Goal: Information Seeking & Learning: Learn about a topic

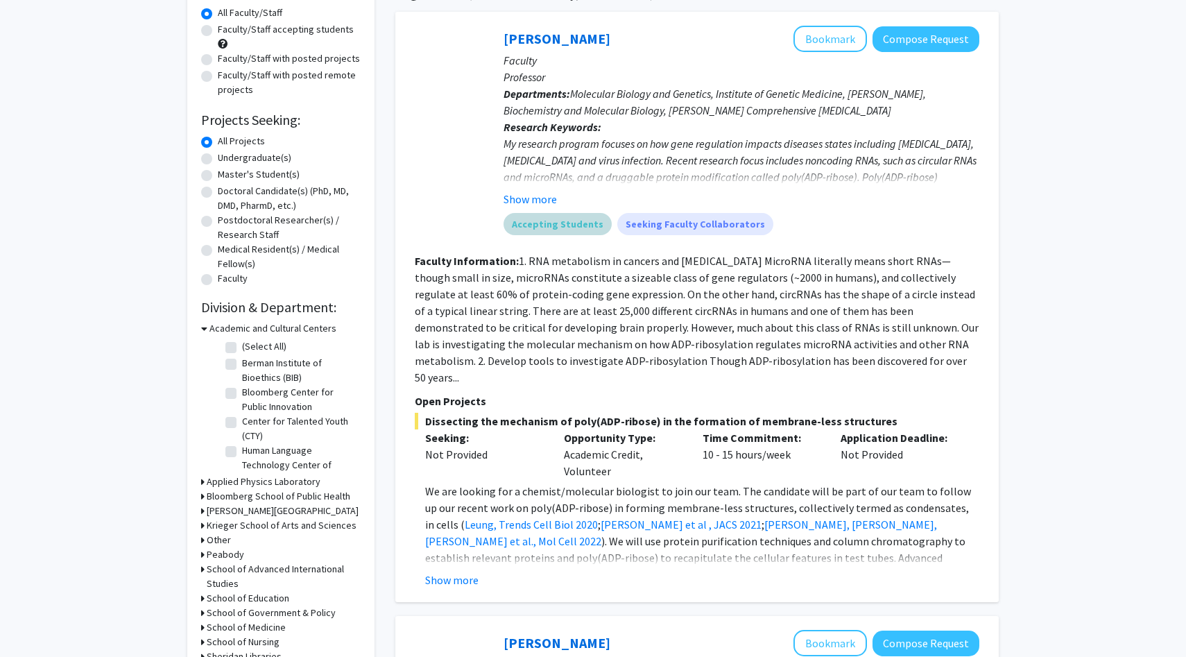
scroll to position [126, 0]
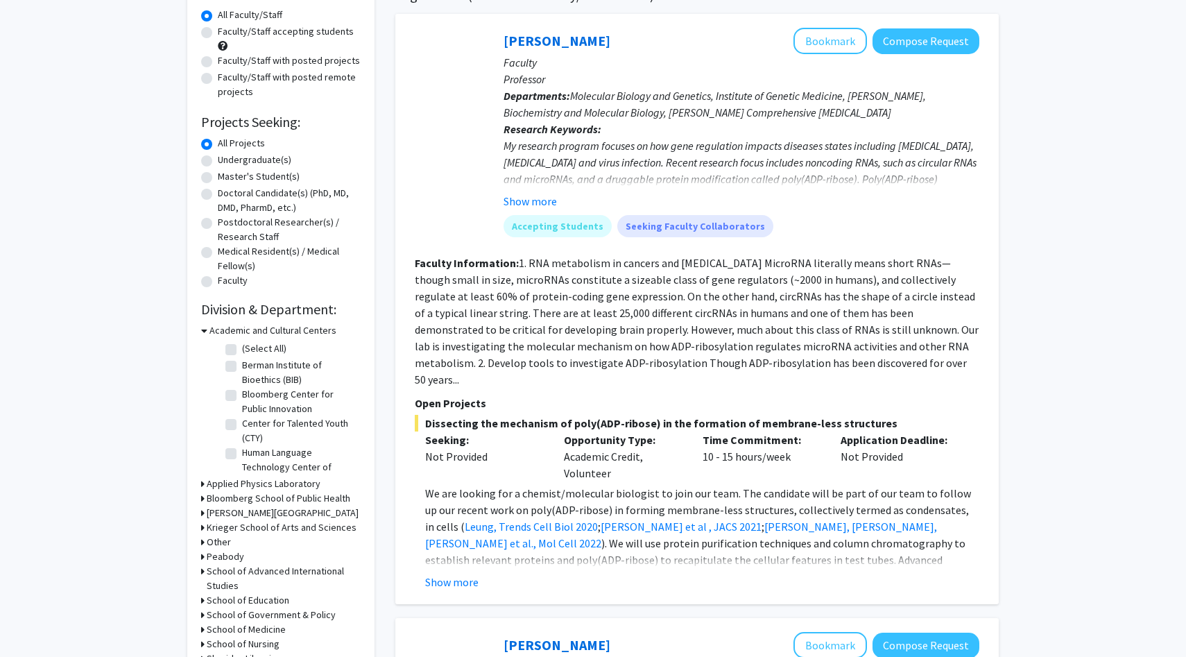
click at [231, 160] on label "Undergraduate(s)" at bounding box center [254, 160] width 73 height 15
click at [227, 160] on input "Undergraduate(s)" at bounding box center [222, 157] width 9 height 9
radio input "true"
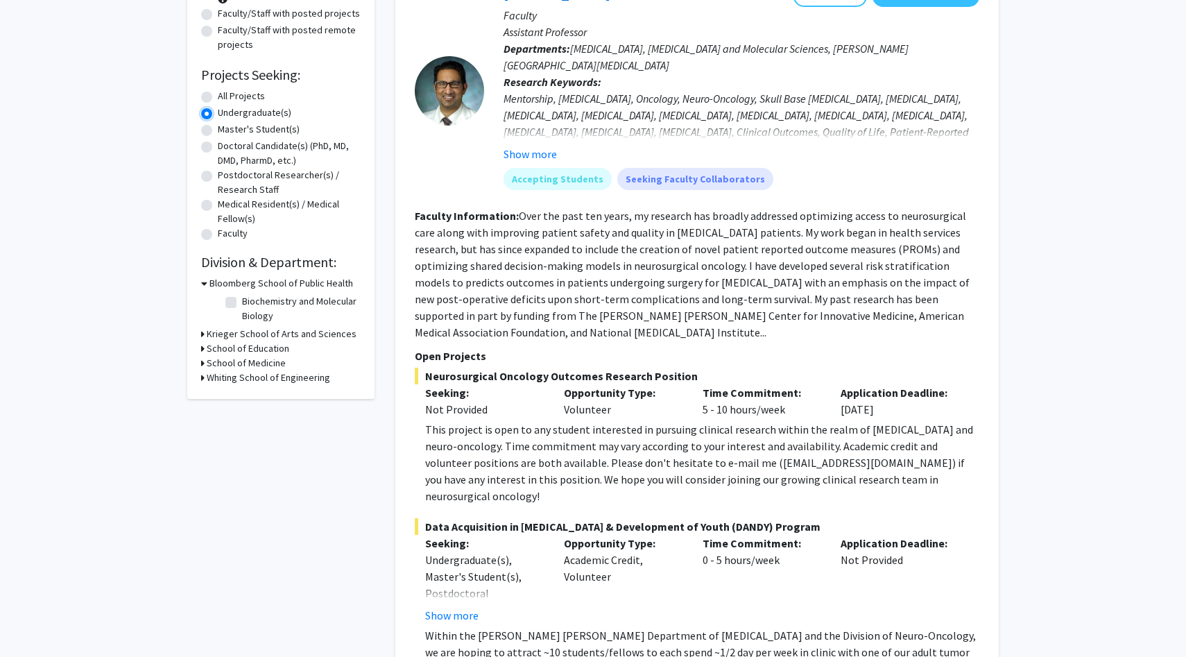
scroll to position [174, 0]
click at [254, 361] on h3 "School of Medicine" at bounding box center [246, 362] width 79 height 15
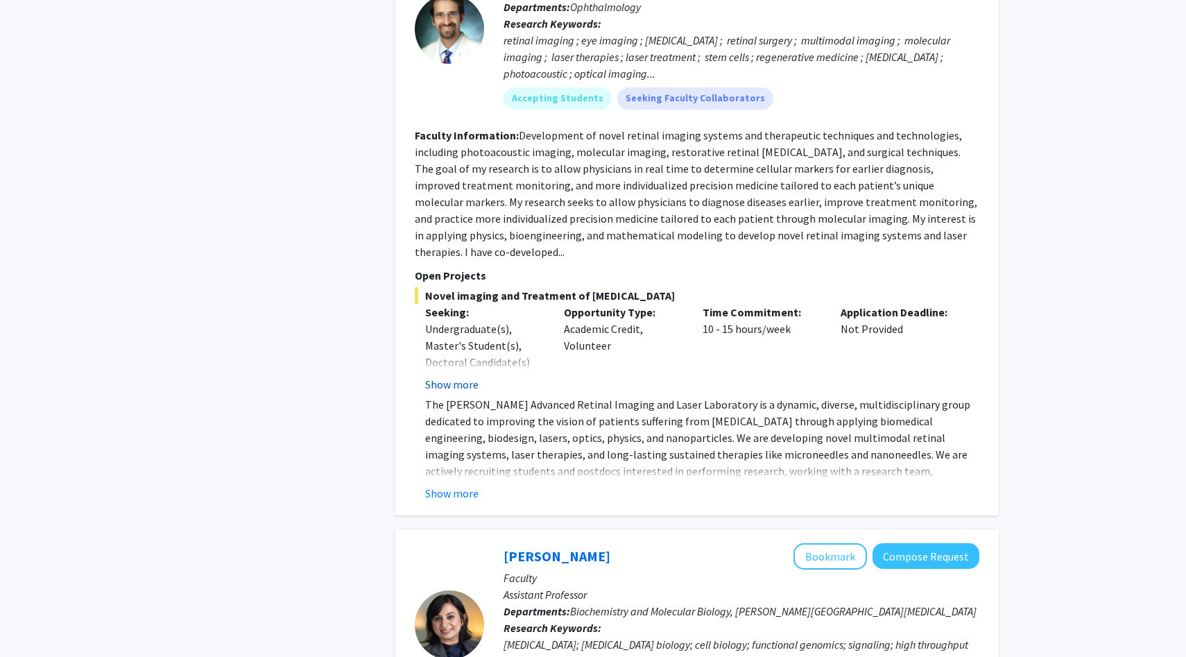
scroll to position [2442, 0]
click at [445, 376] on button "Show more" at bounding box center [451, 384] width 53 height 17
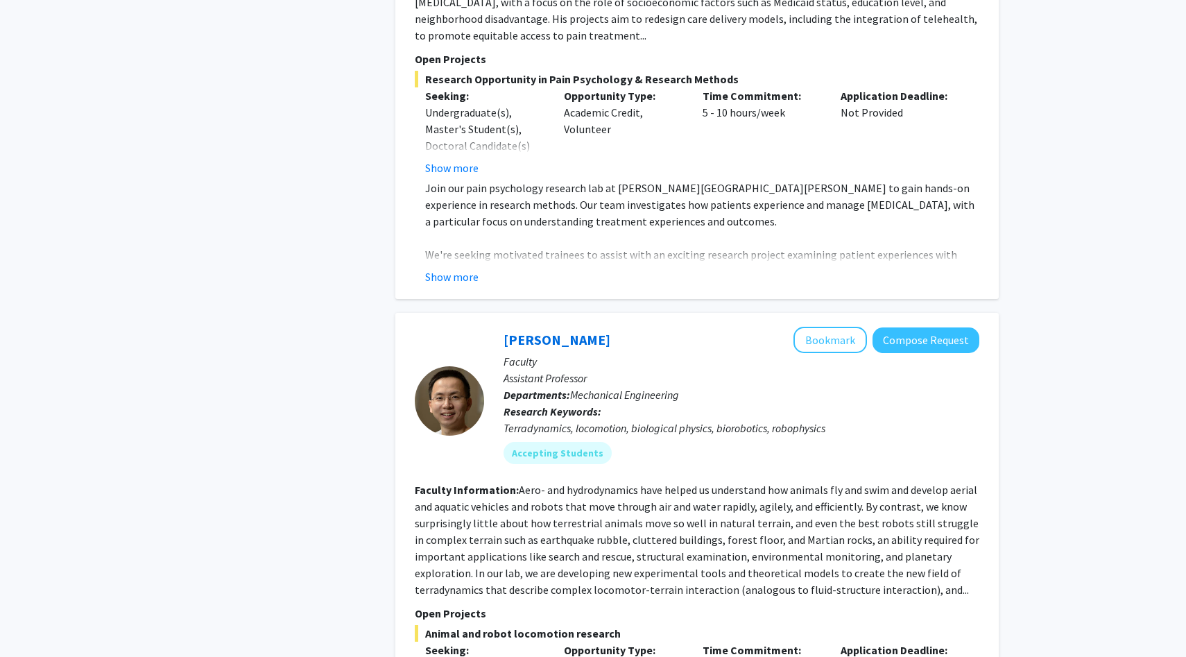
scroll to position [5976, 0]
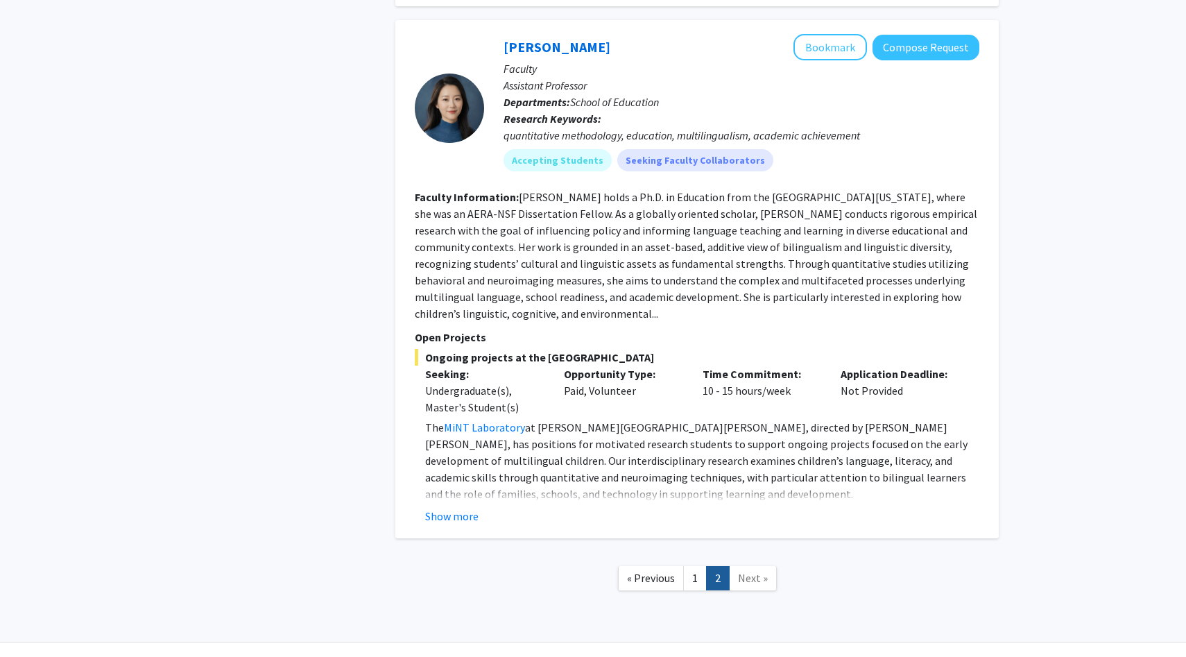
scroll to position [2658, 0]
click at [744, 569] on span "Next »" at bounding box center [753, 576] width 30 height 14
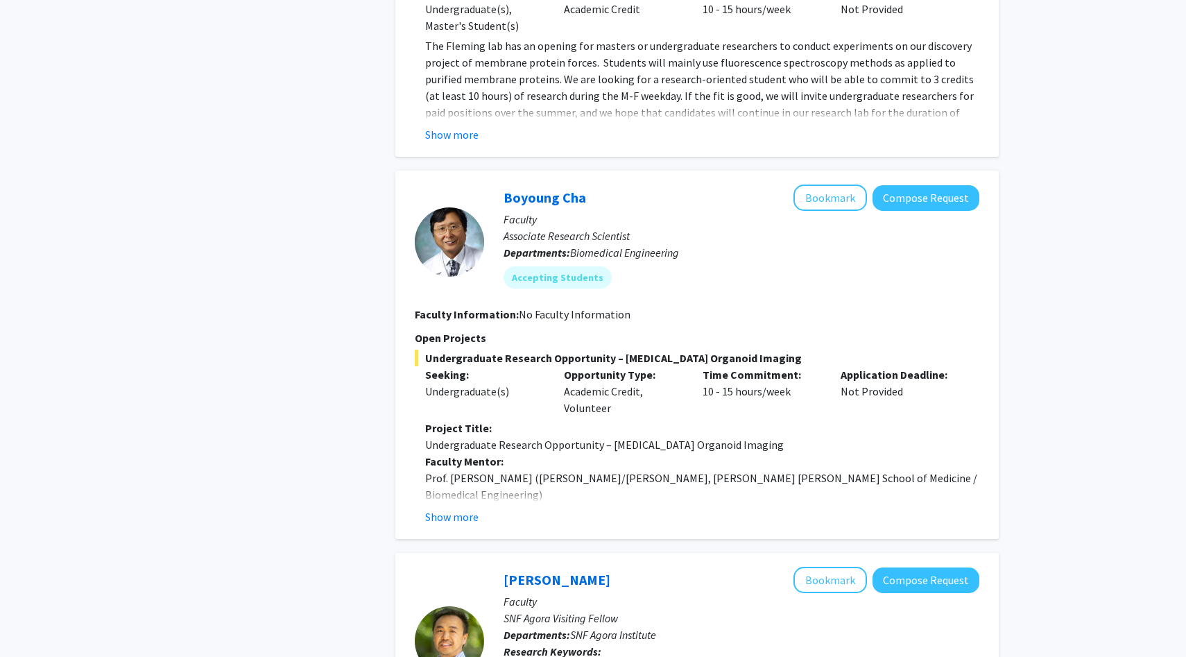
scroll to position [1123, 0]
click at [442, 514] on button "Show more" at bounding box center [451, 516] width 53 height 17
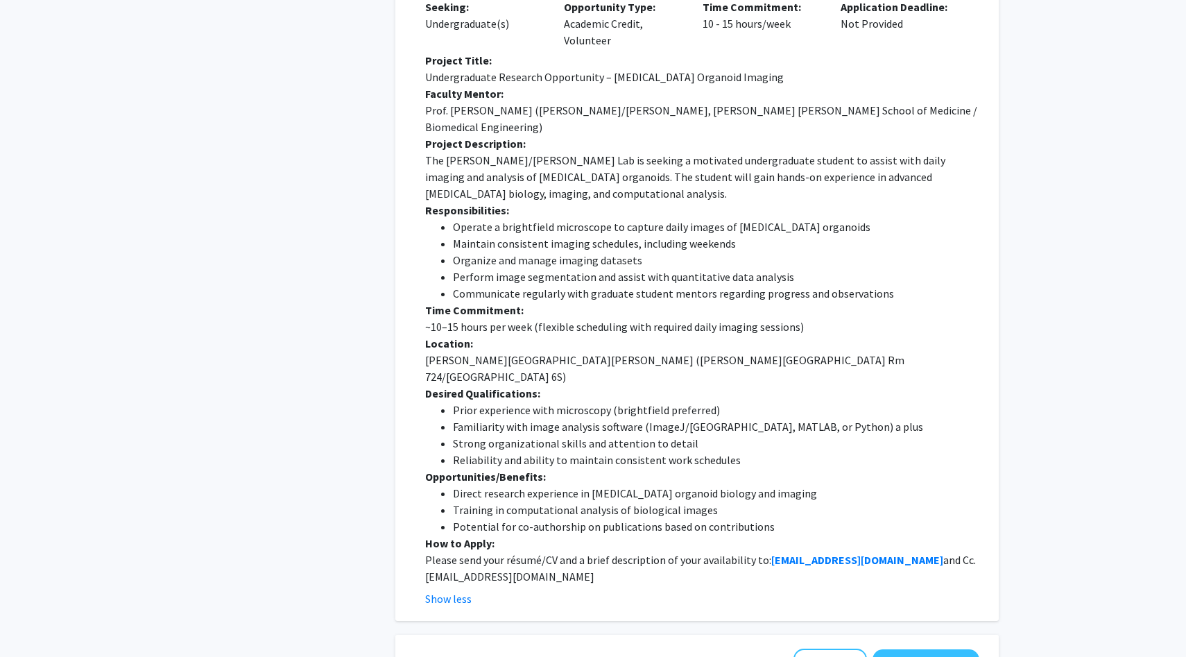
scroll to position [1505, 0]
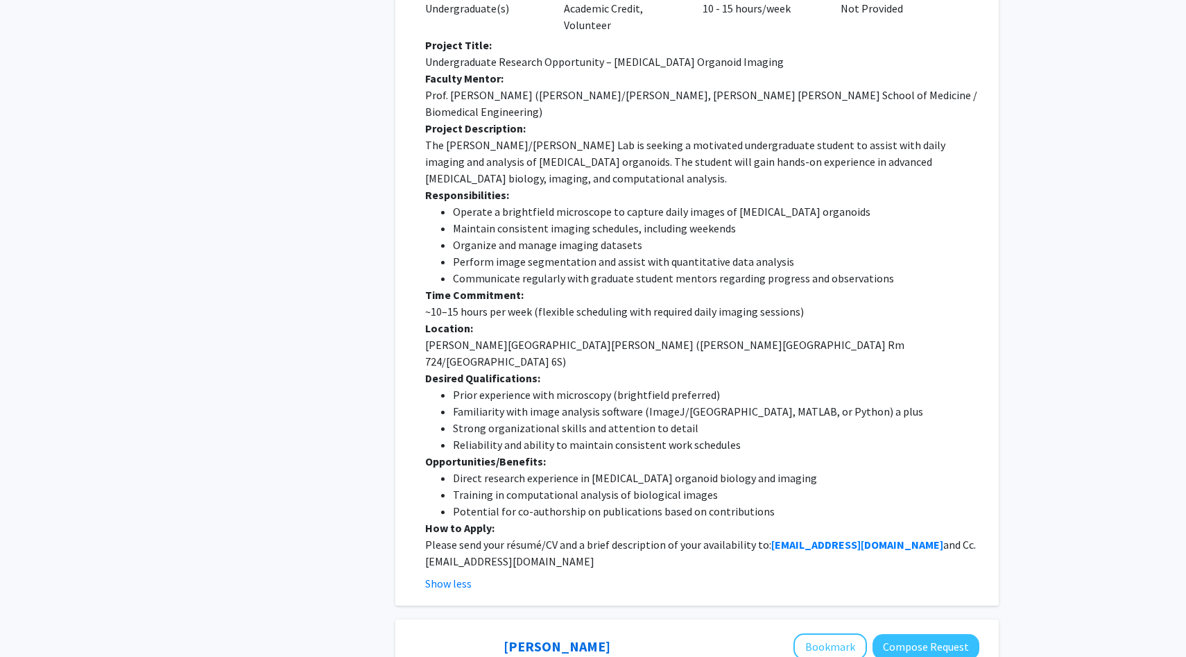
click at [611, 403] on li "Familiarity with image analysis software (ImageJ/Fiji, MATLAB, or Python) a plus" at bounding box center [716, 411] width 526 height 17
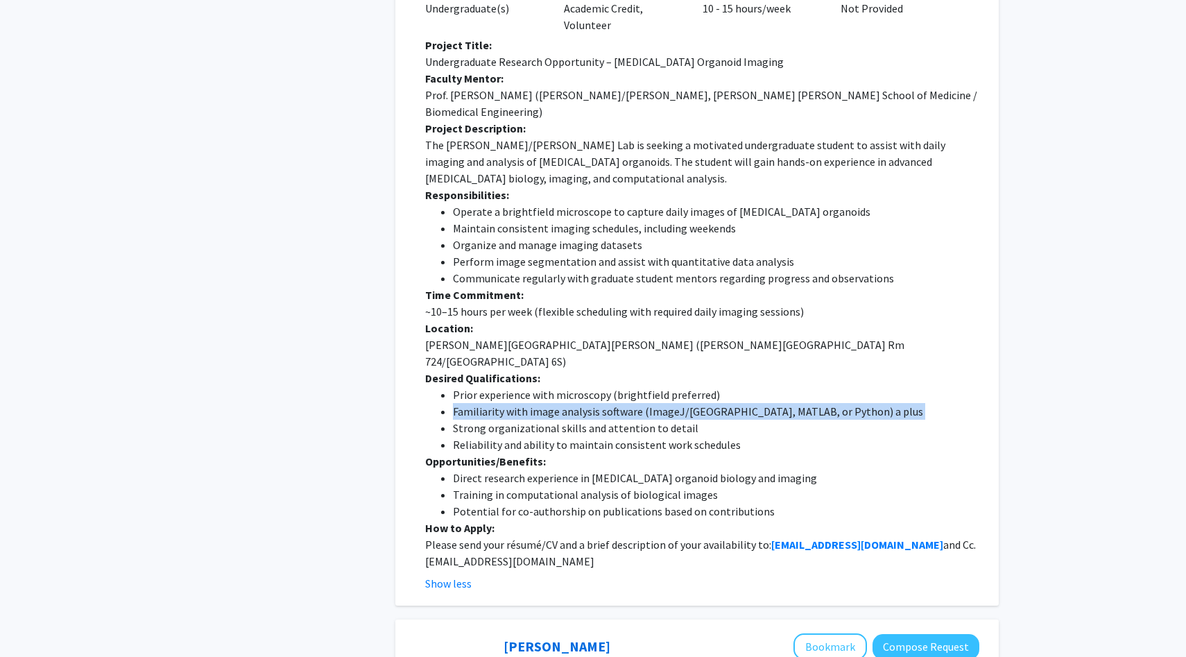
click at [611, 403] on li "Familiarity with image analysis software (ImageJ/Fiji, MATLAB, or Python) a plus" at bounding box center [716, 411] width 526 height 17
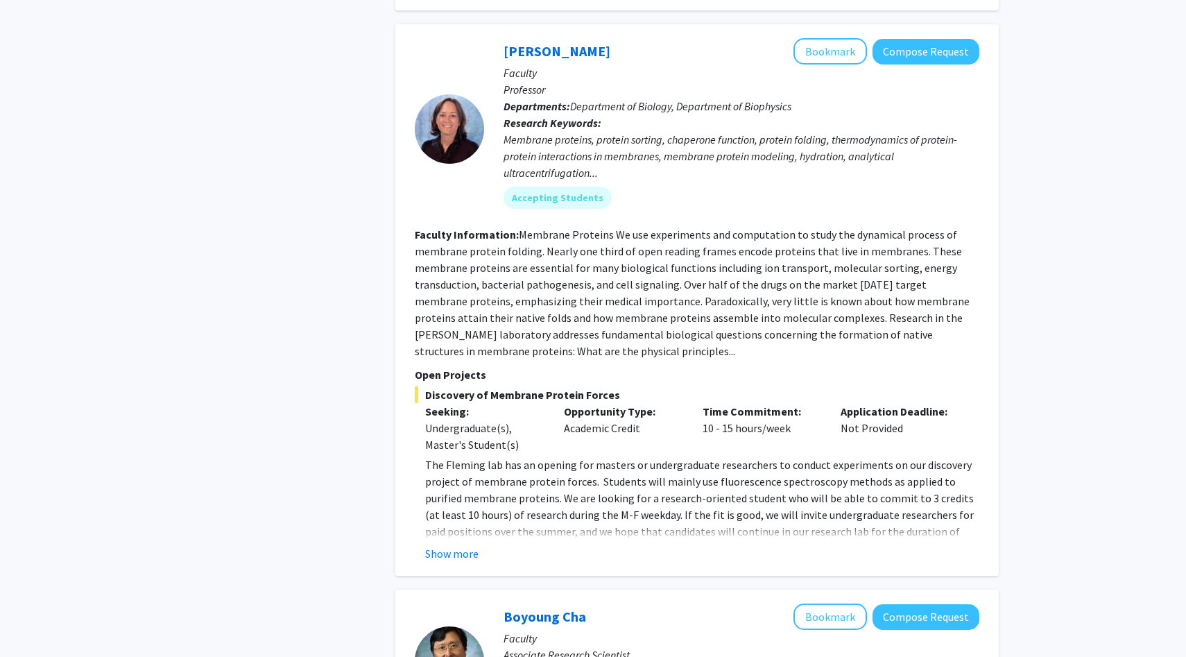
scroll to position [661, 0]
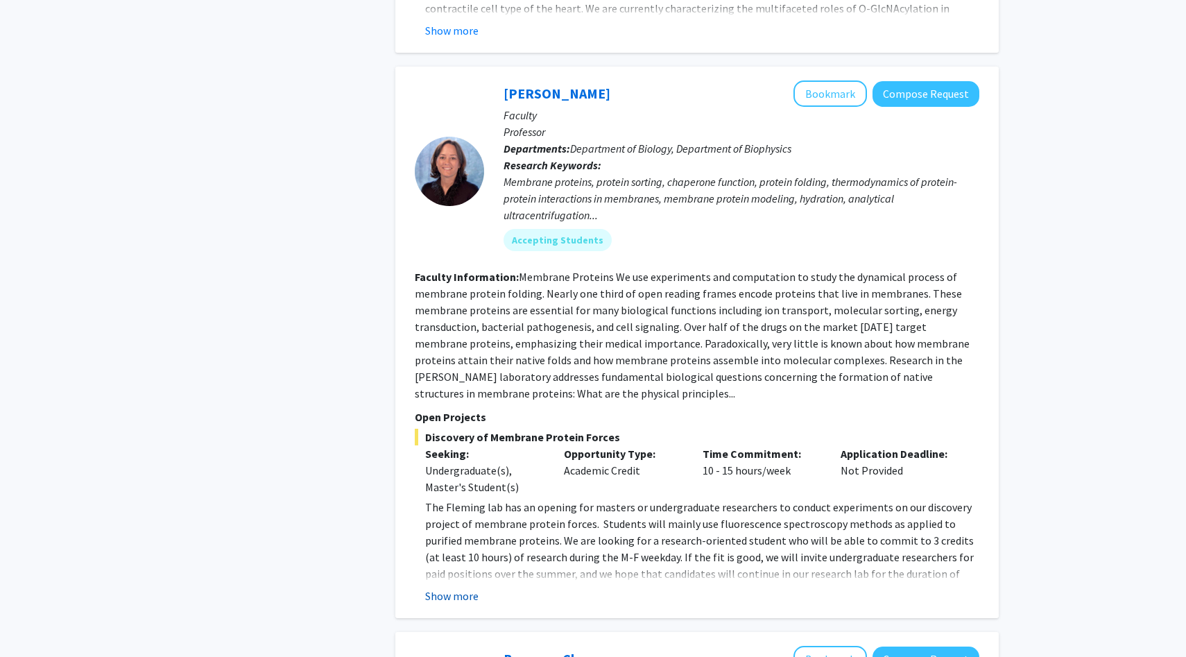
click at [462, 596] on button "Show more" at bounding box center [451, 595] width 53 height 17
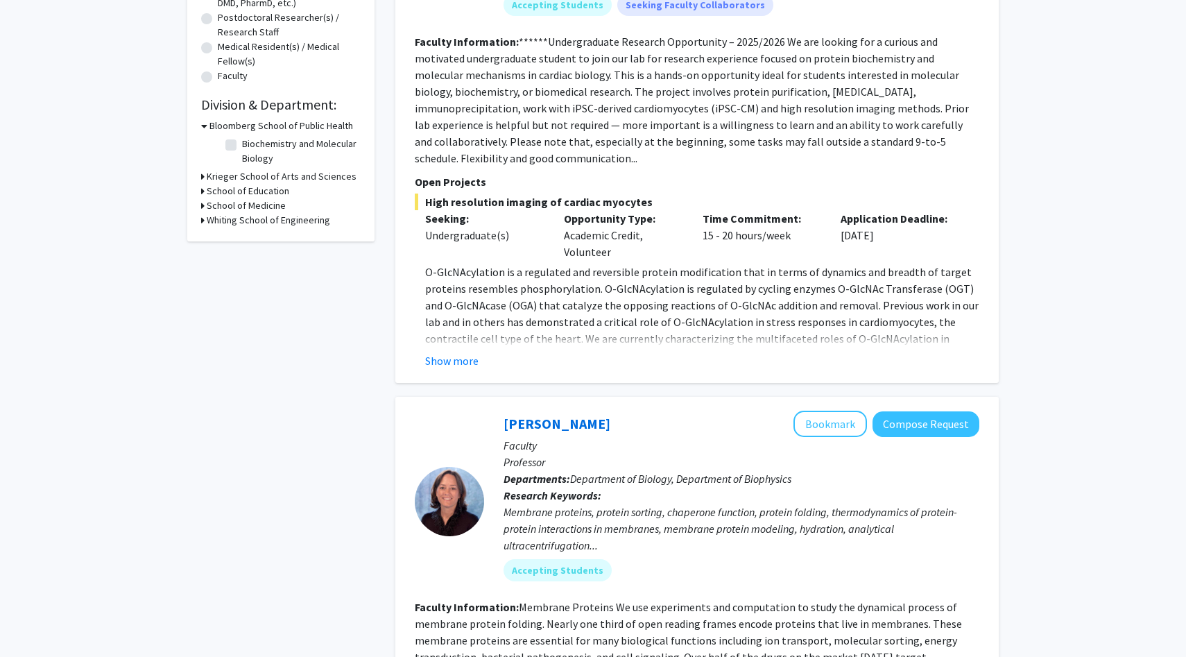
scroll to position [335, 0]
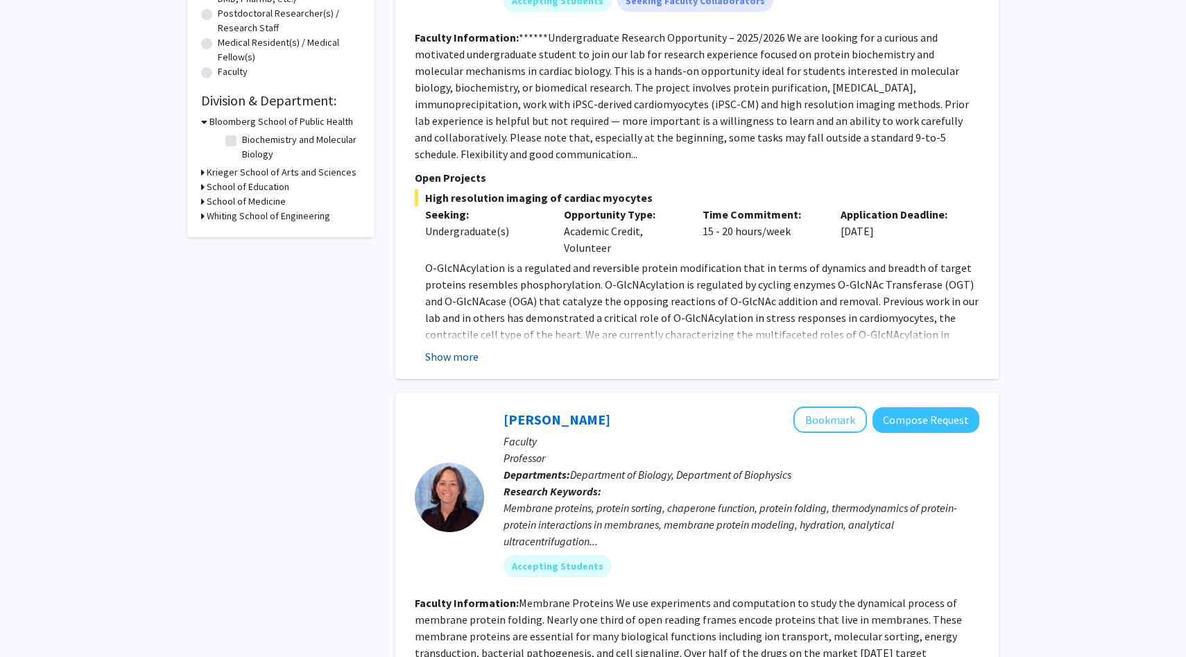
click at [465, 359] on button "Show more" at bounding box center [451, 356] width 53 height 17
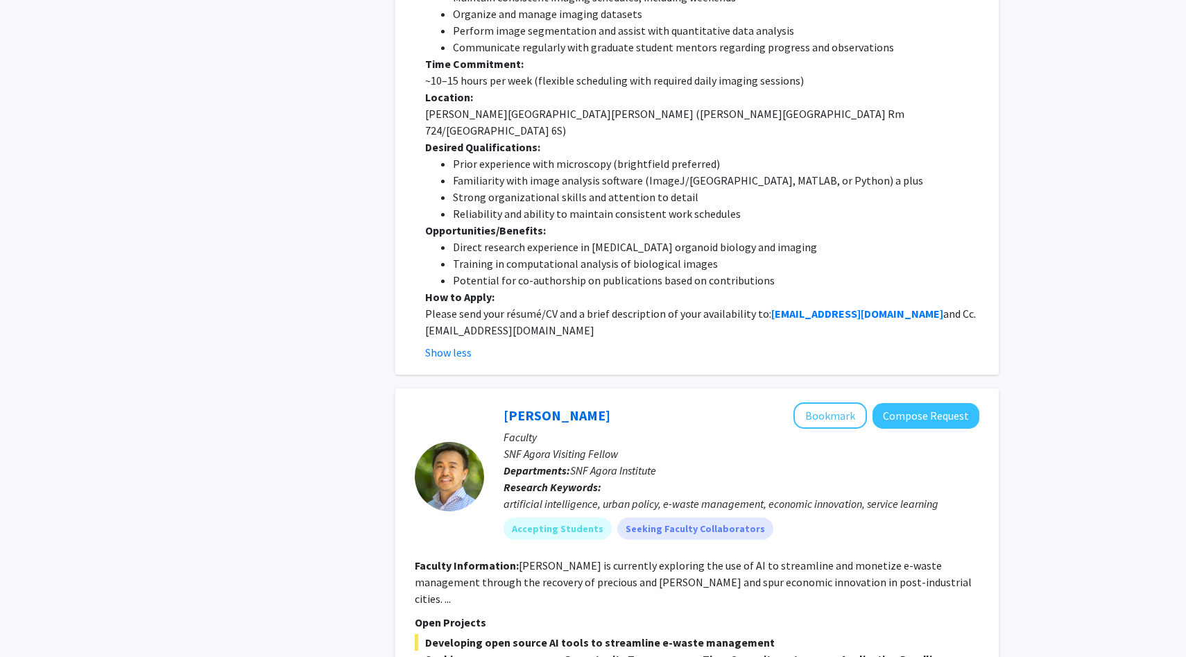
scroll to position [3274, 0]
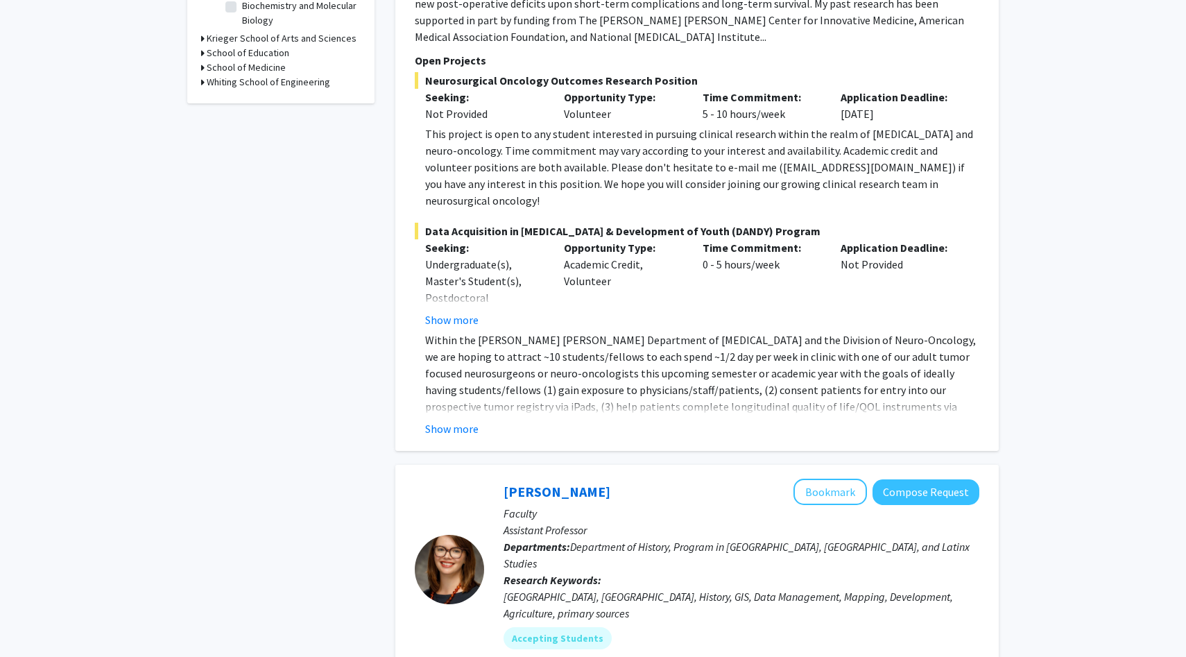
scroll to position [469, 0]
click at [453, 419] on button "Show more" at bounding box center [451, 427] width 53 height 17
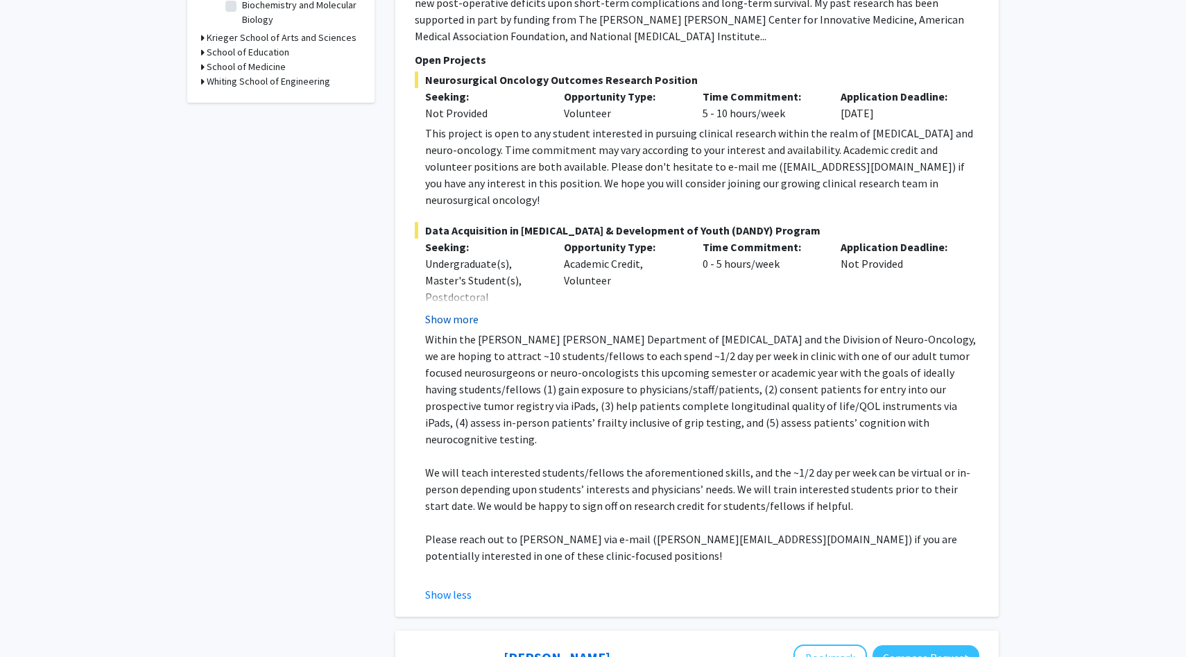
click at [454, 311] on button "Show more" at bounding box center [451, 319] width 53 height 17
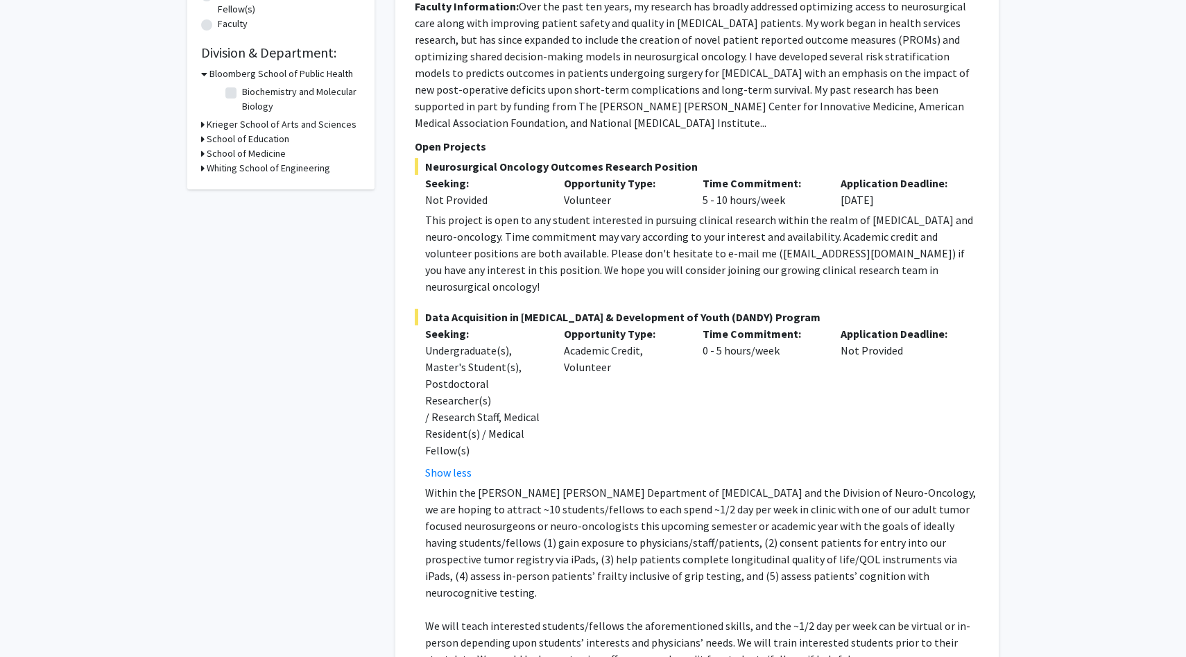
scroll to position [381, 0]
click at [567, 218] on div "This project is open to any student interested in pursuing clinical research wi…" at bounding box center [702, 254] width 554 height 83
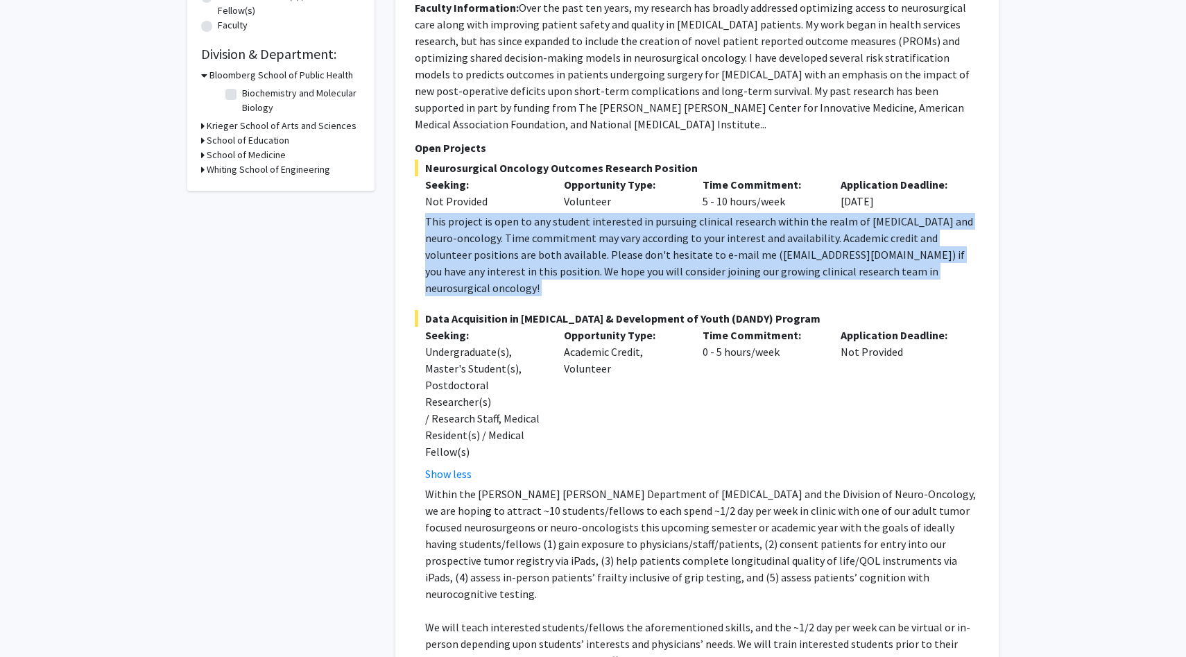
click at [567, 218] on div "This project is open to any student interested in pursuing clinical research wi…" at bounding box center [702, 254] width 554 height 83
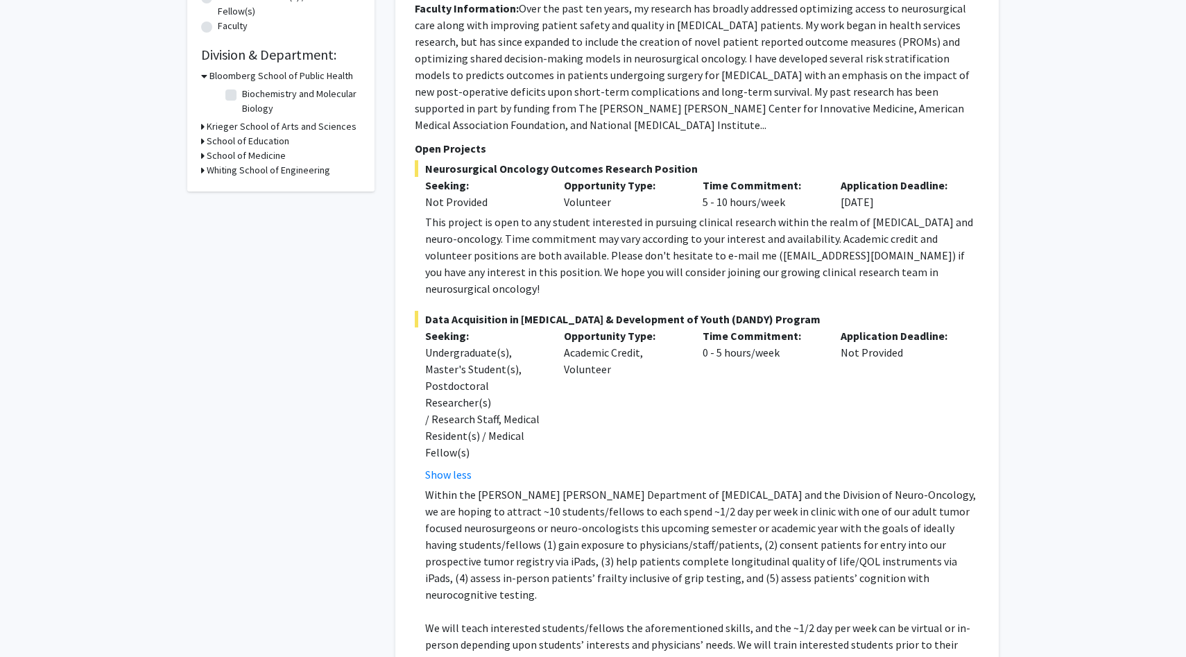
click at [587, 365] on div "Opportunity Type: Academic Credit, Volunteer" at bounding box center [622, 404] width 139 height 155
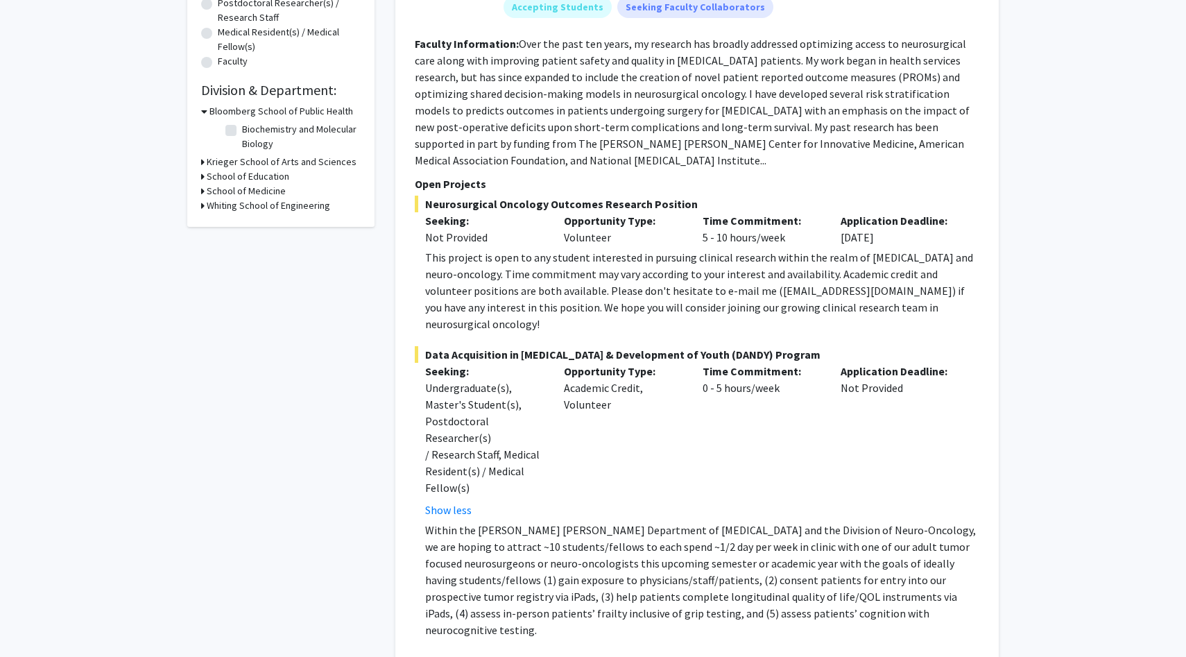
scroll to position [0, 0]
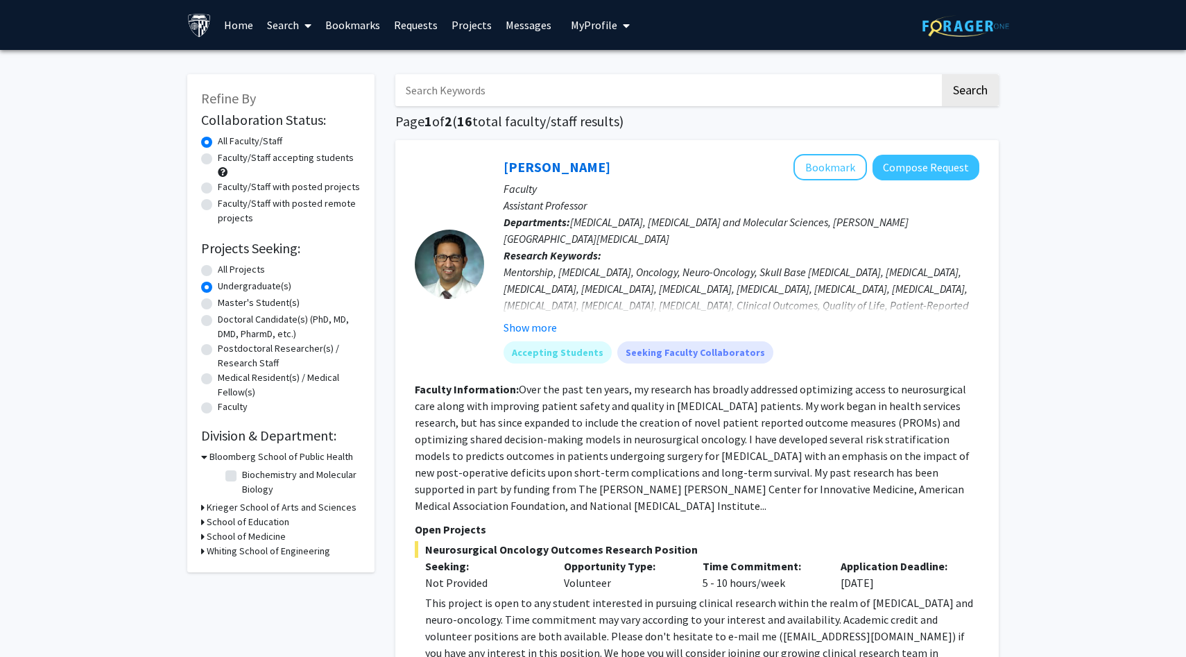
drag, startPoint x: 600, startPoint y: 169, endPoint x: 483, endPoint y: 165, distance: 117.2
click at [483, 165] on section "Raj Mukherjee Bookmark Compose Request Faculty Assistant Professor Departments:…" at bounding box center [697, 264] width 564 height 220
copy section "Raj Mukherjee"
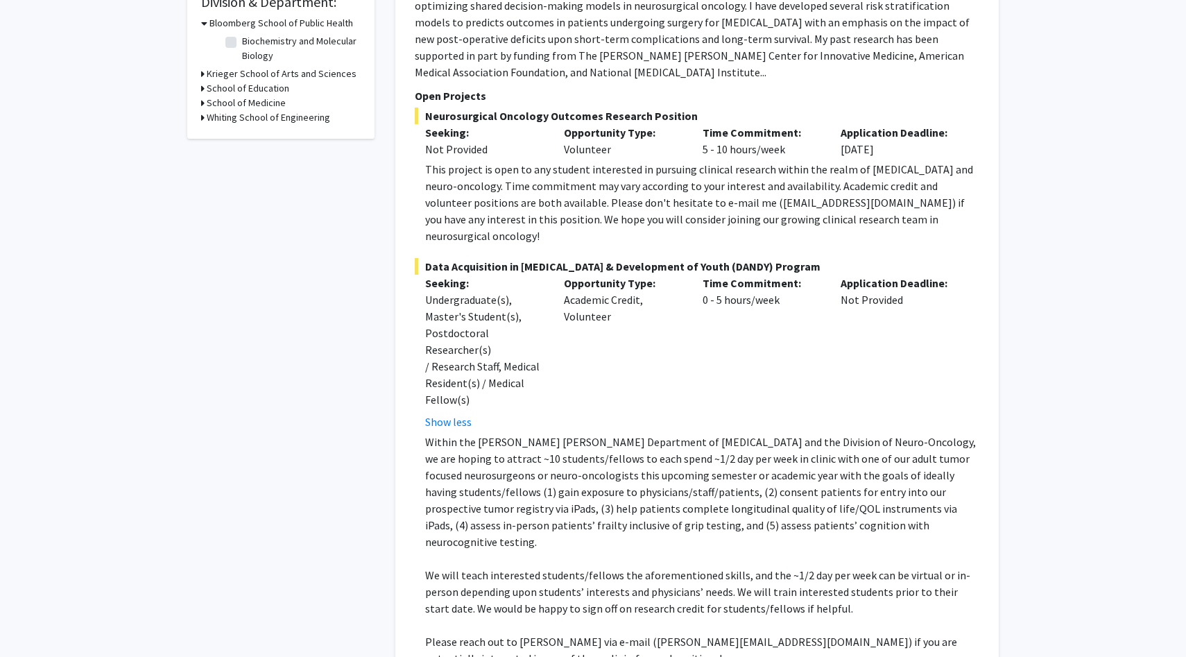
scroll to position [434, 0]
click at [505, 183] on div "This project is open to any student interested in pursuing clinical research wi…" at bounding box center [702, 201] width 554 height 83
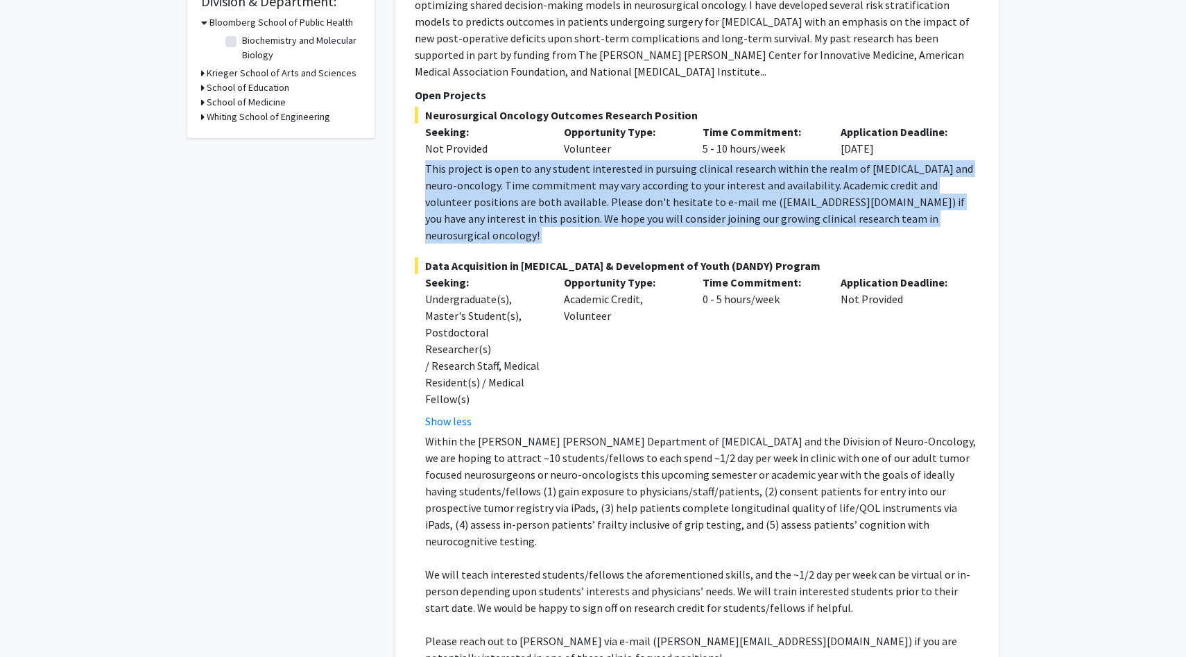
click at [505, 183] on div "This project is open to any student interested in pursuing clinical research wi…" at bounding box center [702, 201] width 554 height 83
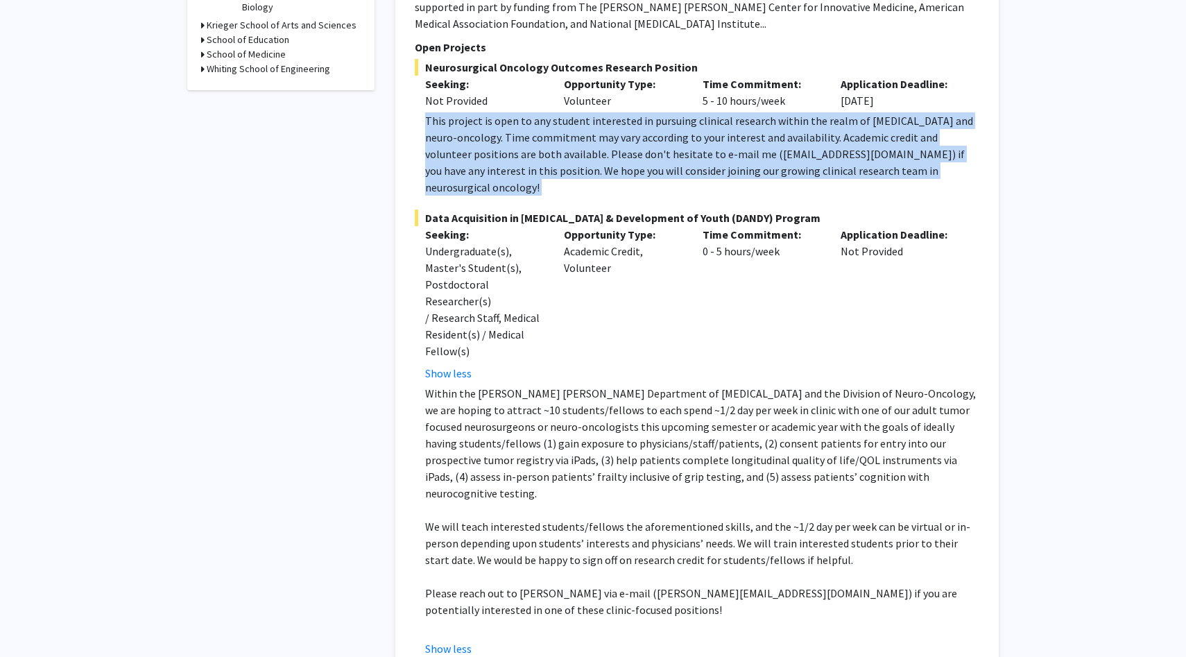
scroll to position [483, 0]
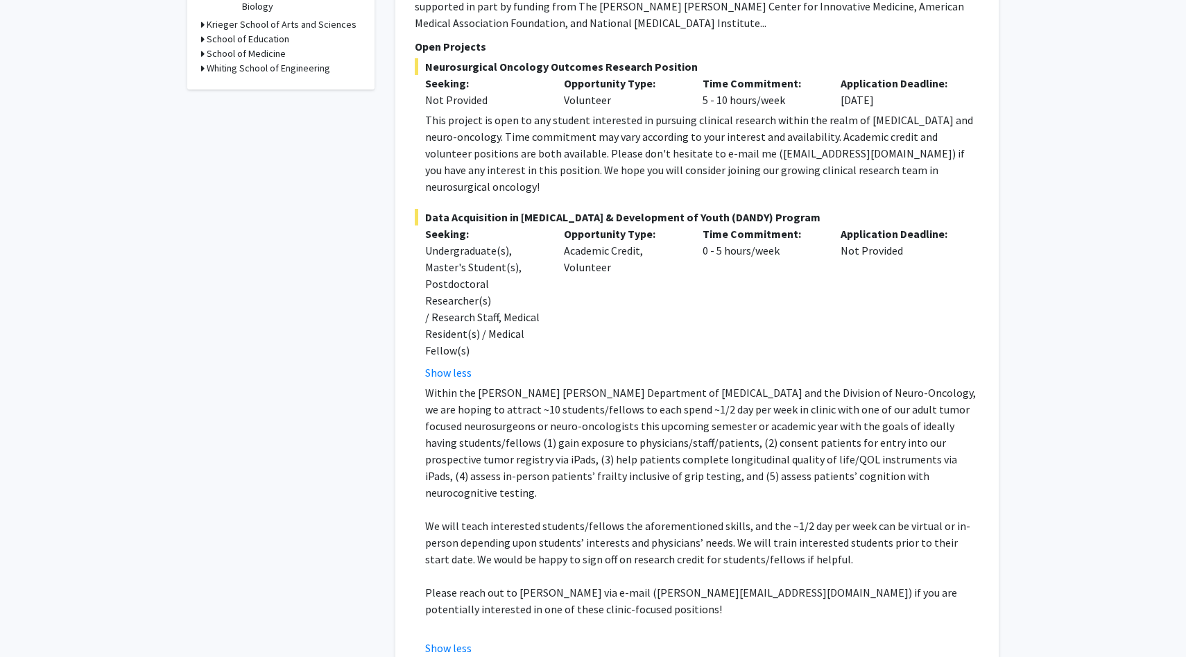
click at [505, 209] on span "Data Acquisition in Neurosurgery & Development of Youth (DANDY) Program" at bounding box center [697, 217] width 564 height 17
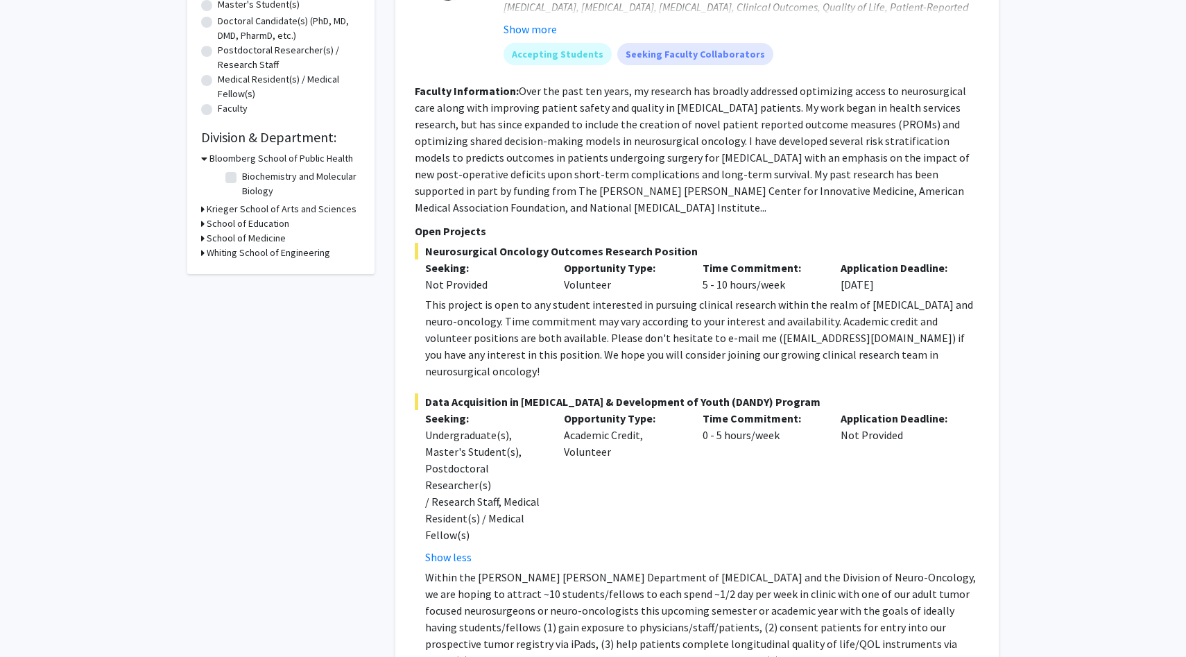
scroll to position [245, 0]
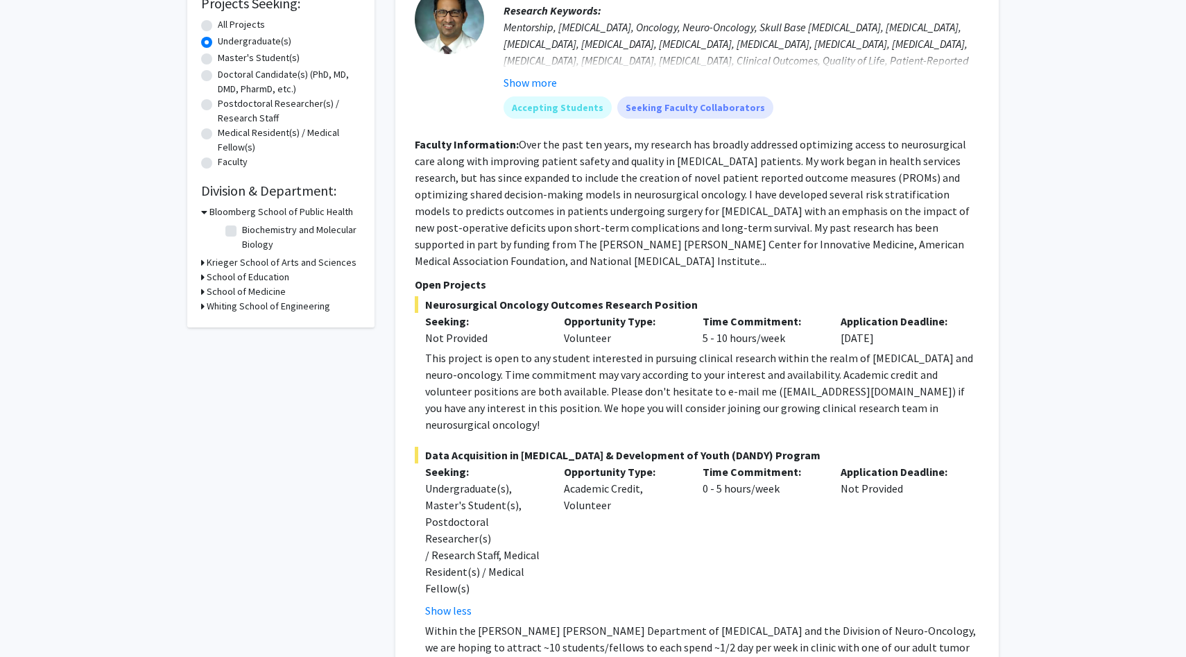
click at [582, 225] on fg-read-more "Over the past ten years, my research has broadly addressed optimizing access to…" at bounding box center [692, 202] width 555 height 130
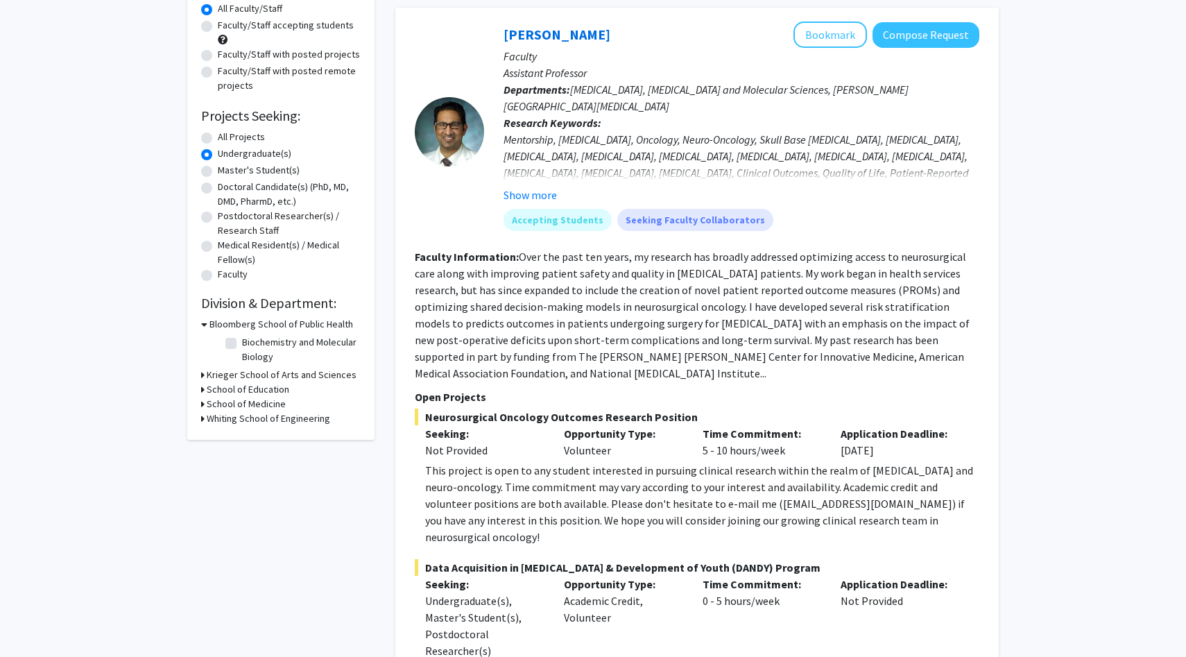
scroll to position [119, 0]
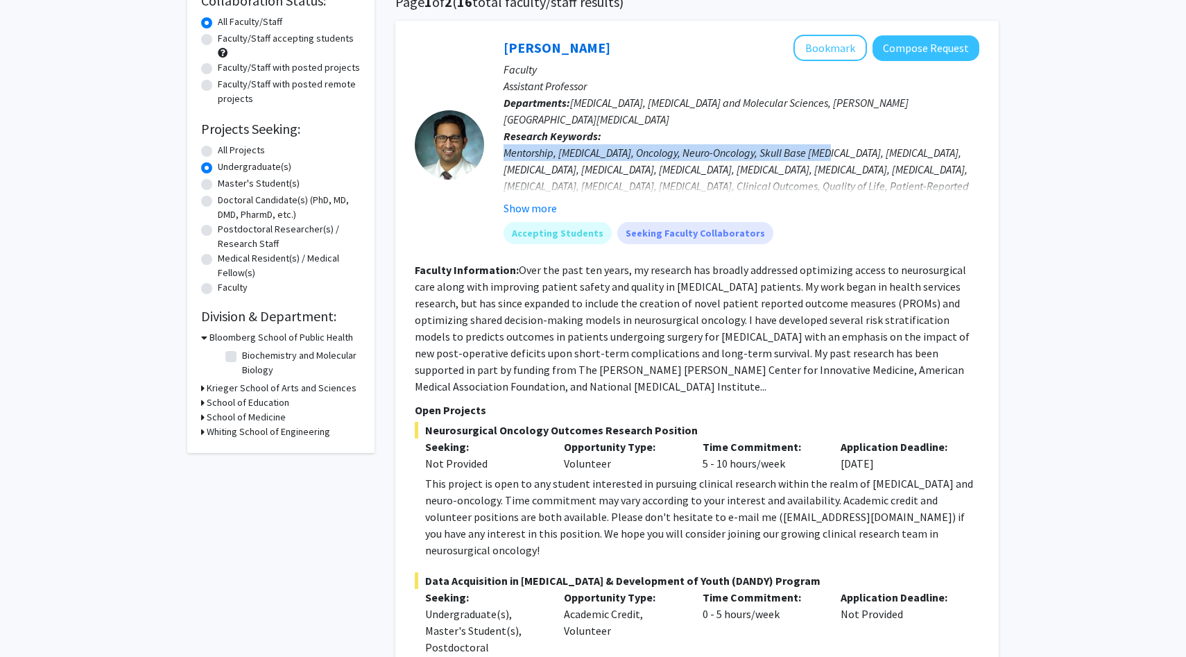
drag, startPoint x: 505, startPoint y: 155, endPoint x: 832, endPoint y: 156, distance: 326.6
click at [832, 156] on div "Mentorship, Neurosurgery, Oncology, Neuro-Oncology, Skull Base Tumors, Glioma, …" at bounding box center [741, 194] width 476 height 100
copy div "Mentorship, Neurosurgery, Oncology, Neuro-Oncology, Skull Base Tumors"
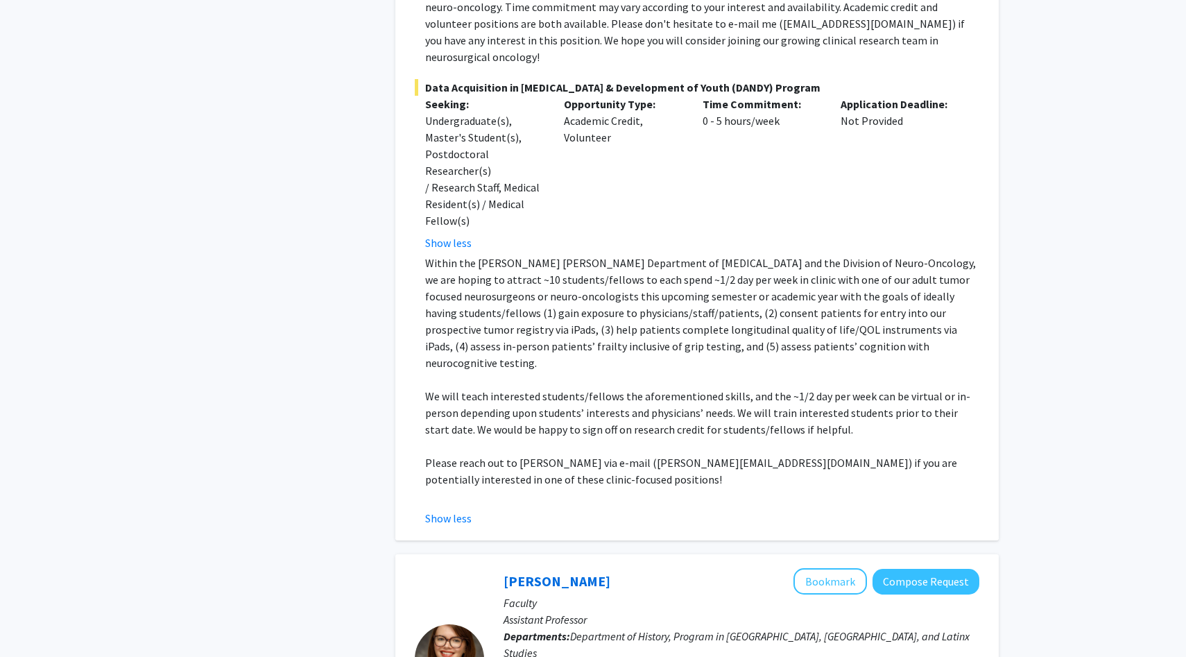
scroll to position [623, 0]
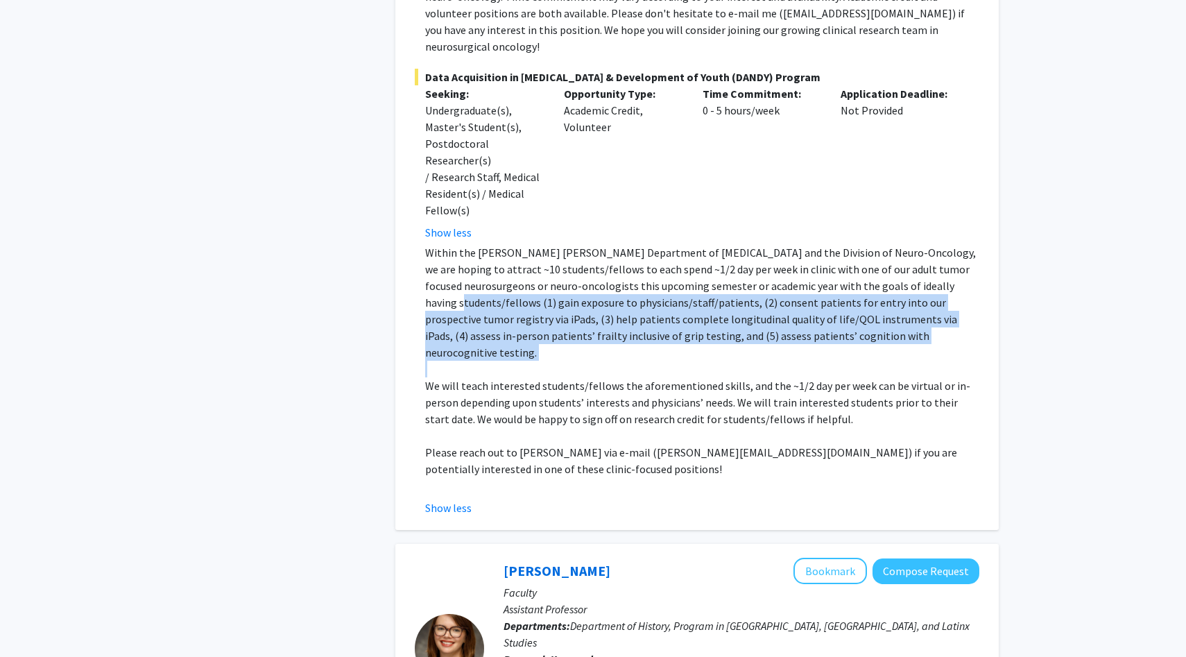
drag, startPoint x: 896, startPoint y: 236, endPoint x: 910, endPoint y: 293, distance: 58.4
click at [910, 294] on div "Within the Johns Hopkins Department of Neurosurgery and the Division of Neuro-O…" at bounding box center [702, 369] width 554 height 250
copy p "(1) gain exposure to physicians/staff/patients, (2) consent patients for entry …"
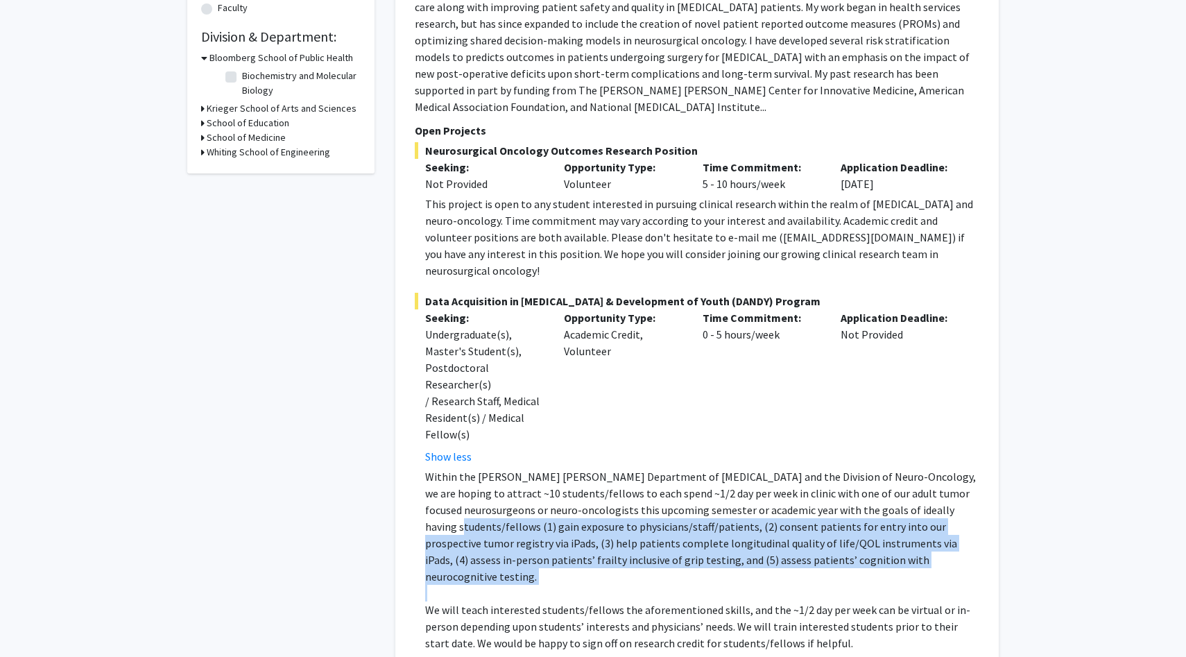
scroll to position [401, 0]
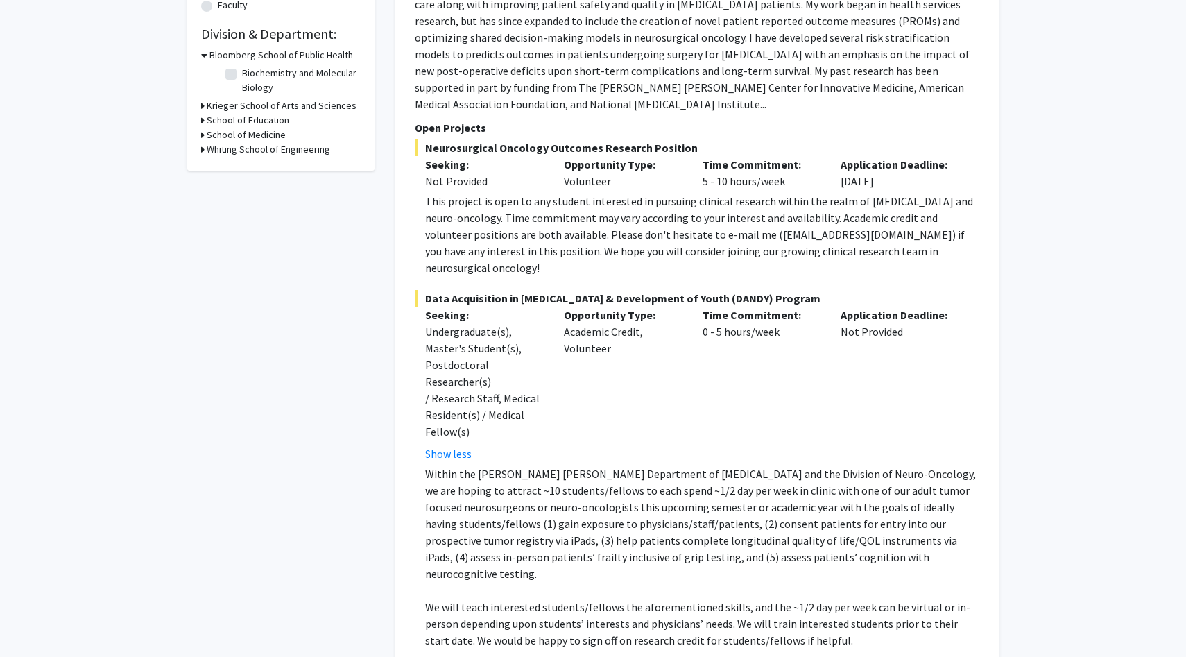
click at [501, 445] on div "Show less" at bounding box center [484, 453] width 118 height 17
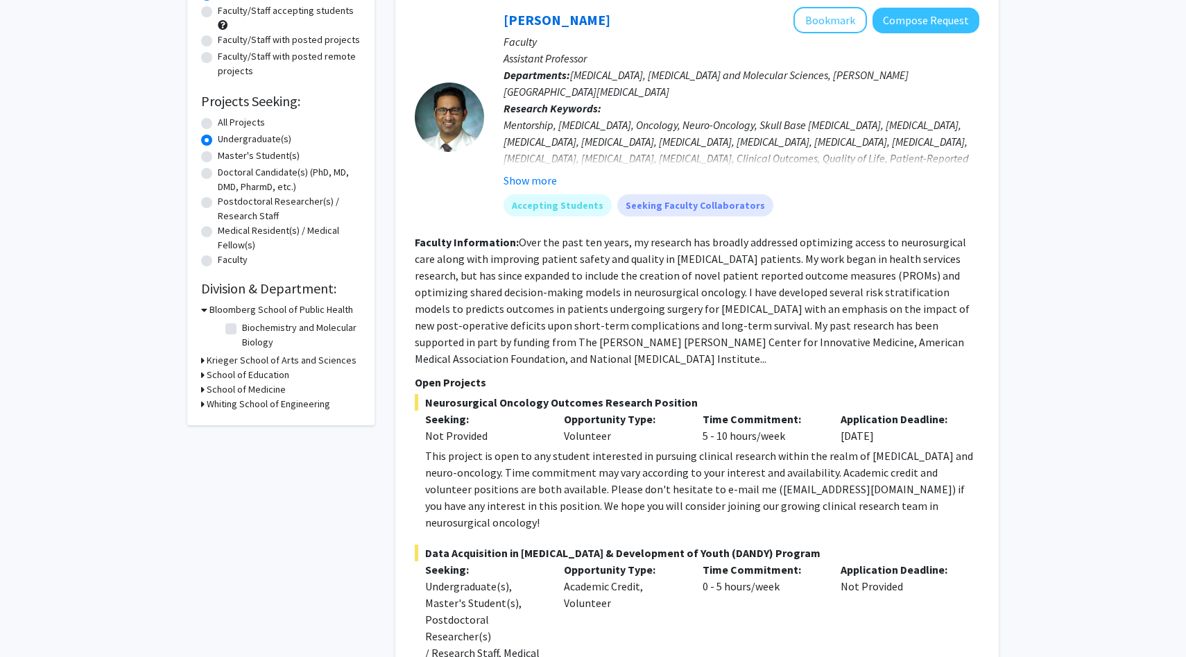
scroll to position [0, 0]
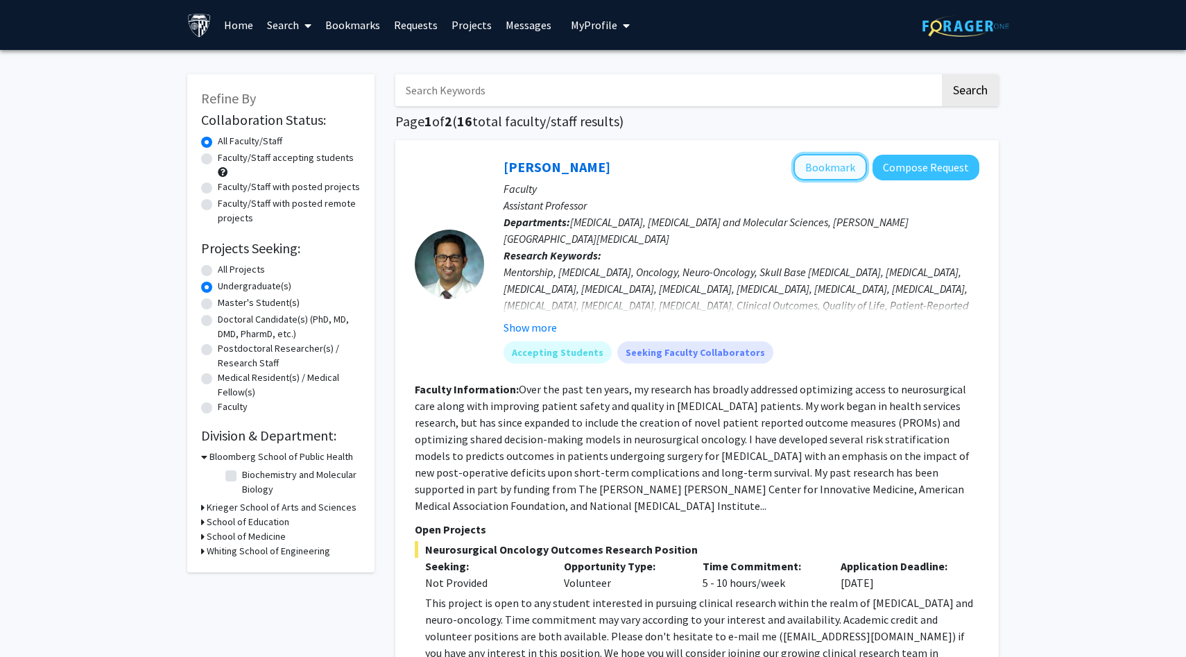
click at [849, 171] on button "Bookmark" at bounding box center [829, 167] width 73 height 26
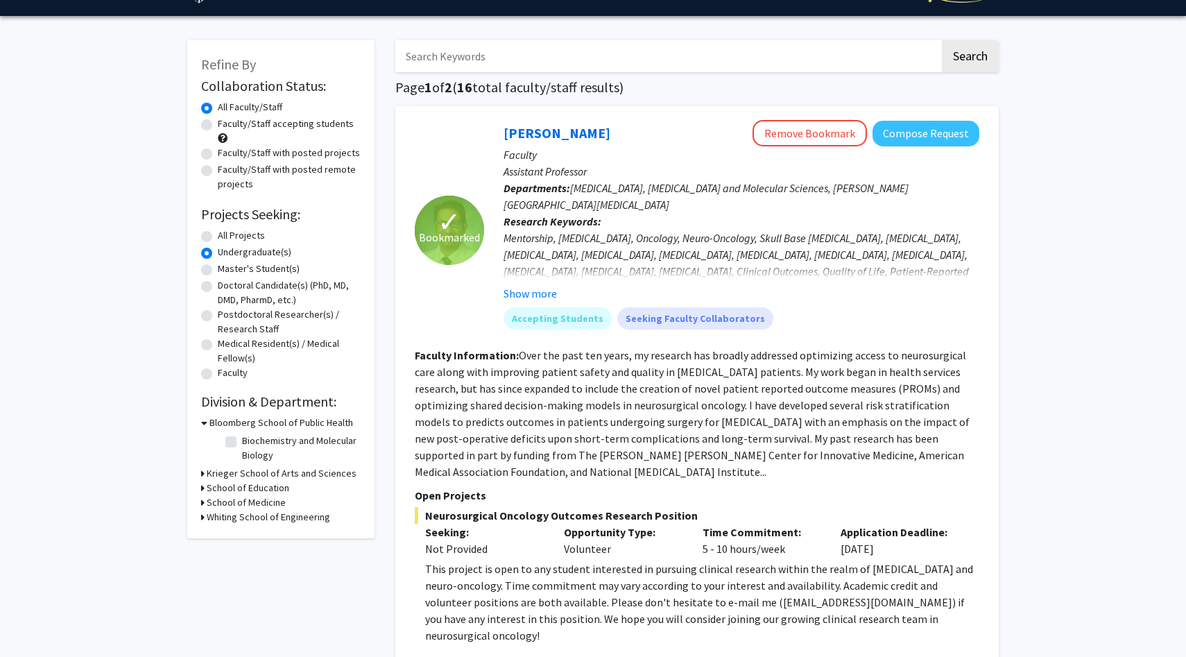
scroll to position [38, 0]
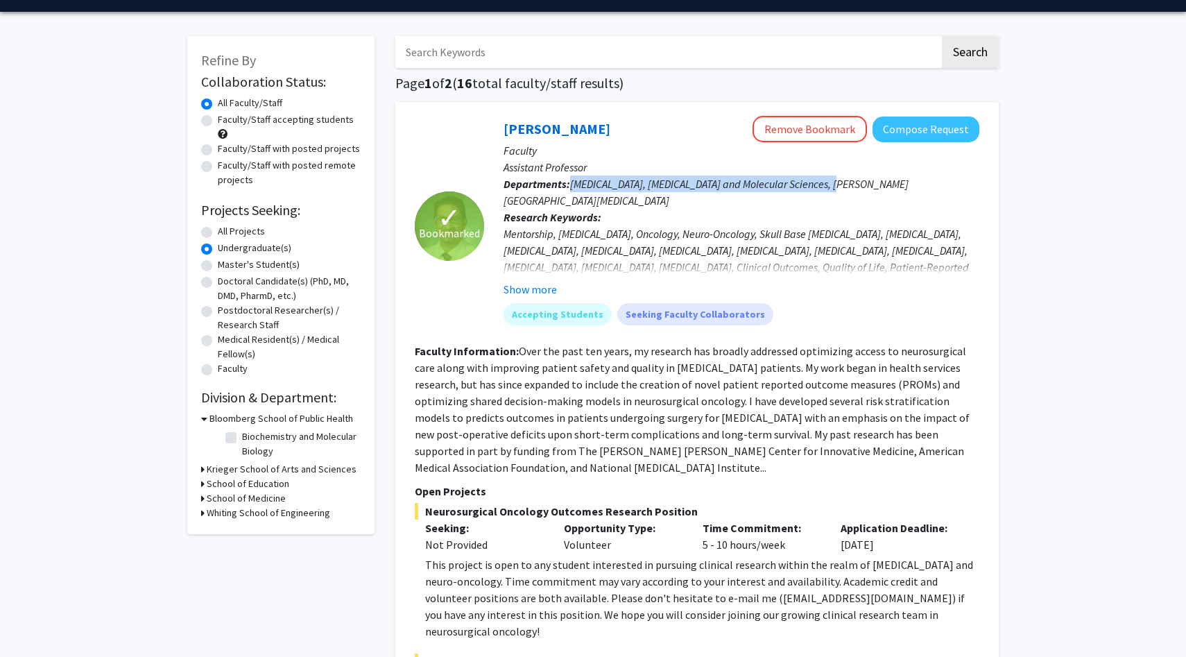
drag, startPoint x: 571, startPoint y: 182, endPoint x: 837, endPoint y: 187, distance: 266.3
click at [837, 187] on p "Departments: Neurosurgery, Radiation Oncology and Molecular Sciences, Sidney Ki…" at bounding box center [741, 191] width 476 height 33
copy span "Neurosurgery, Radiation Oncology and Molecular Sciences,"
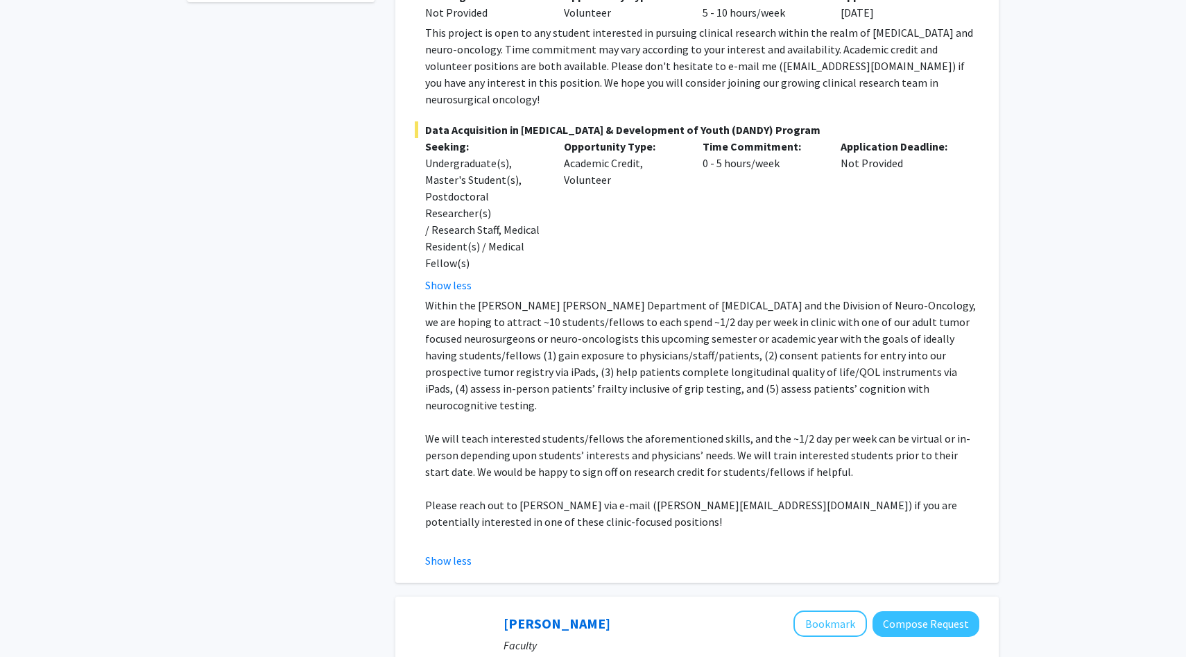
scroll to position [754, 0]
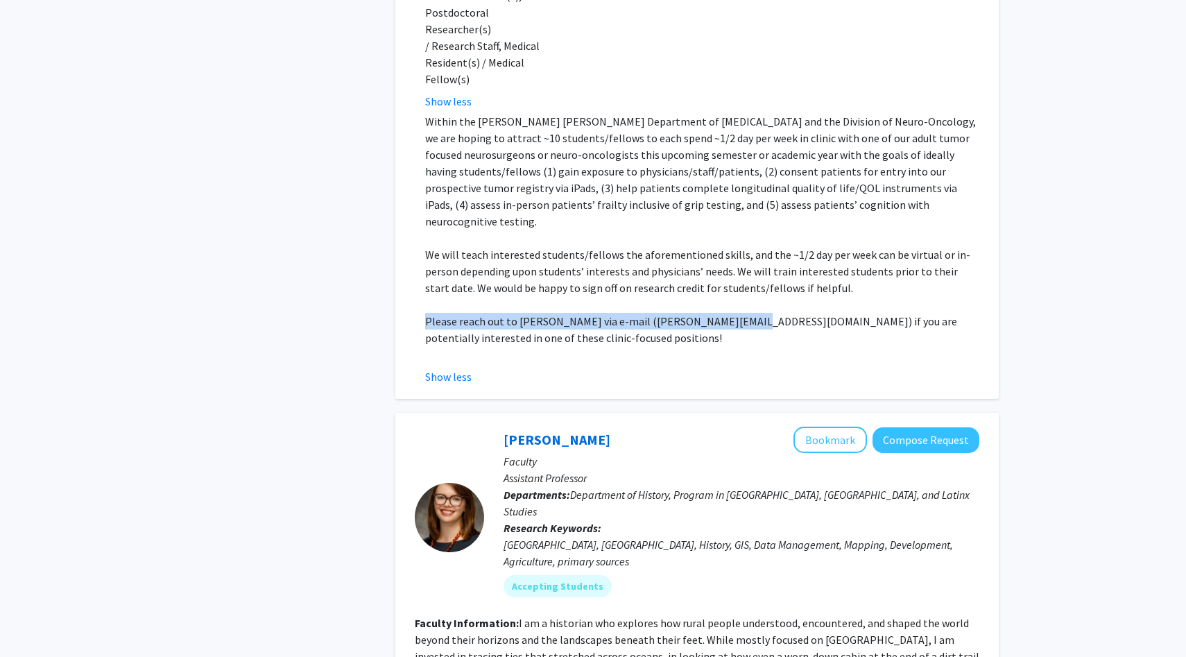
drag, startPoint x: 424, startPoint y: 253, endPoint x: 725, endPoint y: 257, distance: 300.9
click at [725, 257] on fg-read-more "Within the Johns Hopkins Department of Neurosurgery and the Division of Neuro-O…" at bounding box center [697, 249] width 564 height 272
copy p "Please reach out to Dr. Raj Mukherjee via e-mail (drraj@jhmi.edu)"
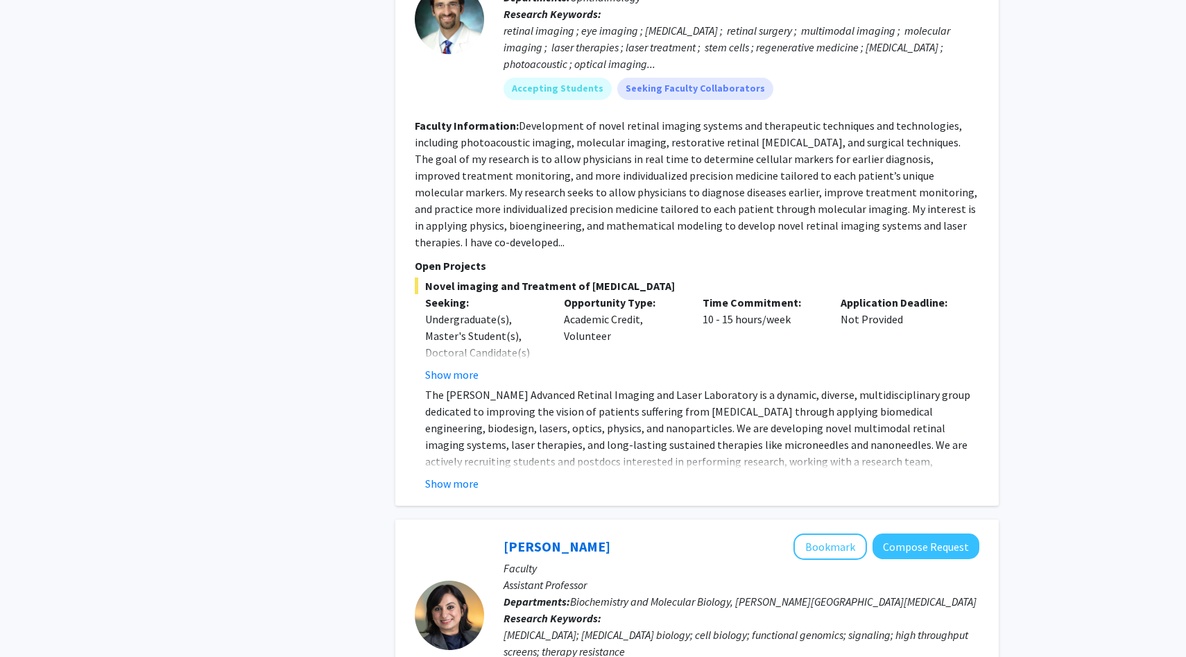
scroll to position [2689, 0]
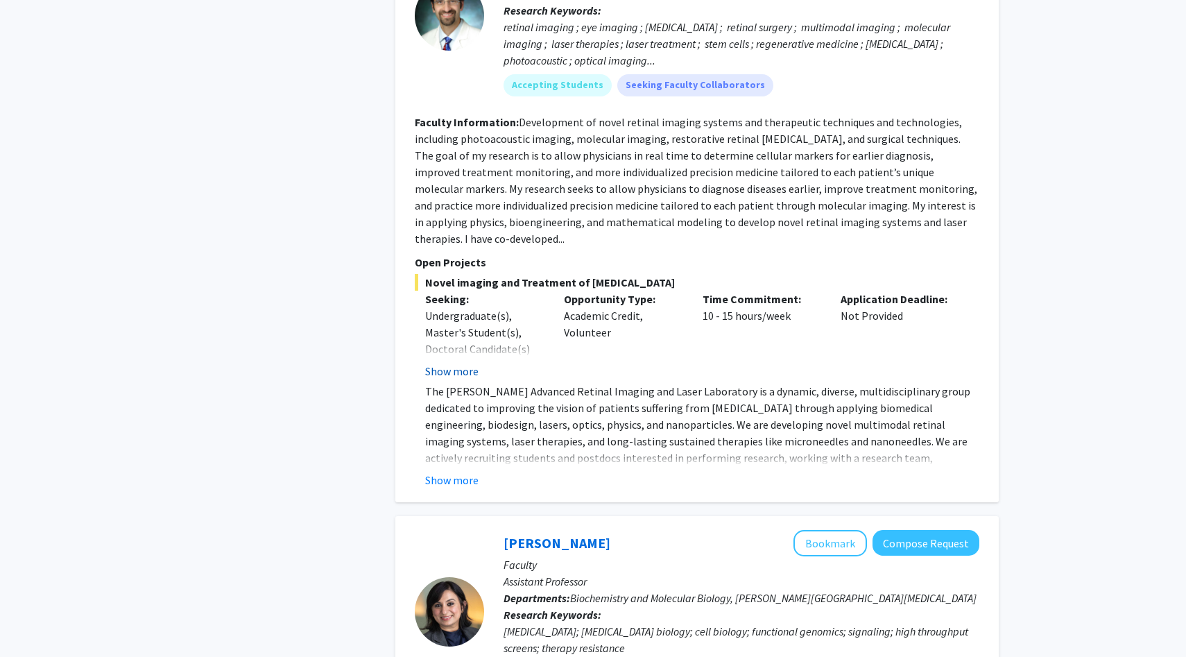
click at [453, 363] on button "Show more" at bounding box center [451, 371] width 53 height 17
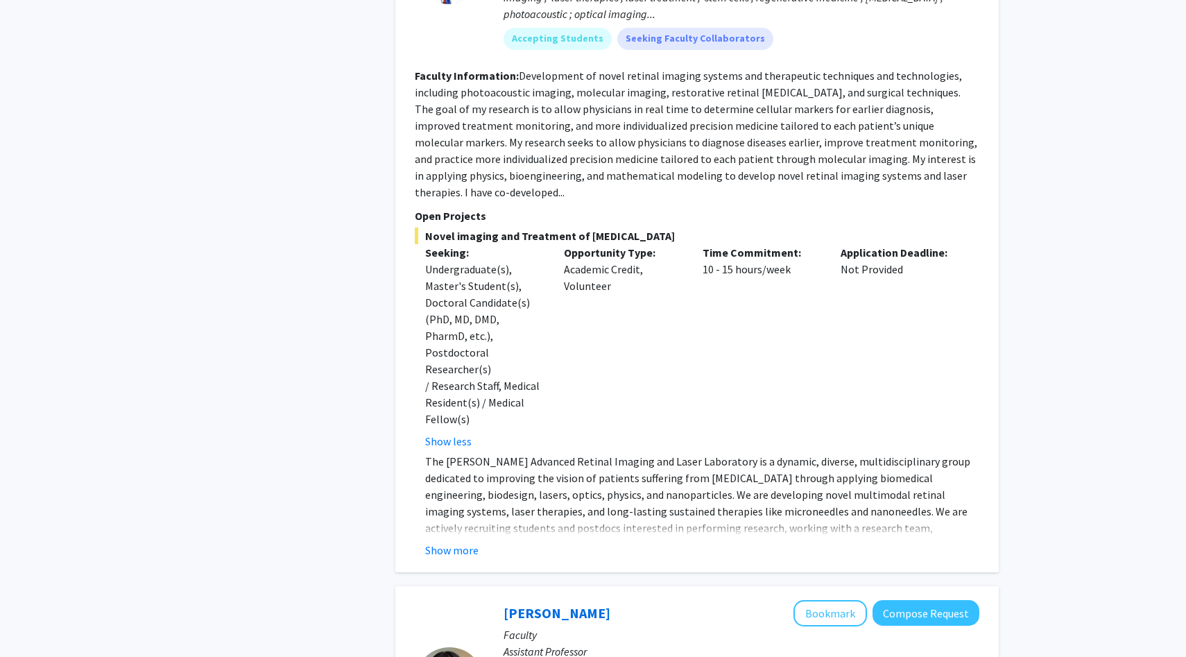
scroll to position [2917, 0]
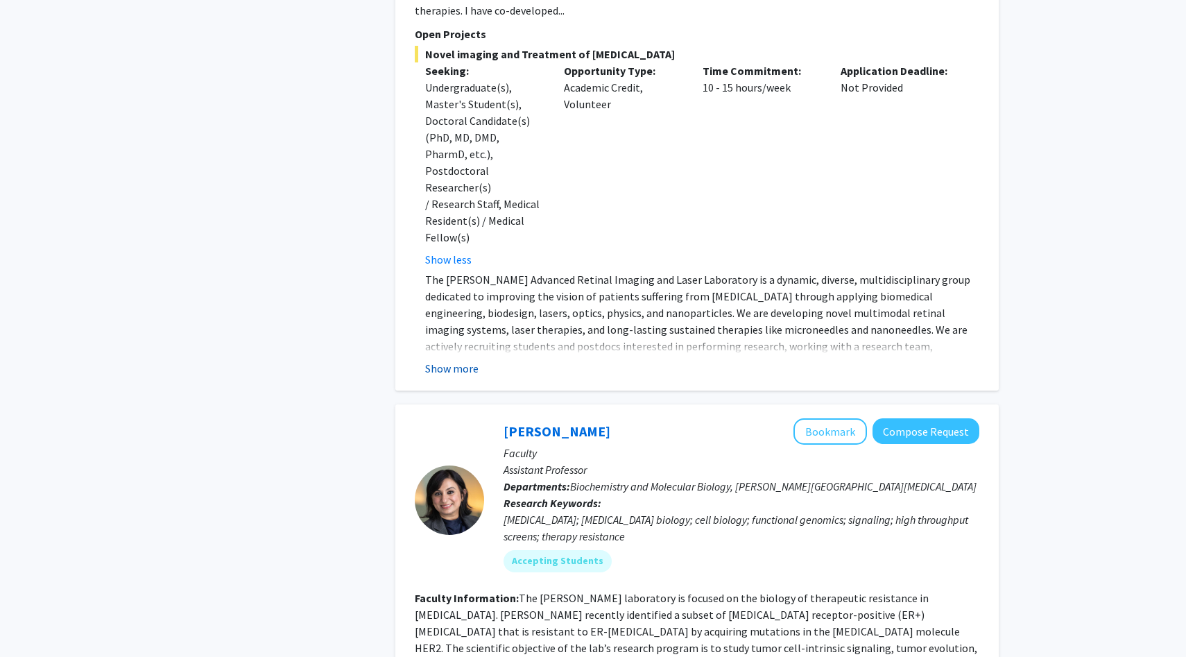
click at [451, 360] on button "Show more" at bounding box center [451, 368] width 53 height 17
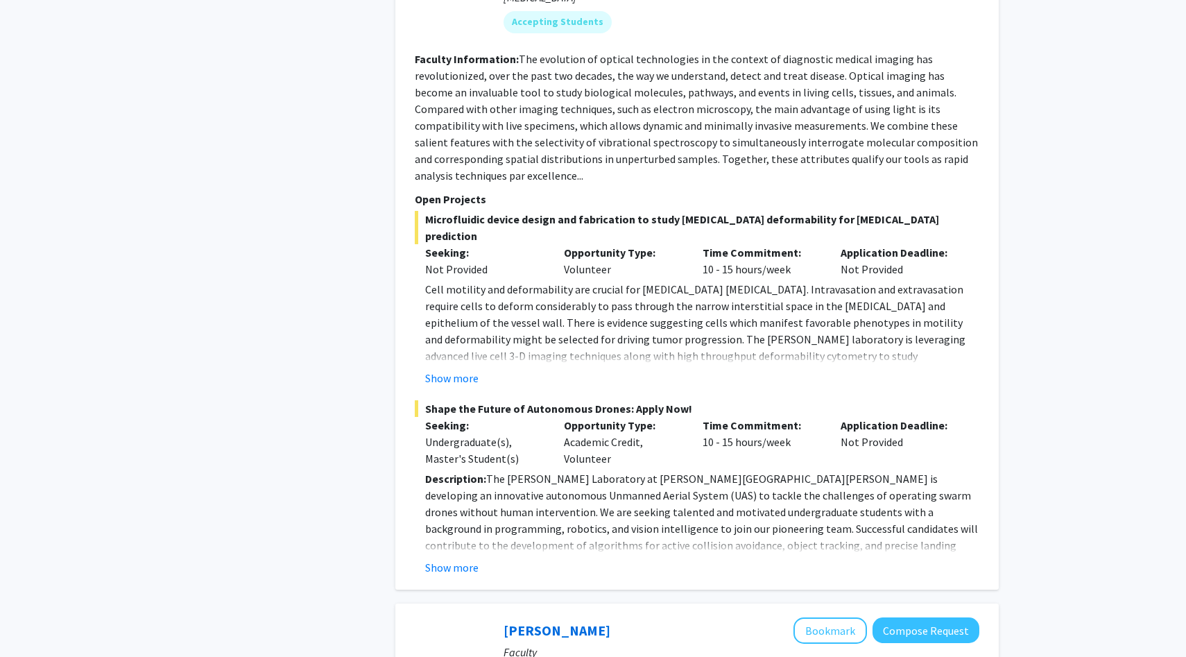
scroll to position [4083, 0]
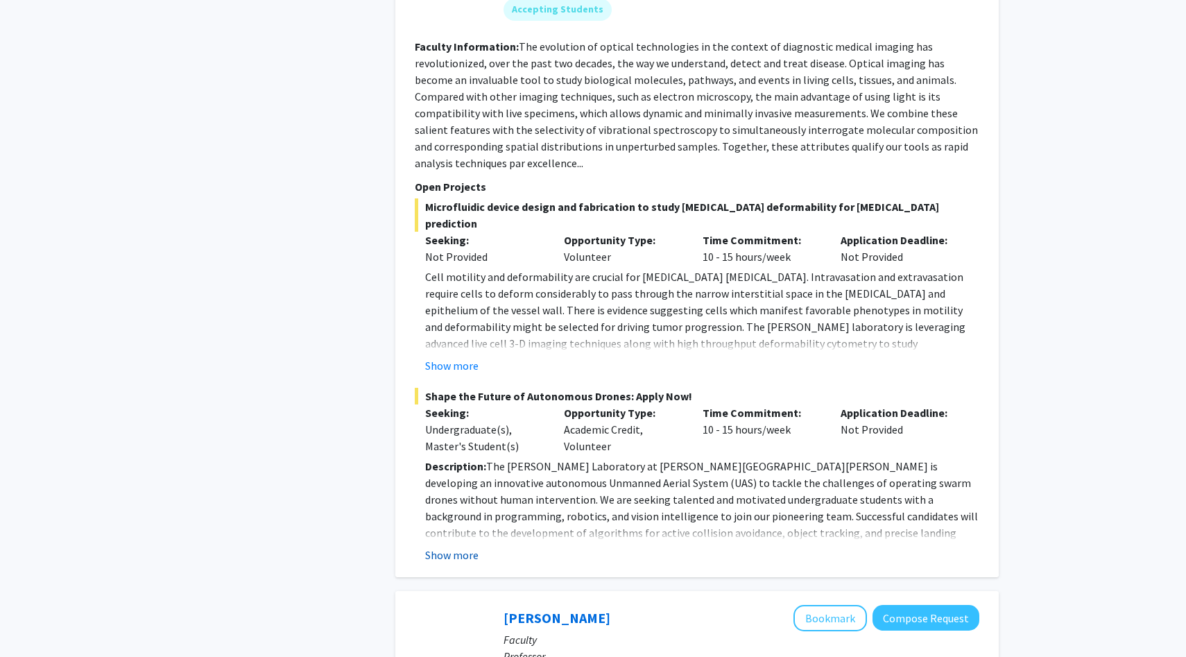
click at [453, 546] on button "Show more" at bounding box center [451, 554] width 53 height 17
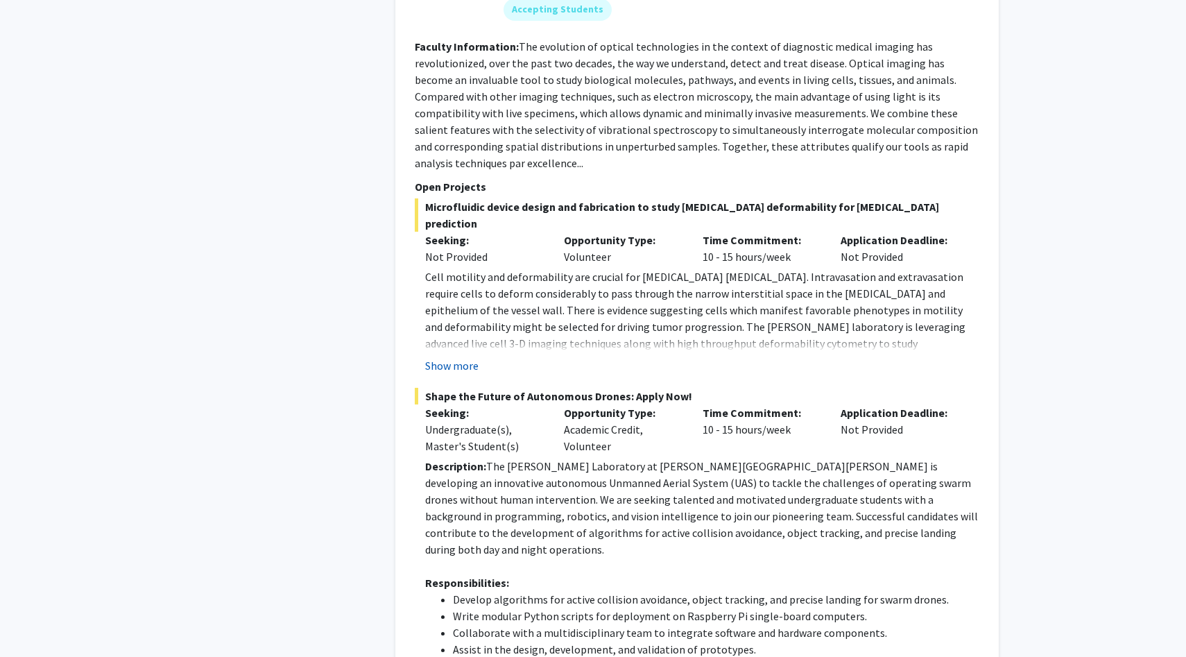
click at [460, 357] on button "Show more" at bounding box center [451, 365] width 53 height 17
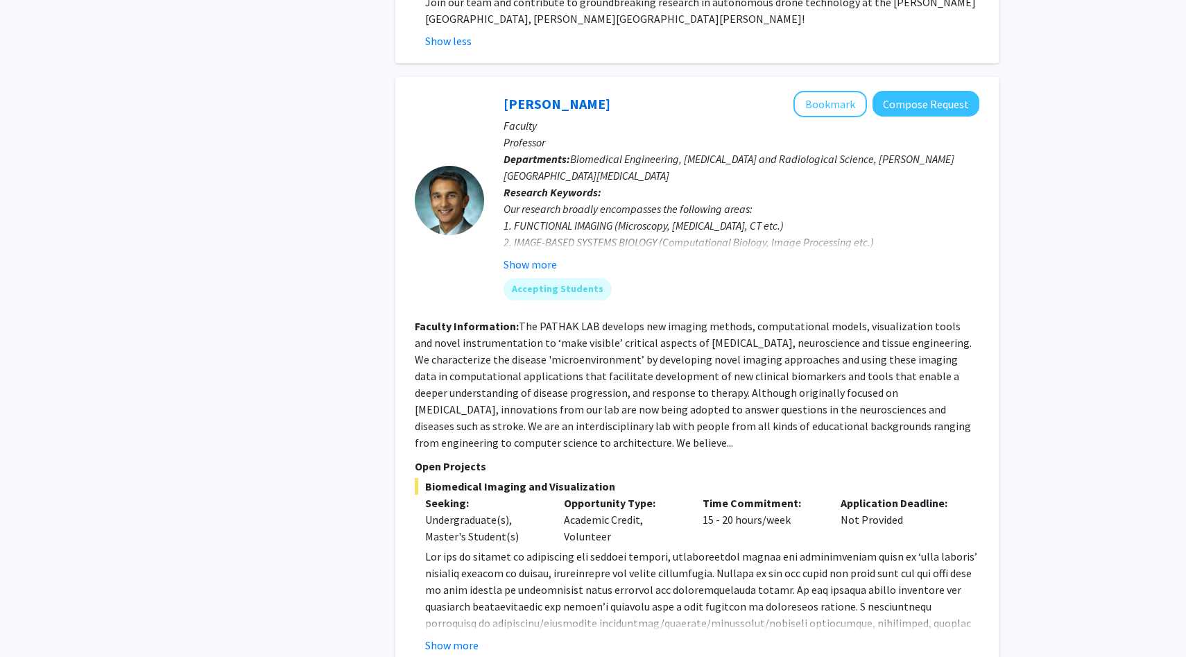
scroll to position [5217, 0]
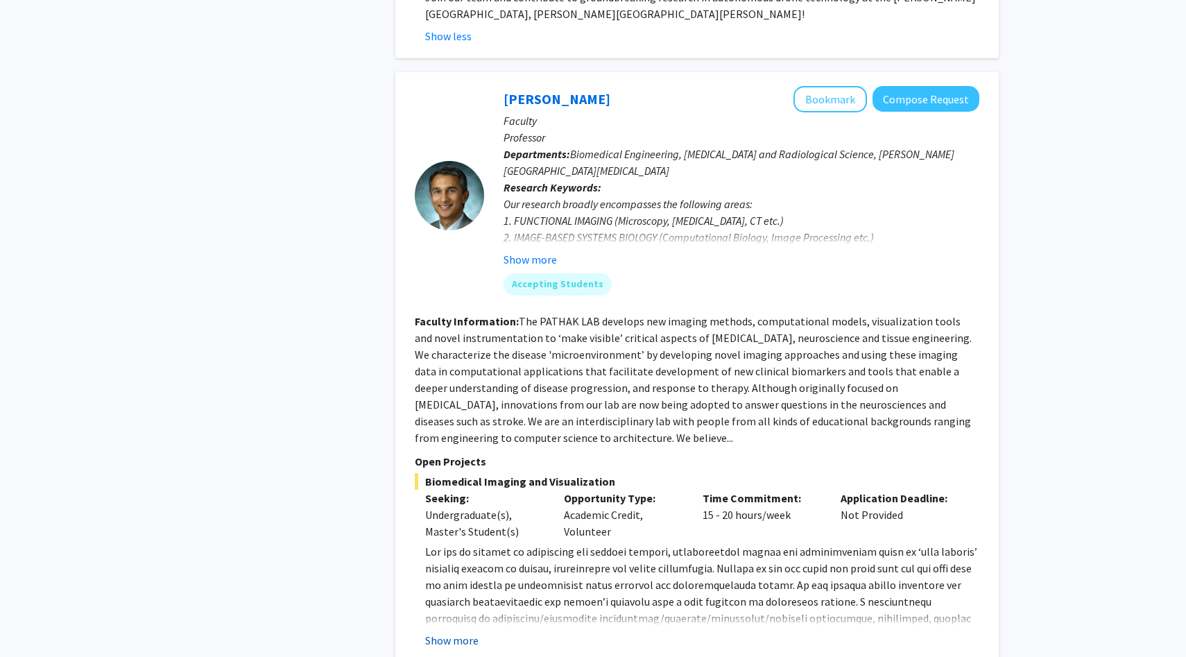
click at [463, 632] on button "Show more" at bounding box center [451, 640] width 53 height 17
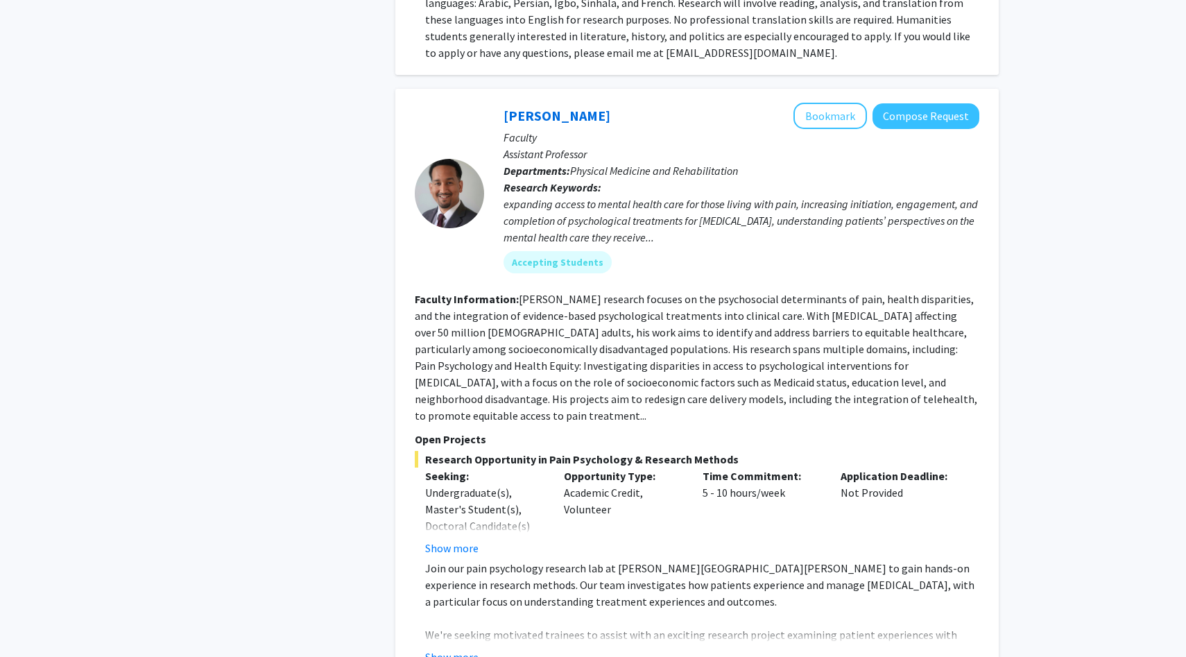
scroll to position [6473, 0]
click at [458, 539] on button "Show more" at bounding box center [451, 547] width 53 height 17
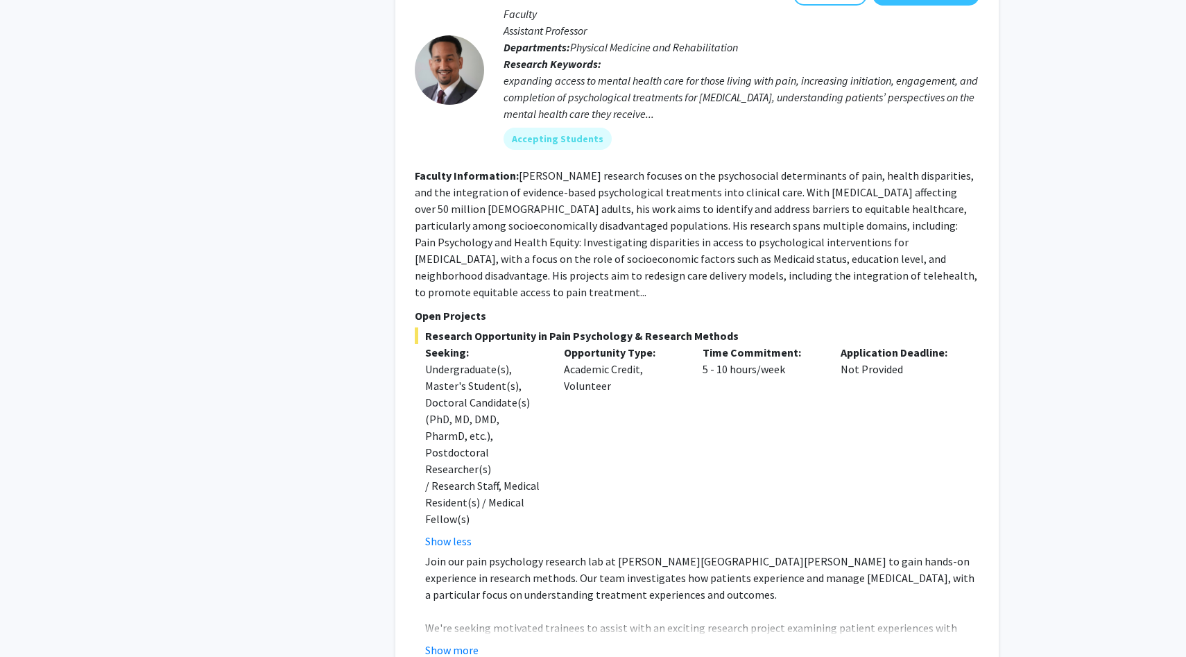
scroll to position [6602, 0]
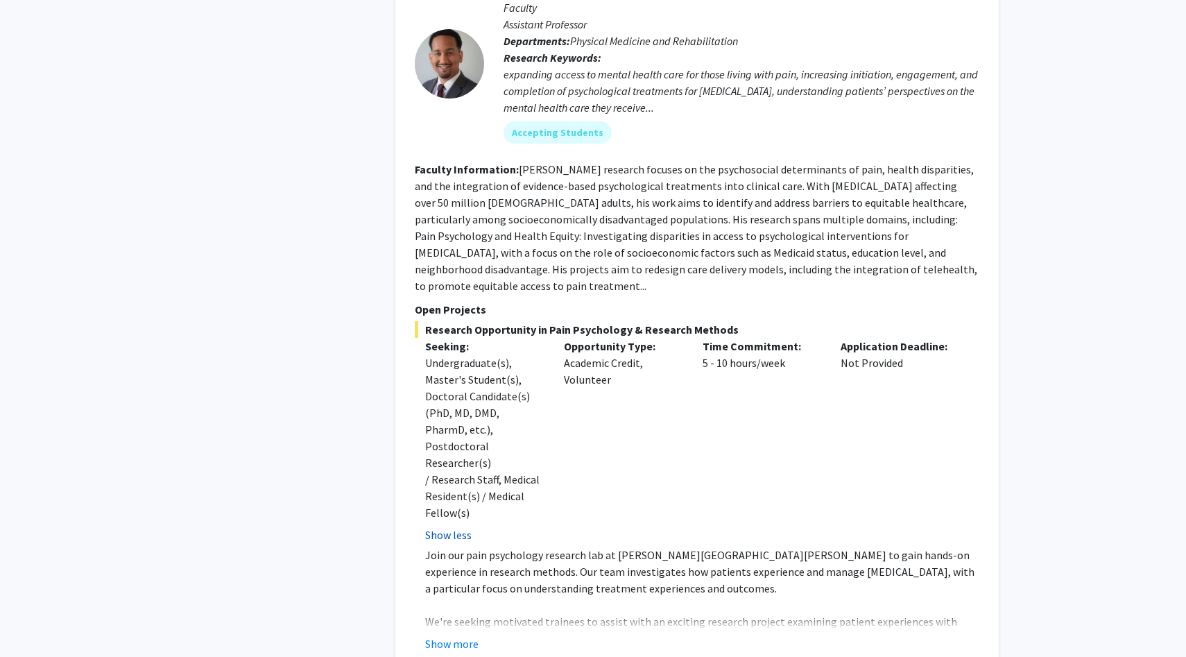
click at [452, 526] on button "Show less" at bounding box center [448, 534] width 46 height 17
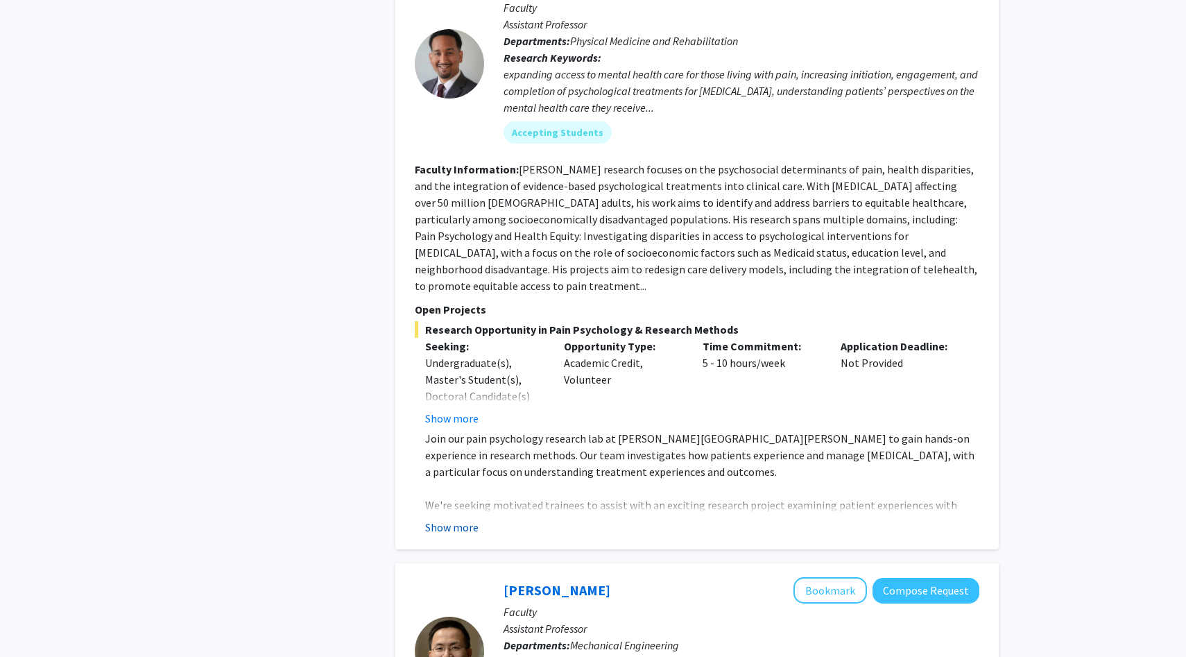
click at [453, 519] on button "Show more" at bounding box center [451, 527] width 53 height 17
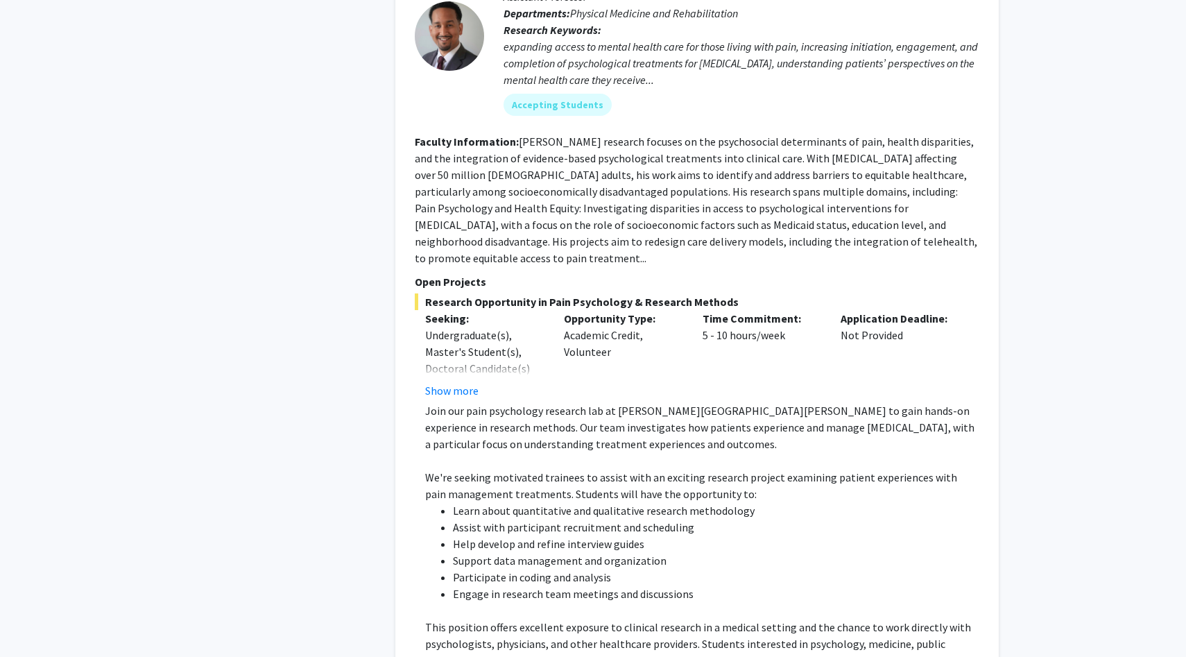
scroll to position [6615, 0]
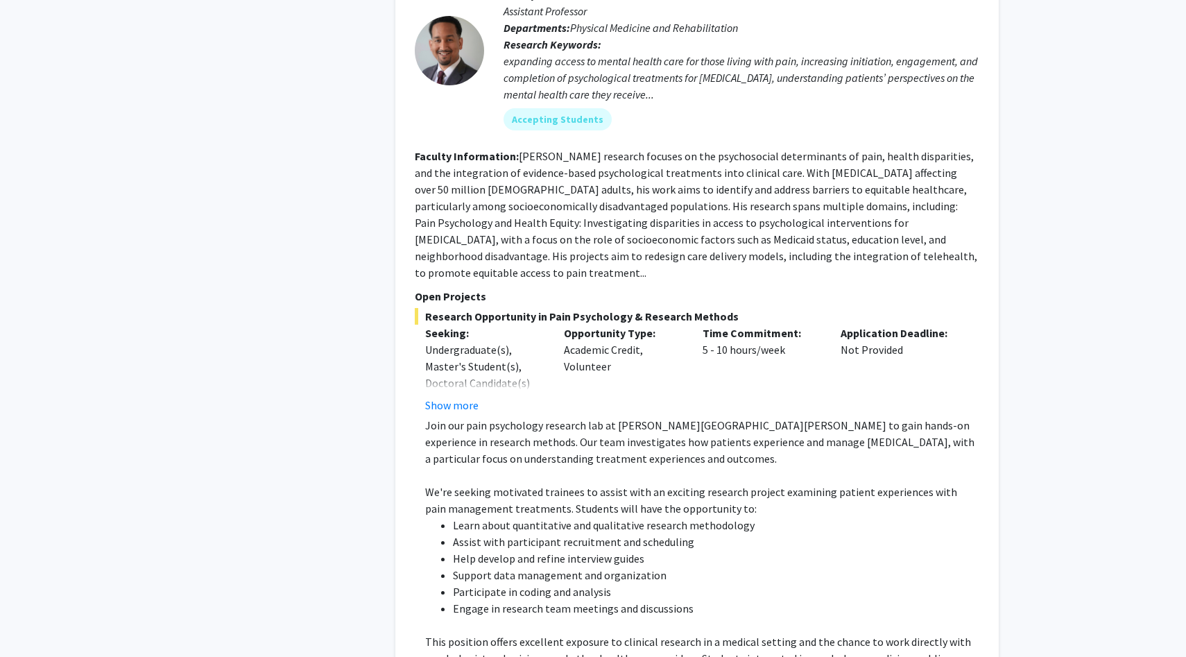
drag, startPoint x: 426, startPoint y: 443, endPoint x: 508, endPoint y: 447, distance: 81.2
drag, startPoint x: 512, startPoint y: 443, endPoint x: 428, endPoint y: 442, distance: 83.9
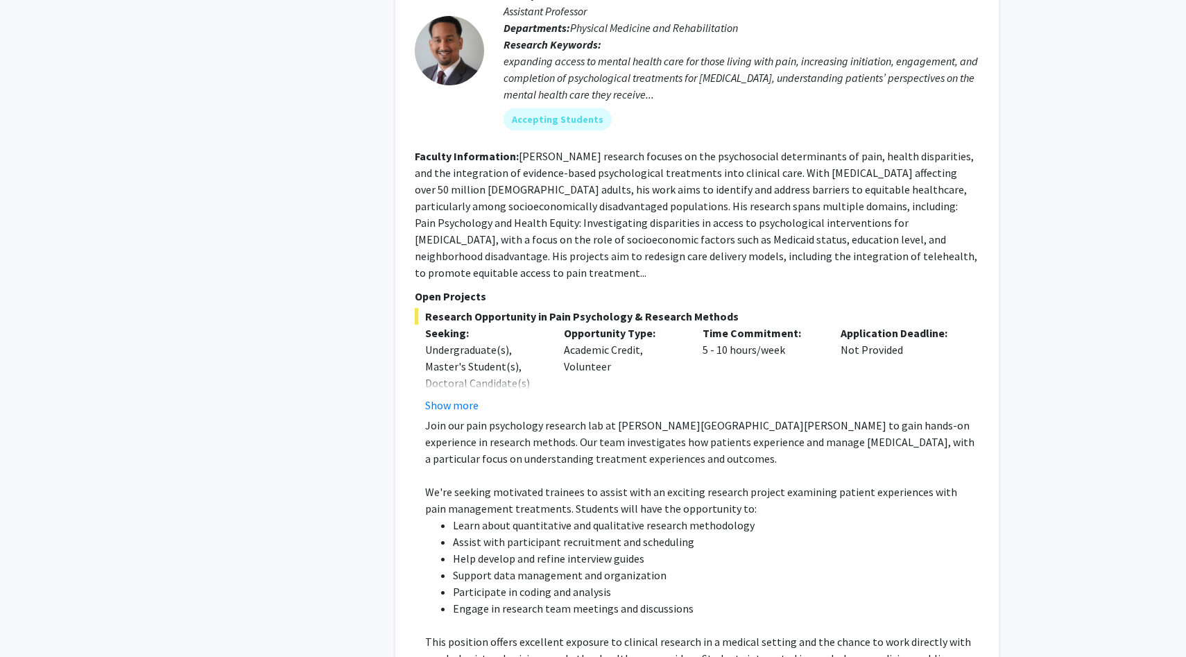
copy link "frassu1@jhmi.edu"
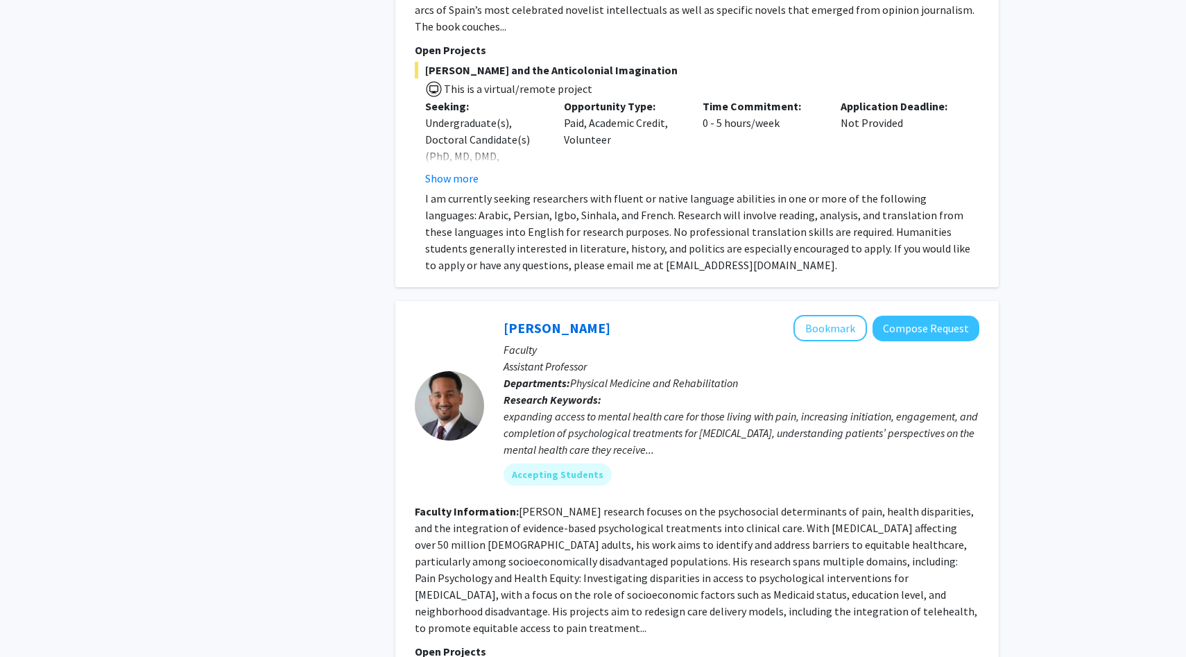
scroll to position [6259, 0]
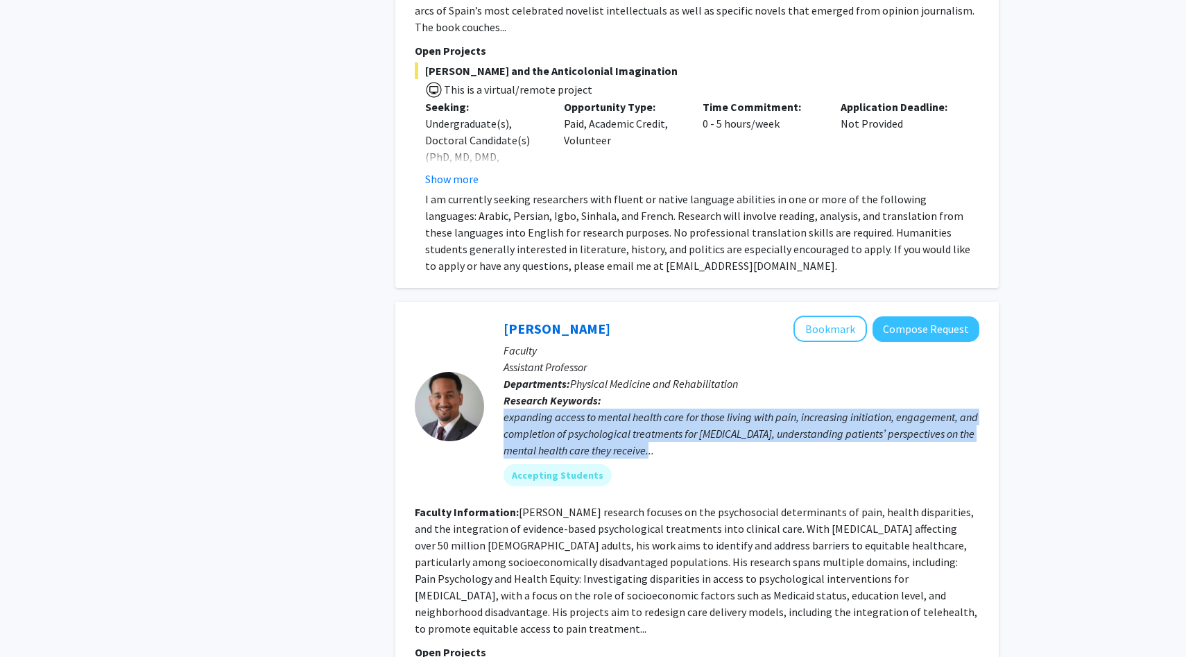
drag, startPoint x: 505, startPoint y: 133, endPoint x: 653, endPoint y: 167, distance: 152.2
click at [654, 408] on div "expanding access to mental health care for those living with pain, increasing i…" at bounding box center [741, 433] width 476 height 50
copy div "expanding access to mental health care for those living with pain, increasing i…"
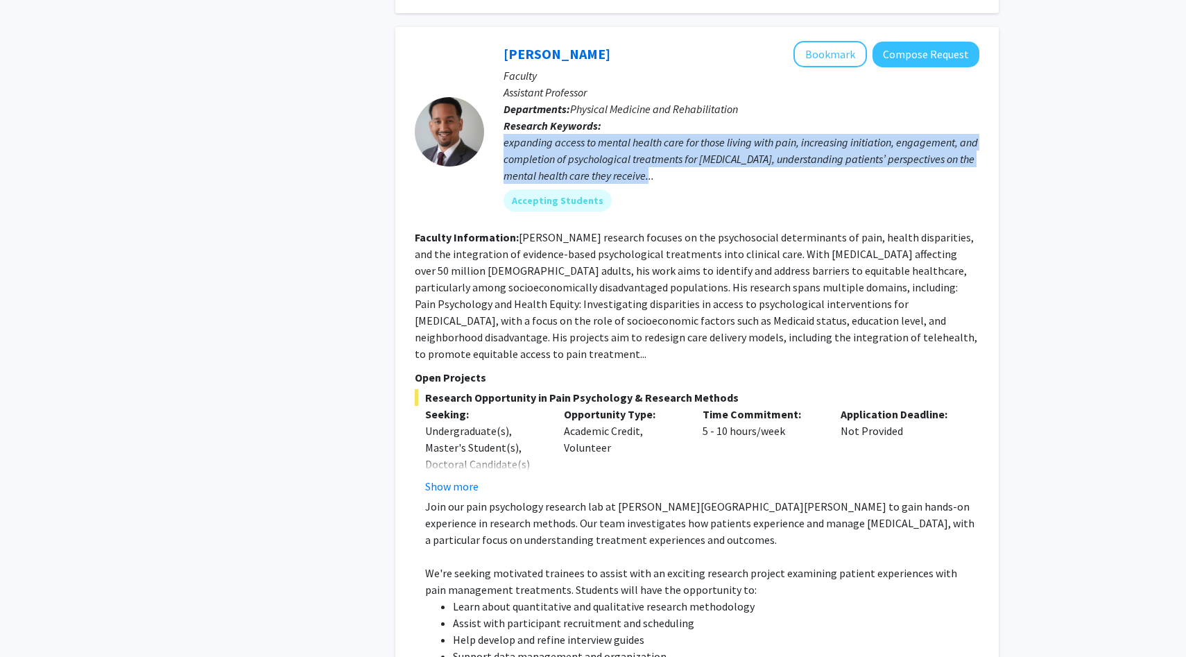
scroll to position [6555, 0]
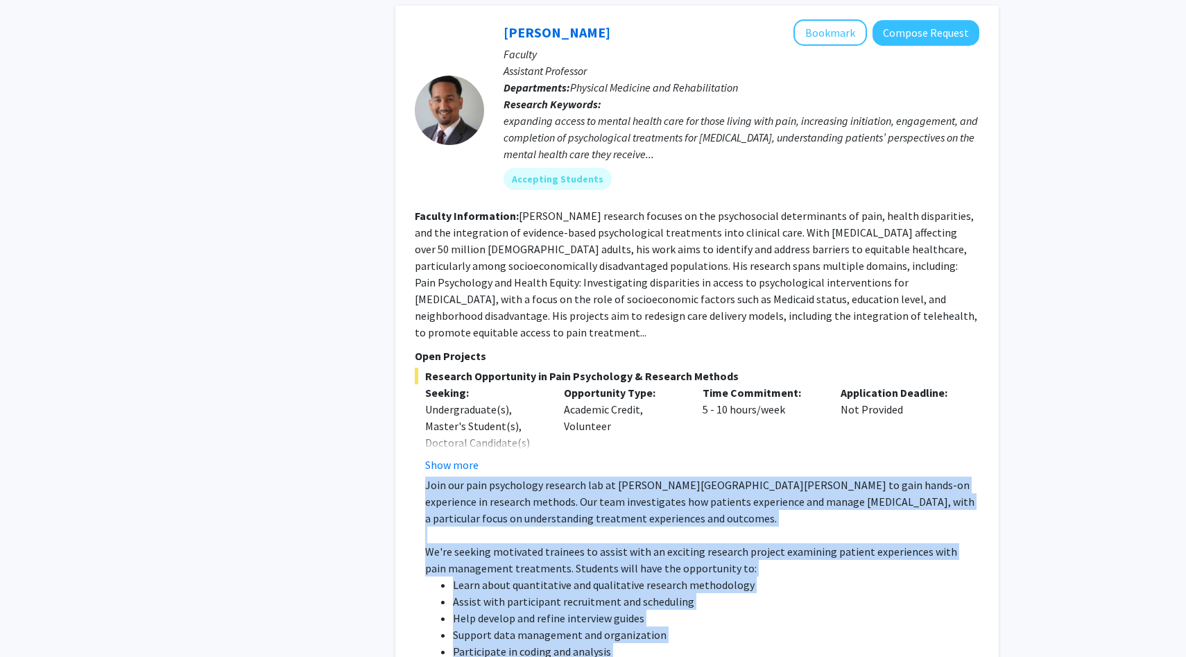
drag, startPoint x: 423, startPoint y: 183, endPoint x: 720, endPoint y: 372, distance: 351.6
click at [720, 476] on fg-read-more "Join our pain psychology research lab at Johns Hopkins School of Medicine to ga…" at bounding box center [697, 653] width 564 height 355
copy div "Join our pain psychology research lab at Johns Hopkins School of Medicine to ga…"
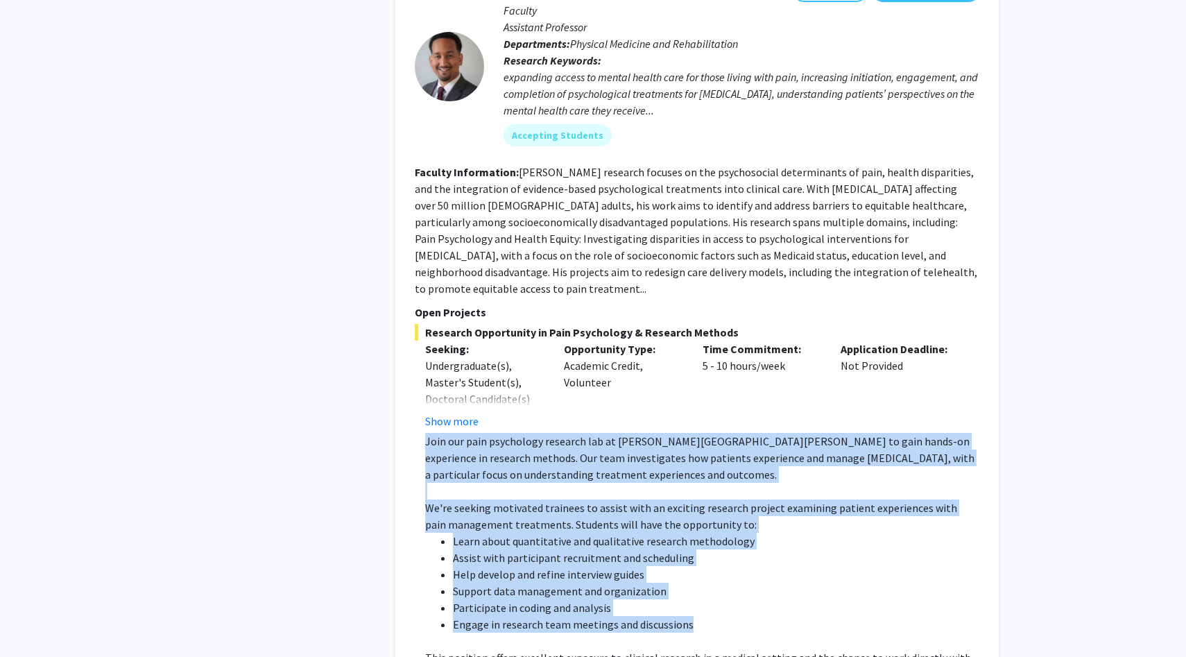
scroll to position [6619, 0]
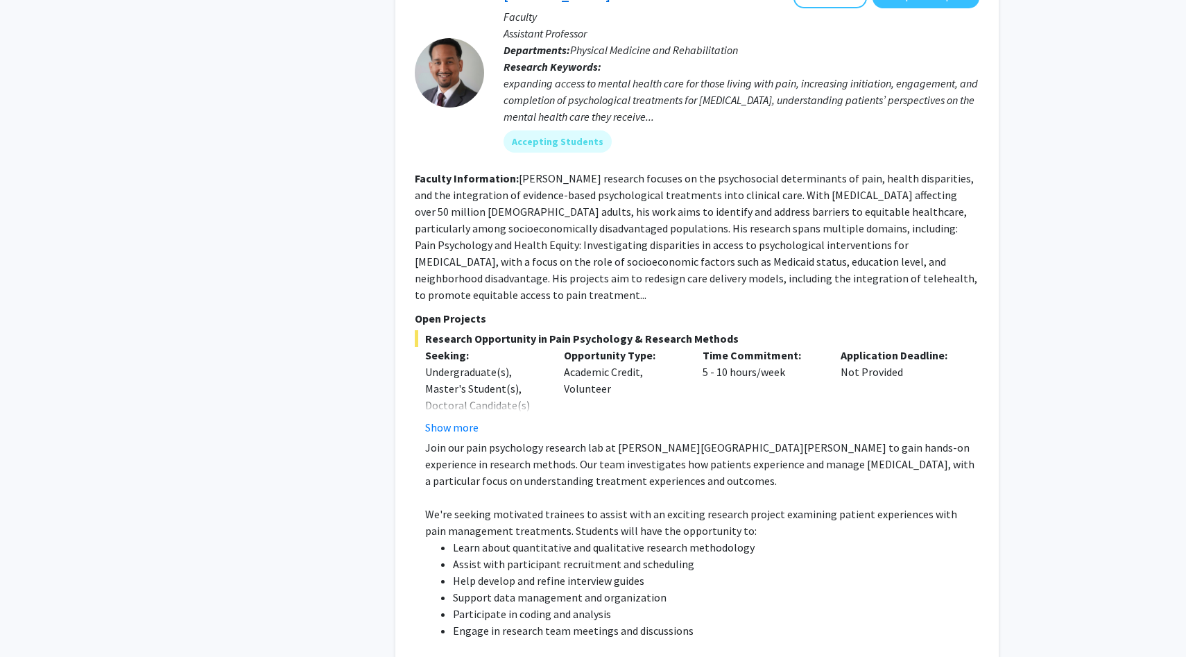
scroll to position [6763, 0]
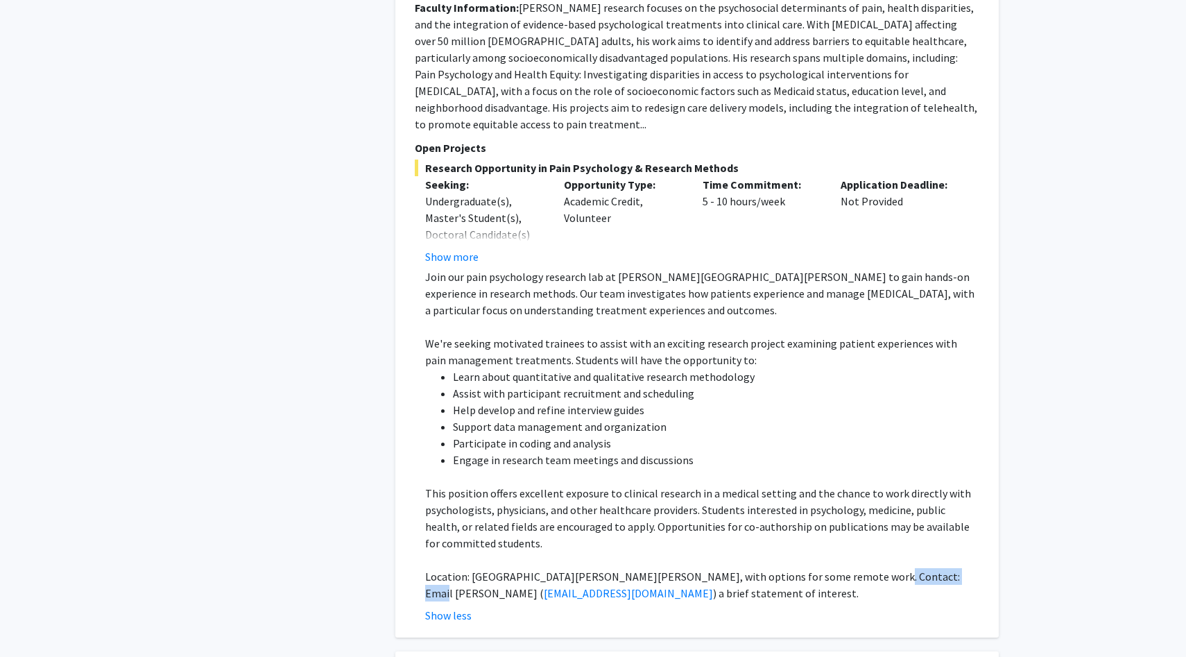
drag, startPoint x: 842, startPoint y: 277, endPoint x: 931, endPoint y: 275, distance: 89.5
click at [932, 568] on p "Location: The Johns Hopkins Hospital, with options for some remote work. Contac…" at bounding box center [702, 584] width 554 height 33
copy p "Dr. Fenan Rassu"
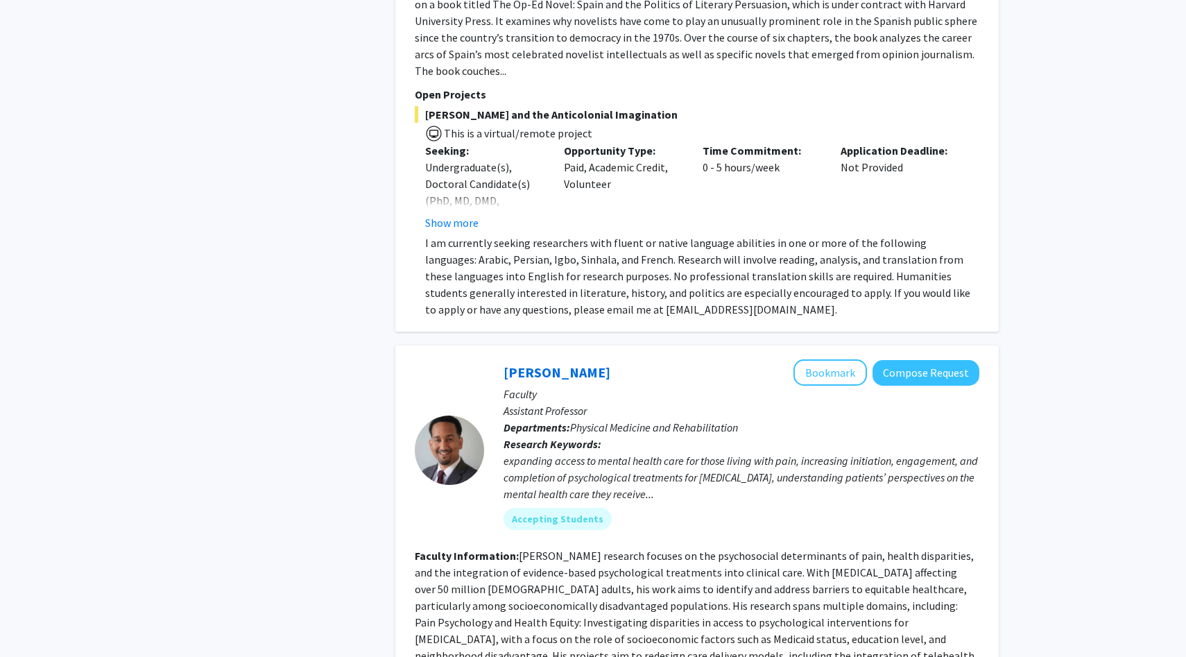
scroll to position [6200, 0]
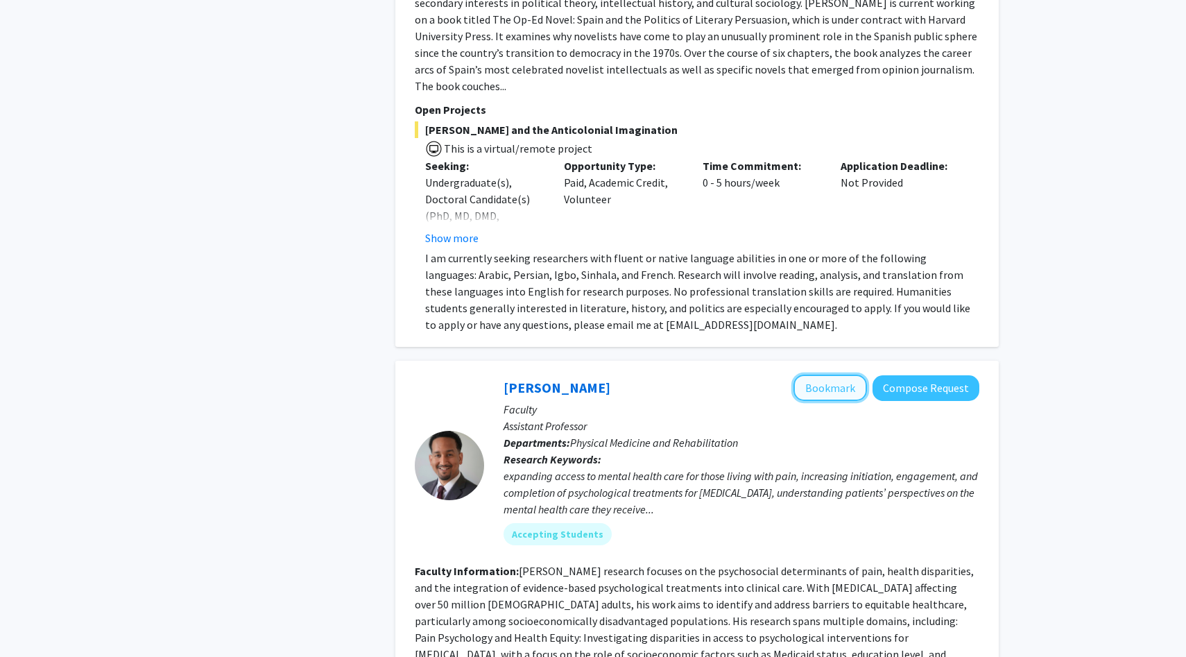
click at [822, 374] on button "Bookmark" at bounding box center [829, 387] width 73 height 26
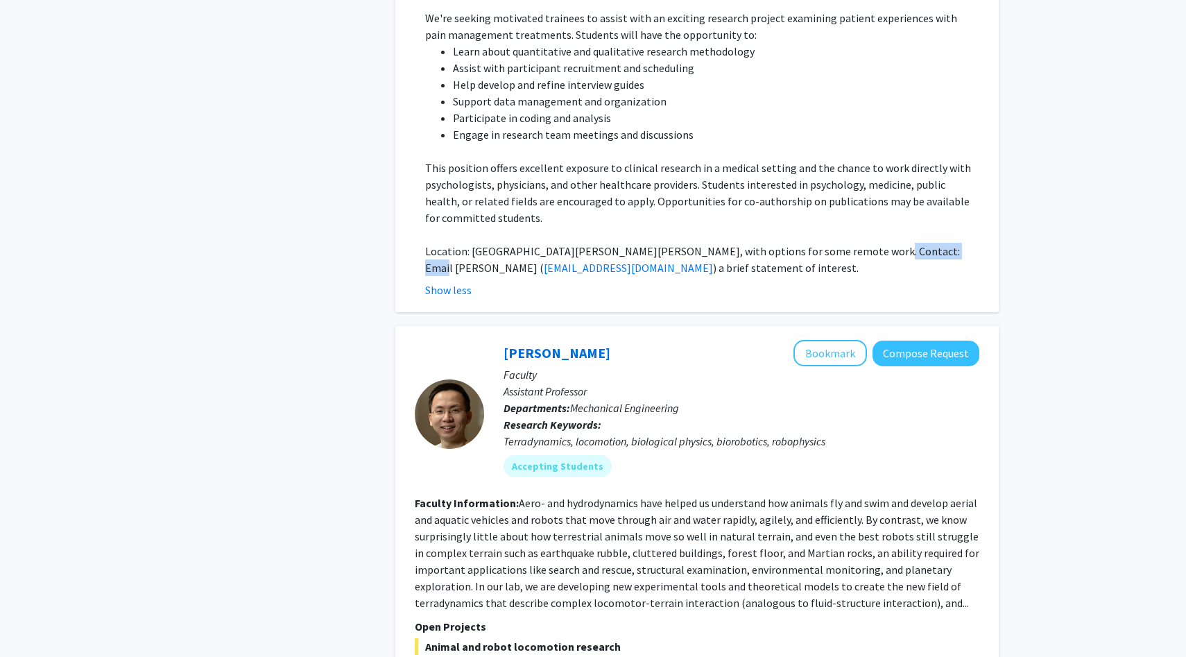
scroll to position [7091, 0]
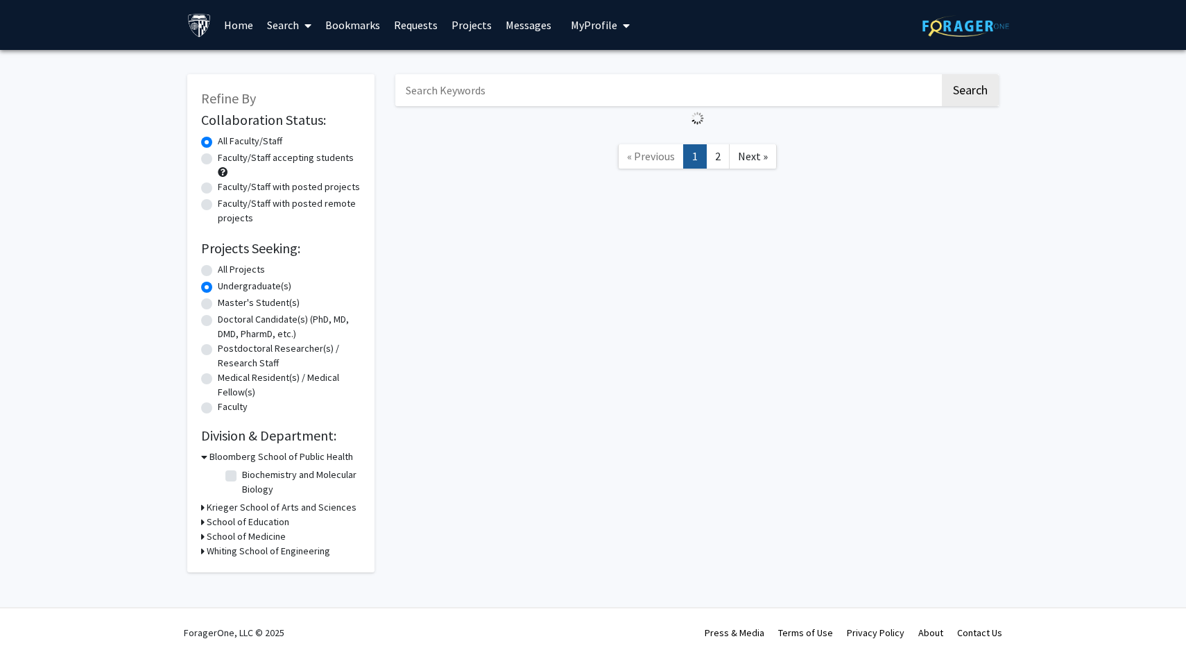
click at [702, 232] on div "Search « Previous 1 2 Next »" at bounding box center [697, 316] width 624 height 512
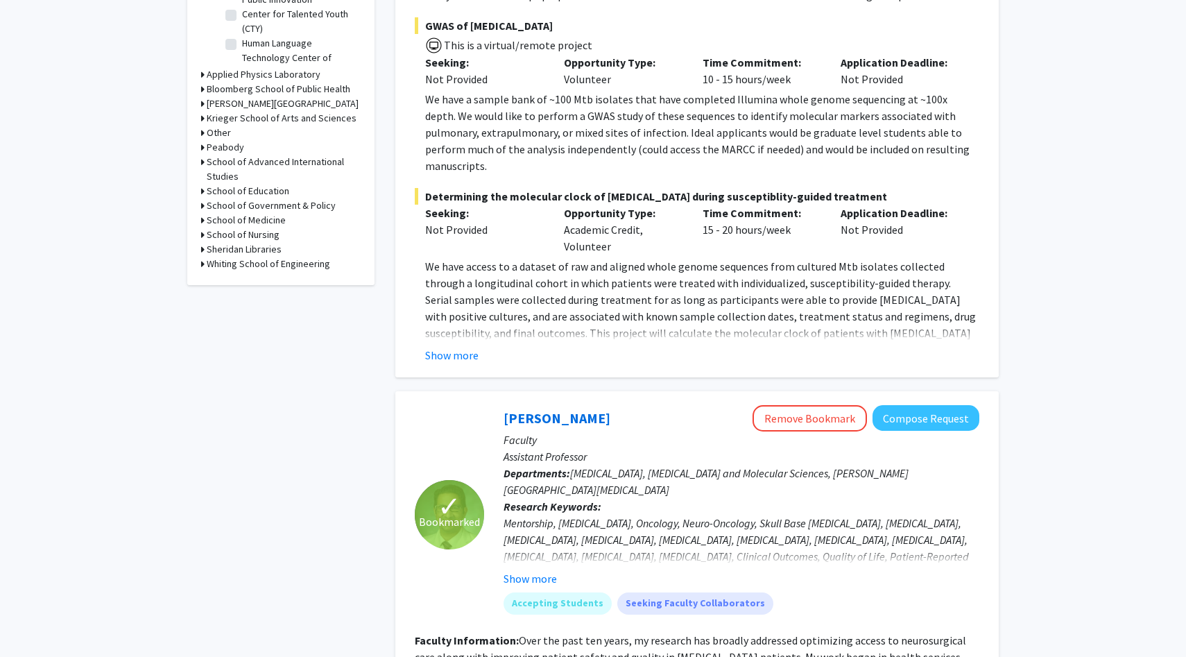
scroll to position [552, 0]
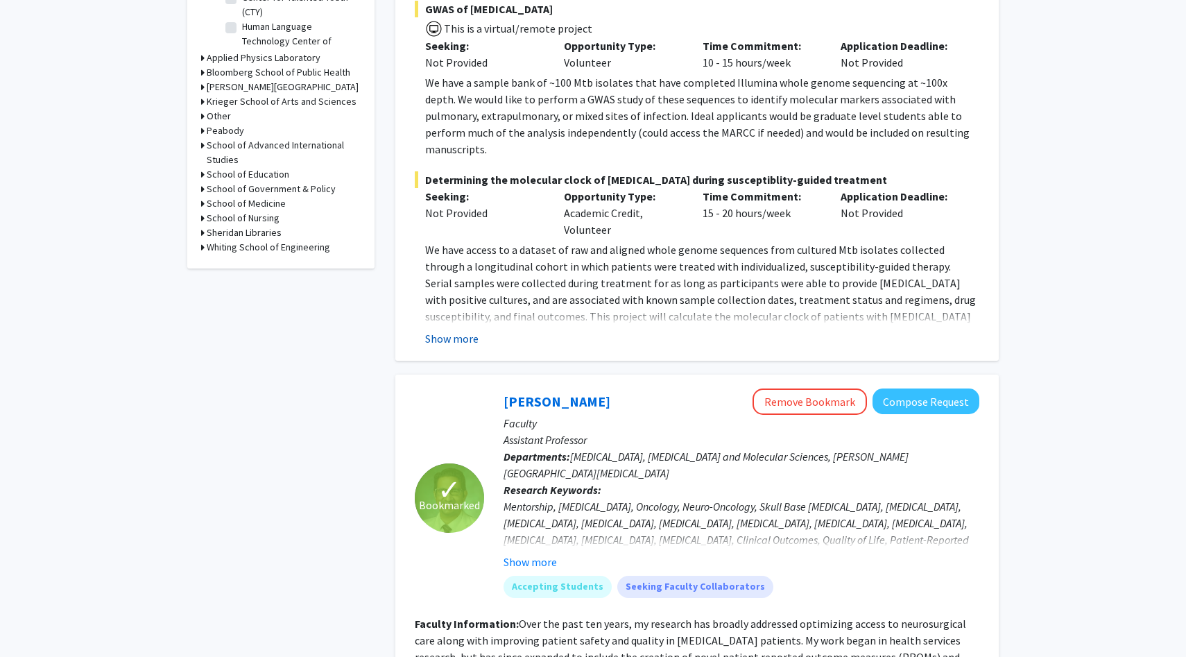
click at [459, 330] on button "Show more" at bounding box center [451, 338] width 53 height 17
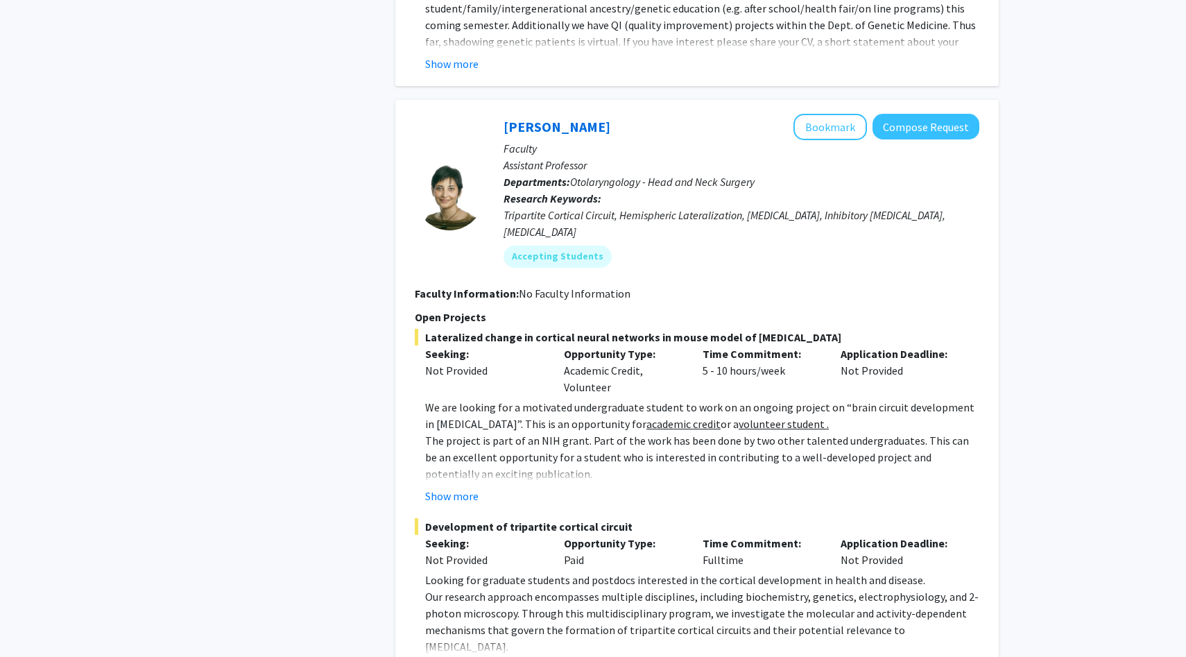
scroll to position [6591, 0]
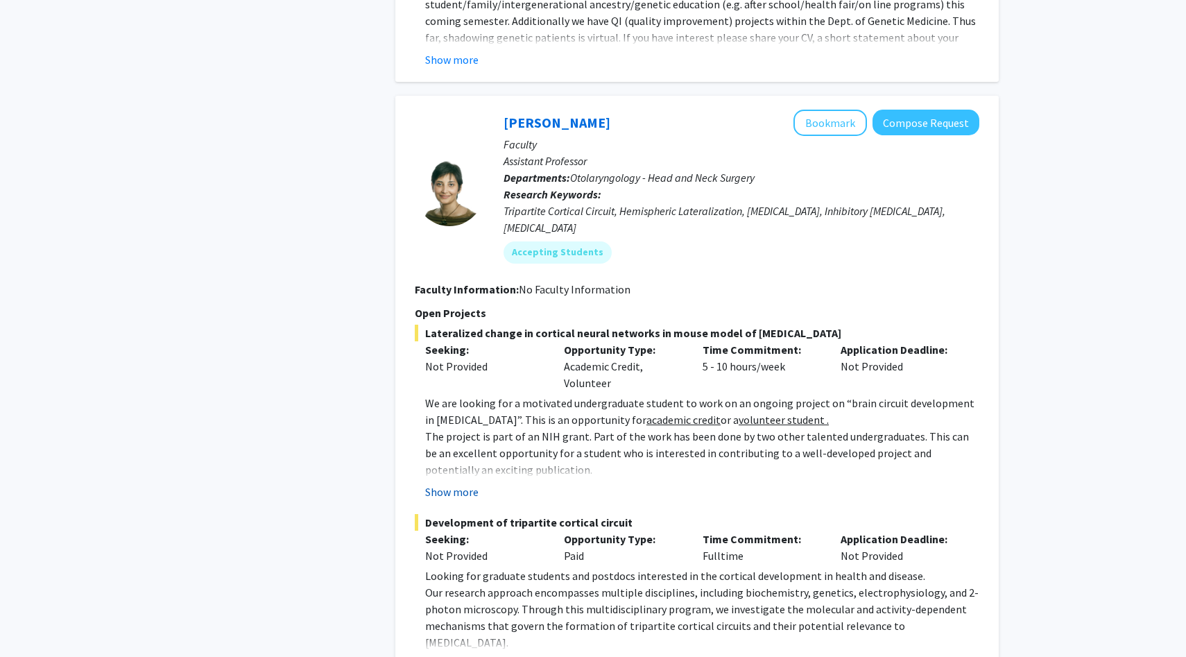
click at [456, 483] on button "Show more" at bounding box center [451, 491] width 53 height 17
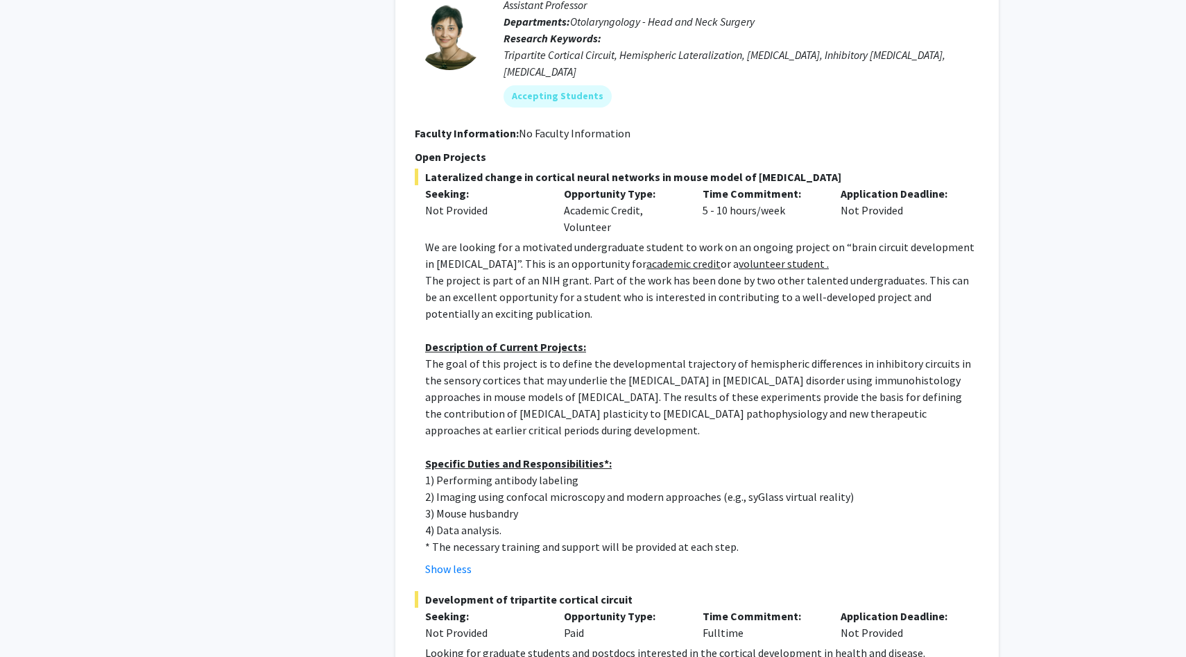
scroll to position [6824, 0]
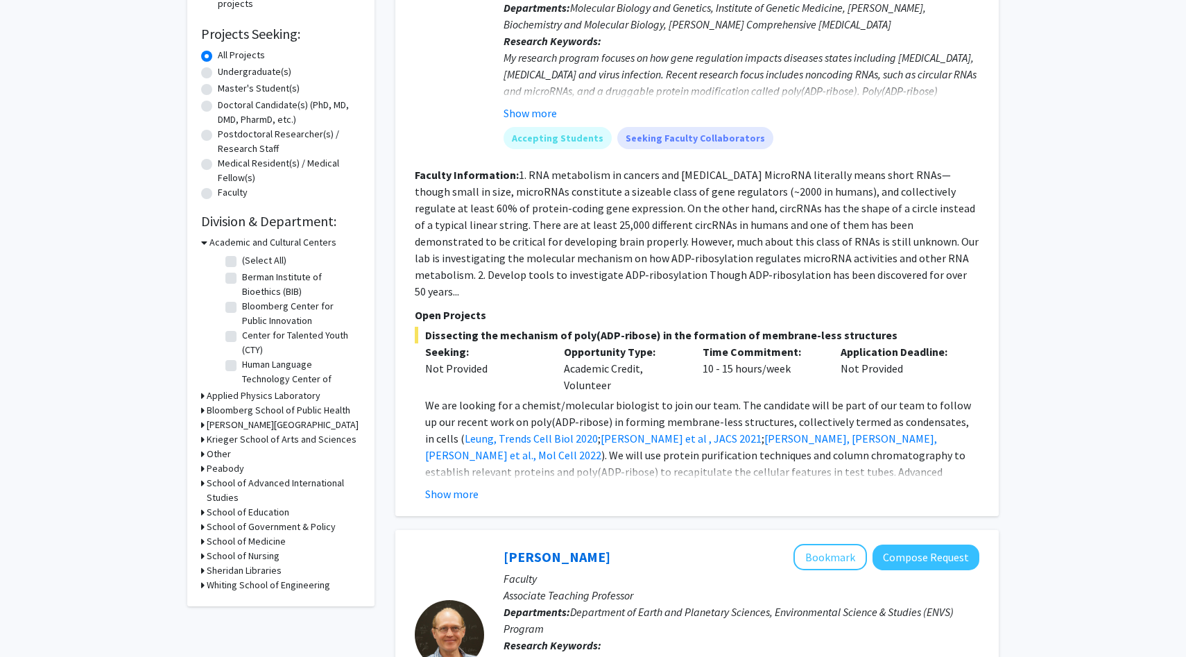
scroll to position [215, 0]
click at [454, 485] on button "Show more" at bounding box center [451, 493] width 53 height 17
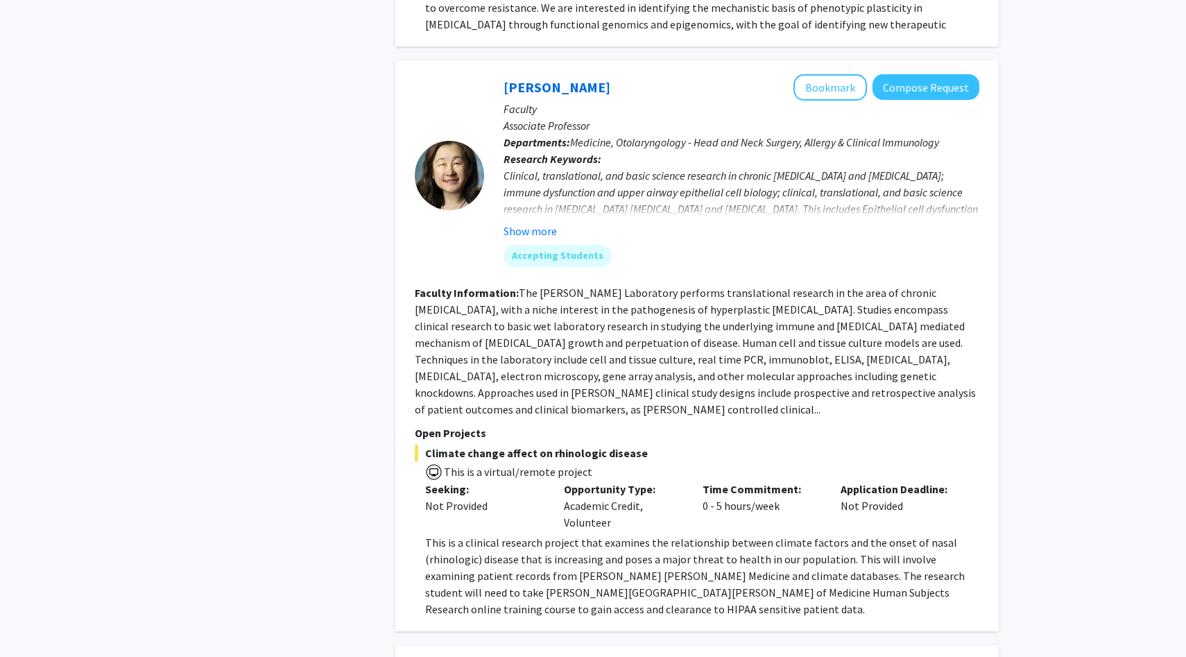
scroll to position [2819, 0]
drag, startPoint x: 568, startPoint y: 187, endPoint x: 570, endPoint y: 177, distance: 10.6
click at [569, 245] on mat-chip "Accepting Students" at bounding box center [557, 256] width 108 height 22
click at [542, 223] on button "Show more" at bounding box center [529, 231] width 53 height 17
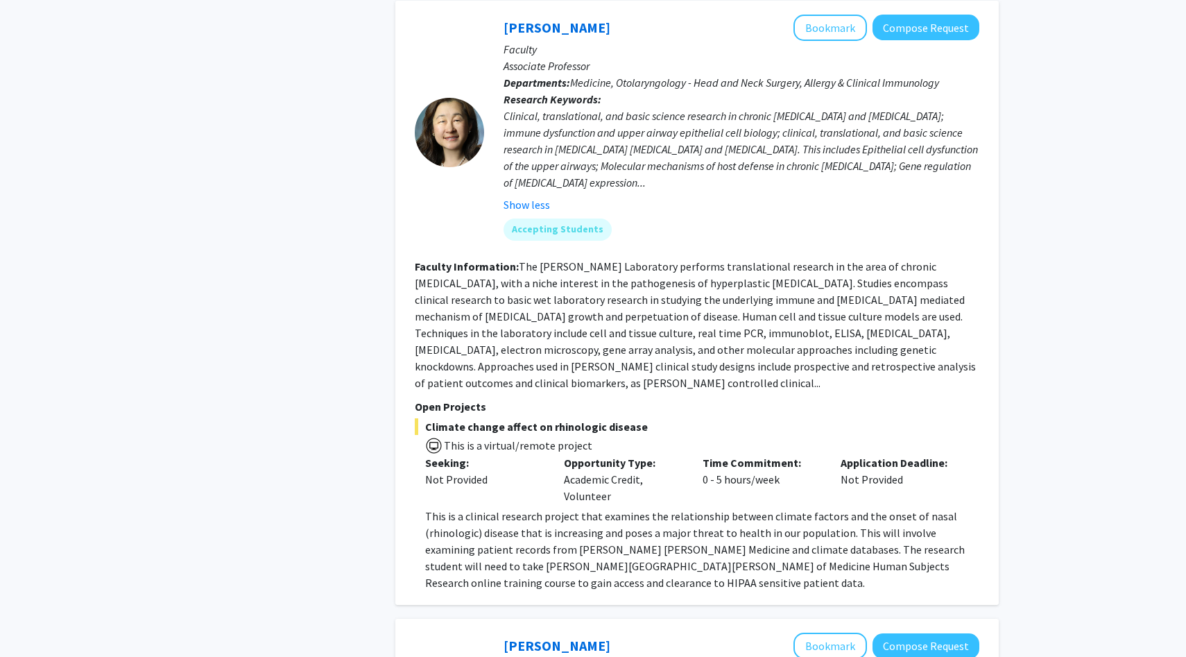
scroll to position [2894, 0]
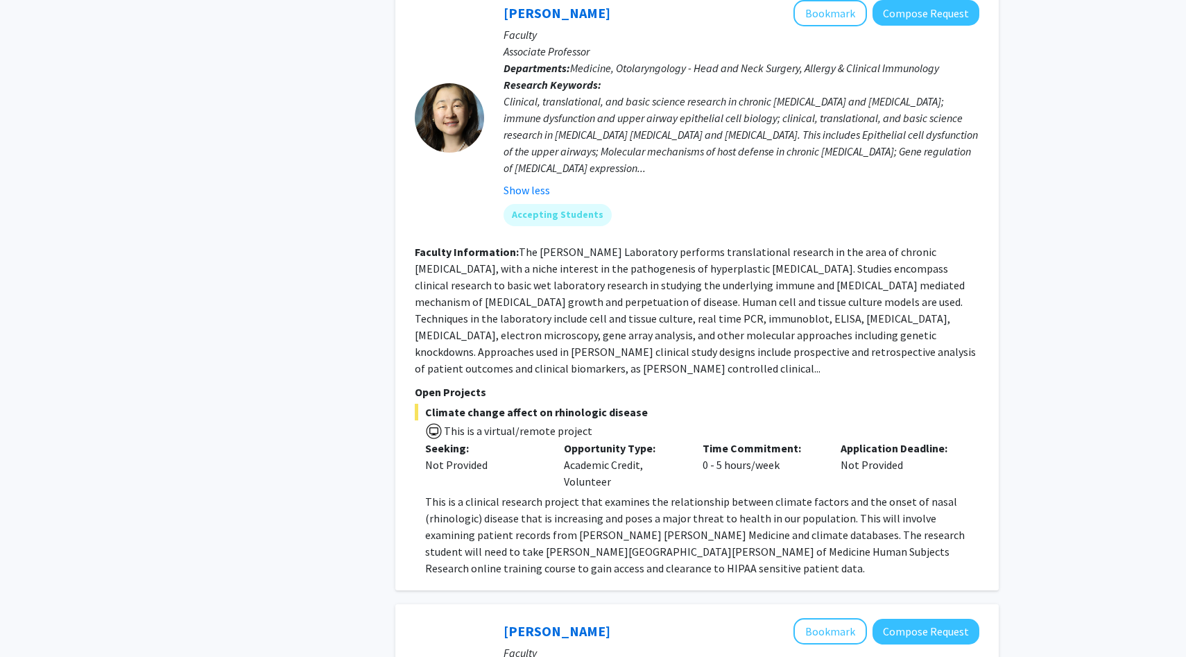
click at [709, 245] on fg-read-more "The Jean Kim Laboratory performs translational research in the area of chronic …" at bounding box center [695, 310] width 561 height 130
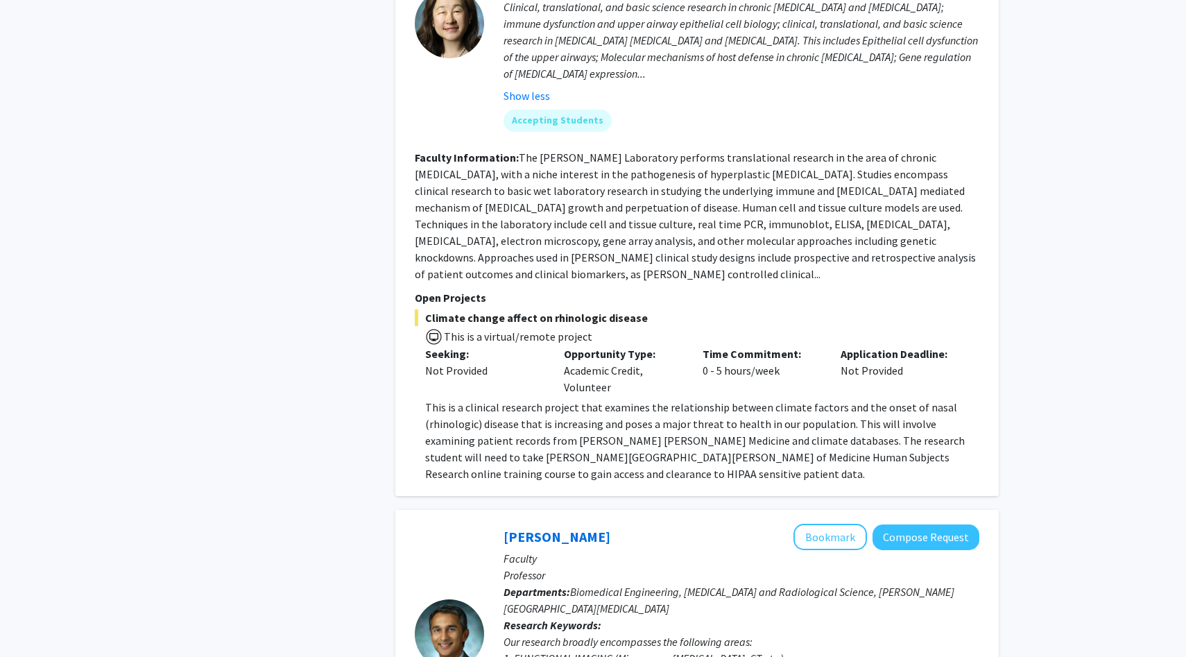
scroll to position [2993, 0]
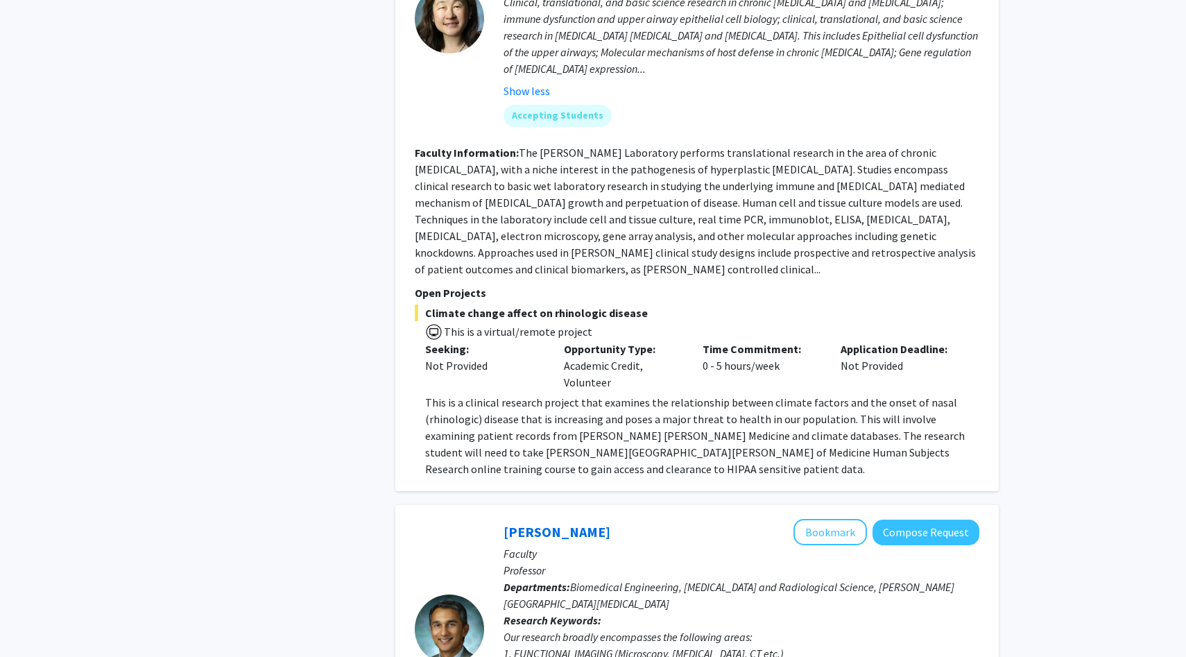
click at [598, 304] on span "Climate change affect on rhinologic disease" at bounding box center [697, 312] width 564 height 17
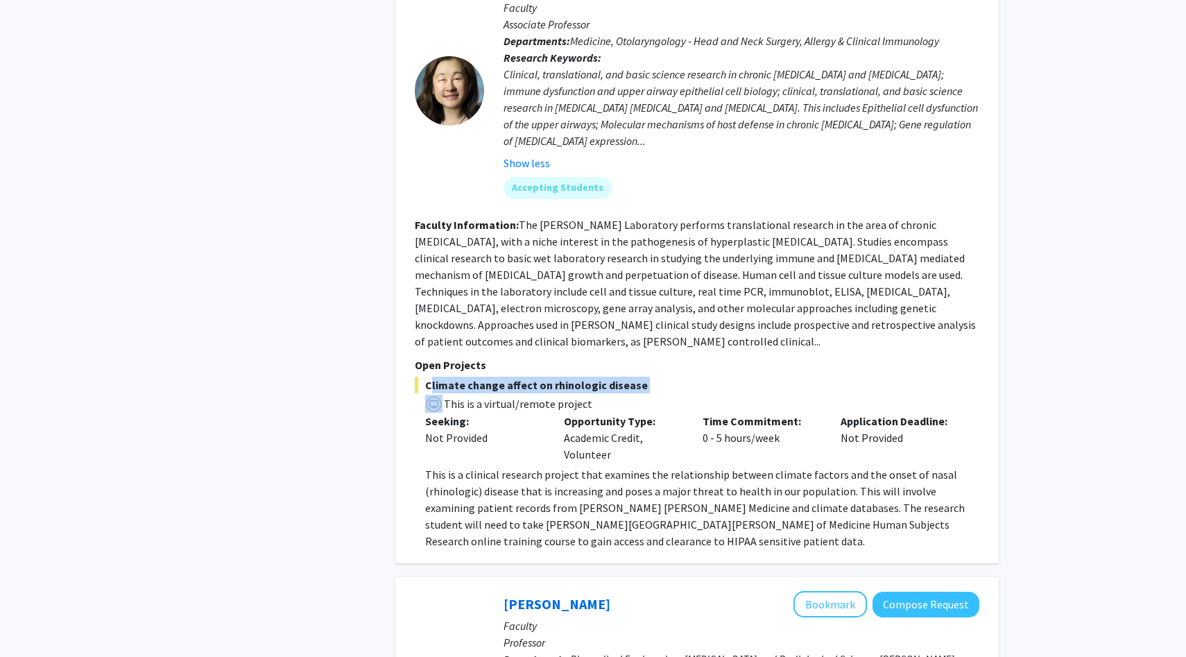
scroll to position [2762, 0]
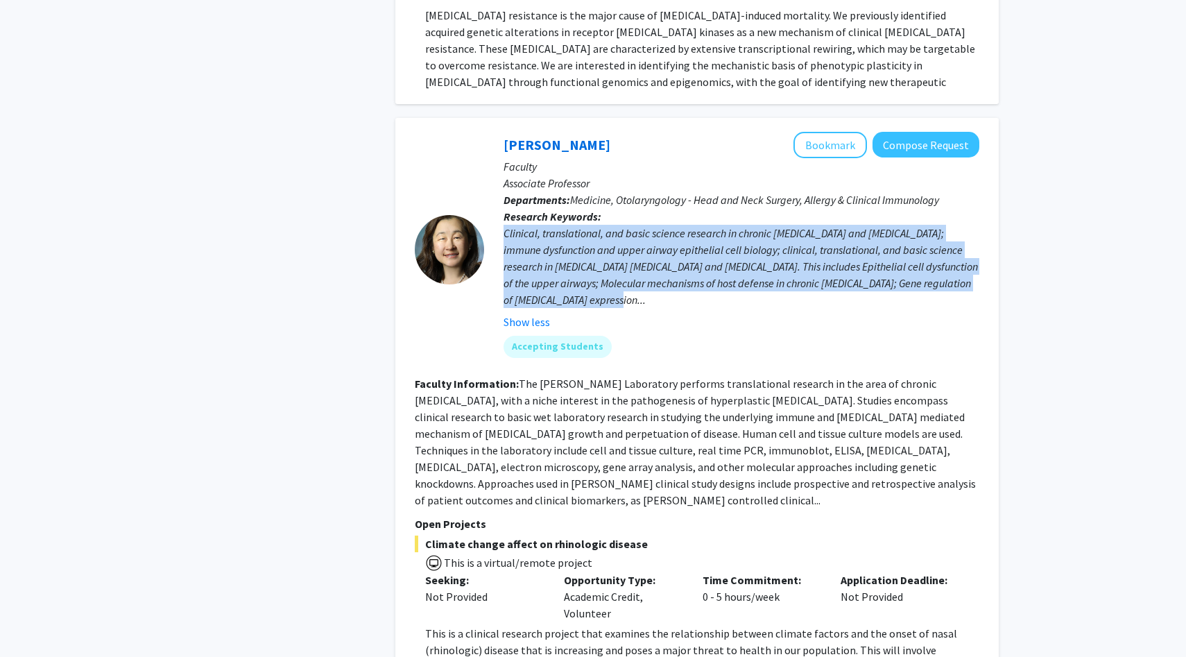
drag, startPoint x: 502, startPoint y: 164, endPoint x: 683, endPoint y: 241, distance: 196.4
click at [683, 241] on div "Jean Kim Bookmark Compose Request Faculty Associate Professor Departments: Medi…" at bounding box center [731, 250] width 495 height 236
click at [682, 241] on div "Clinical, translational, and basic science research in chronic rhinosinusitis a…" at bounding box center [741, 266] width 476 height 83
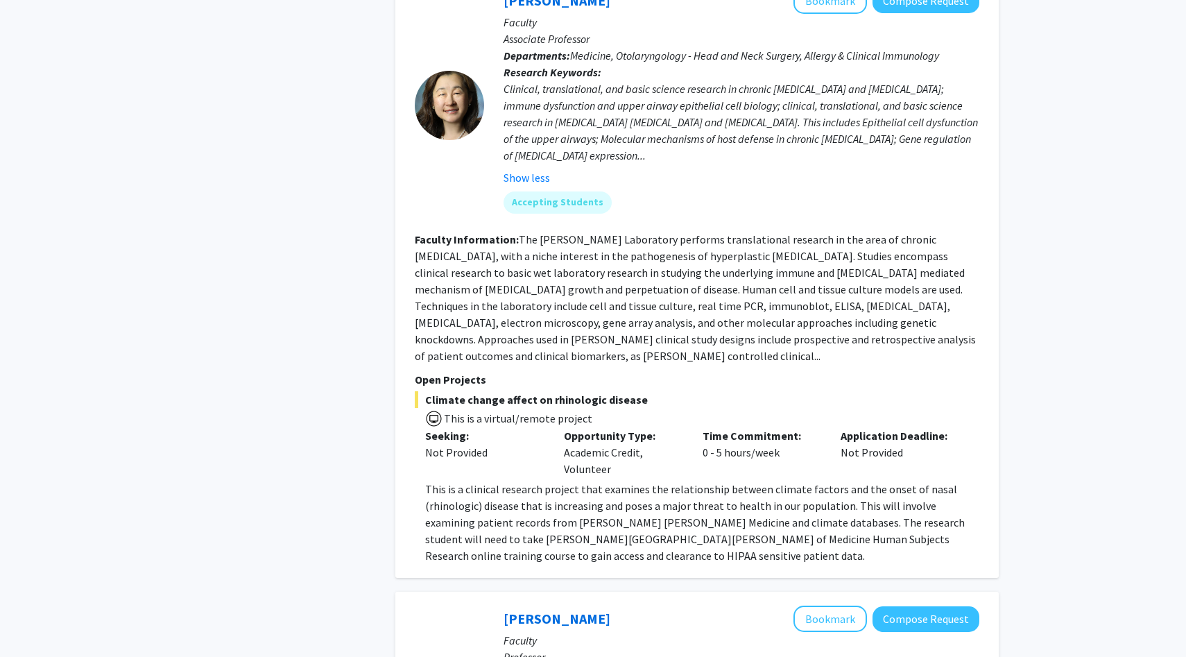
scroll to position [2940, 0]
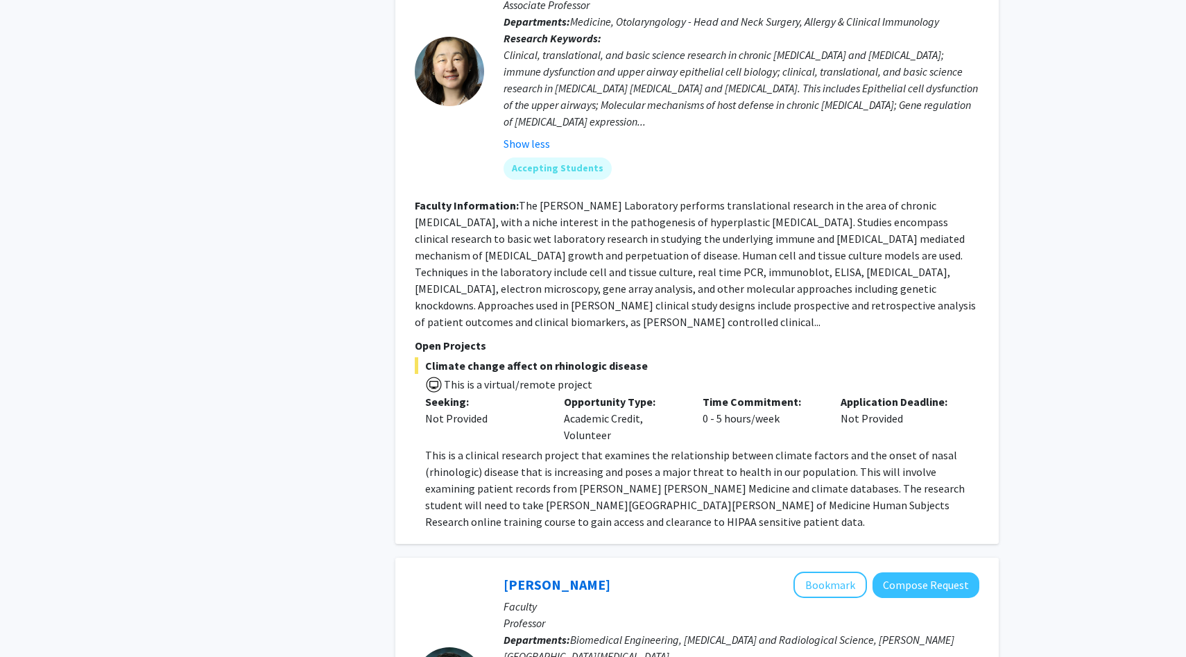
drag, startPoint x: 426, startPoint y: 299, endPoint x: 635, endPoint y: 297, distance: 208.7
click at [635, 357] on span "Climate change affect on rhinologic disease" at bounding box center [697, 365] width 564 height 17
copy span "Climate change affect on rhinologic disease"
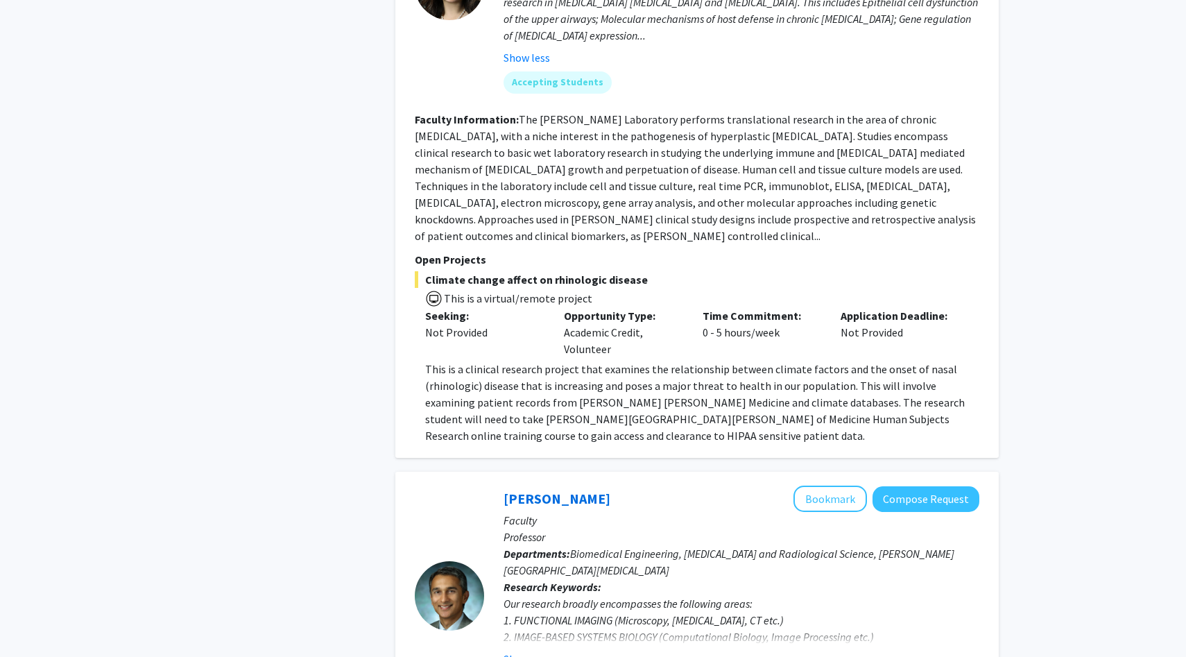
scroll to position [3069, 0]
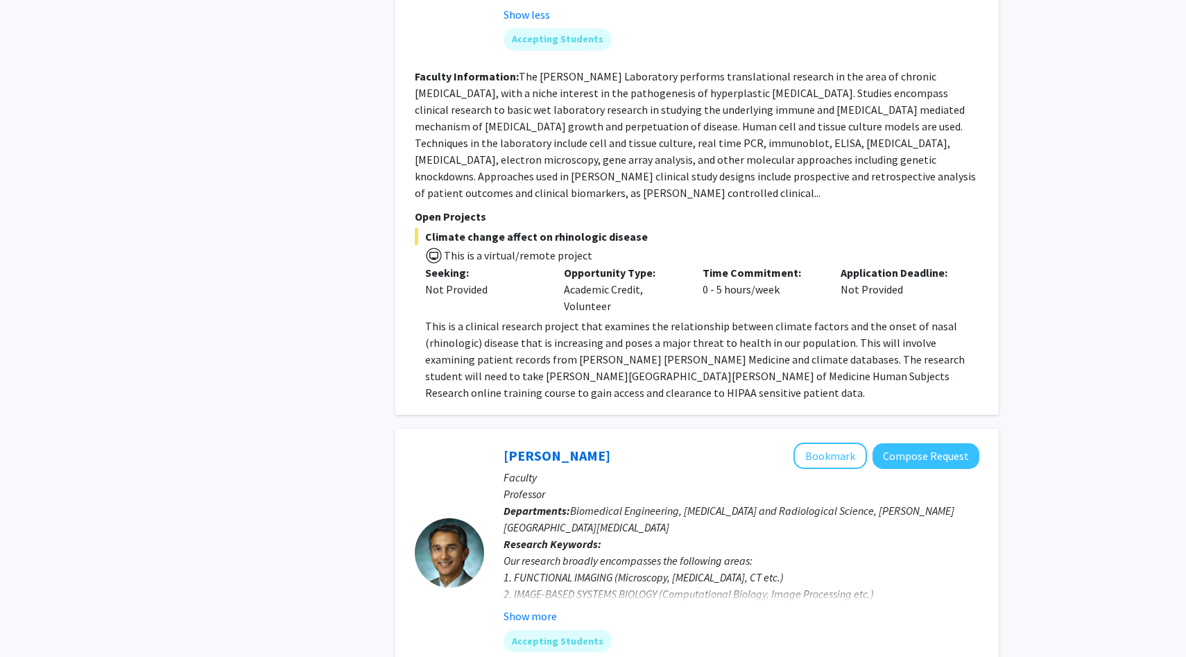
drag, startPoint x: 447, startPoint y: 189, endPoint x: 630, endPoint y: 183, distance: 183.8
click at [631, 245] on span "This is a virtual/remote project" at bounding box center [697, 255] width 564 height 20
copy span "This is a virtual/remote project"
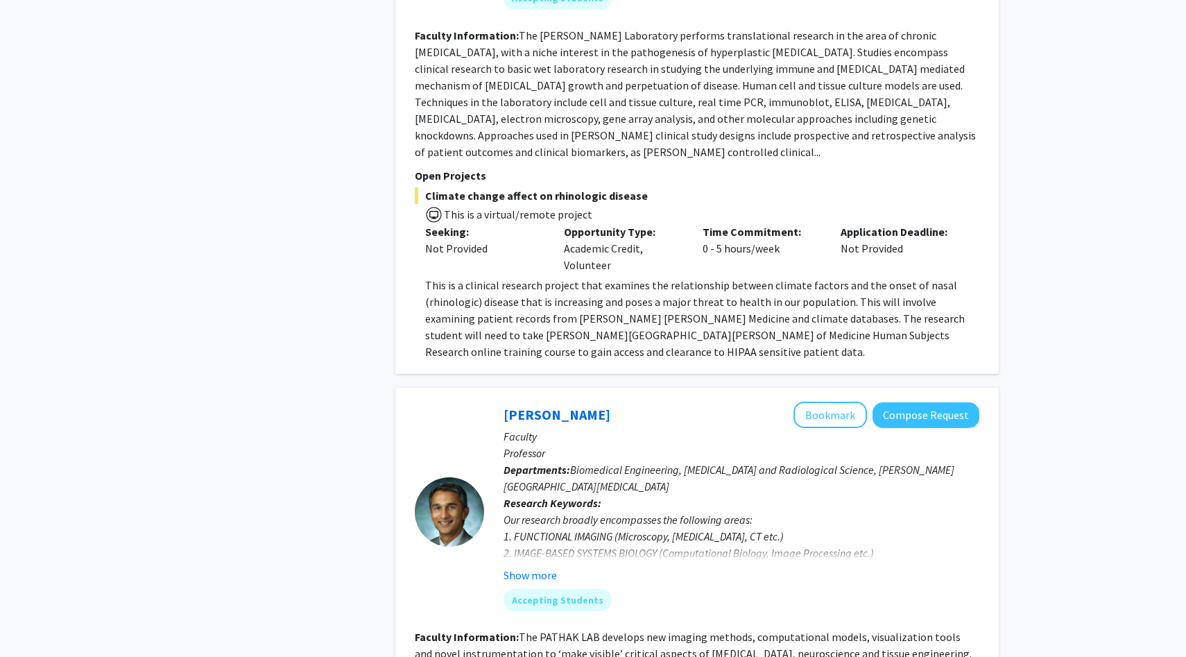
scroll to position [3114, 0]
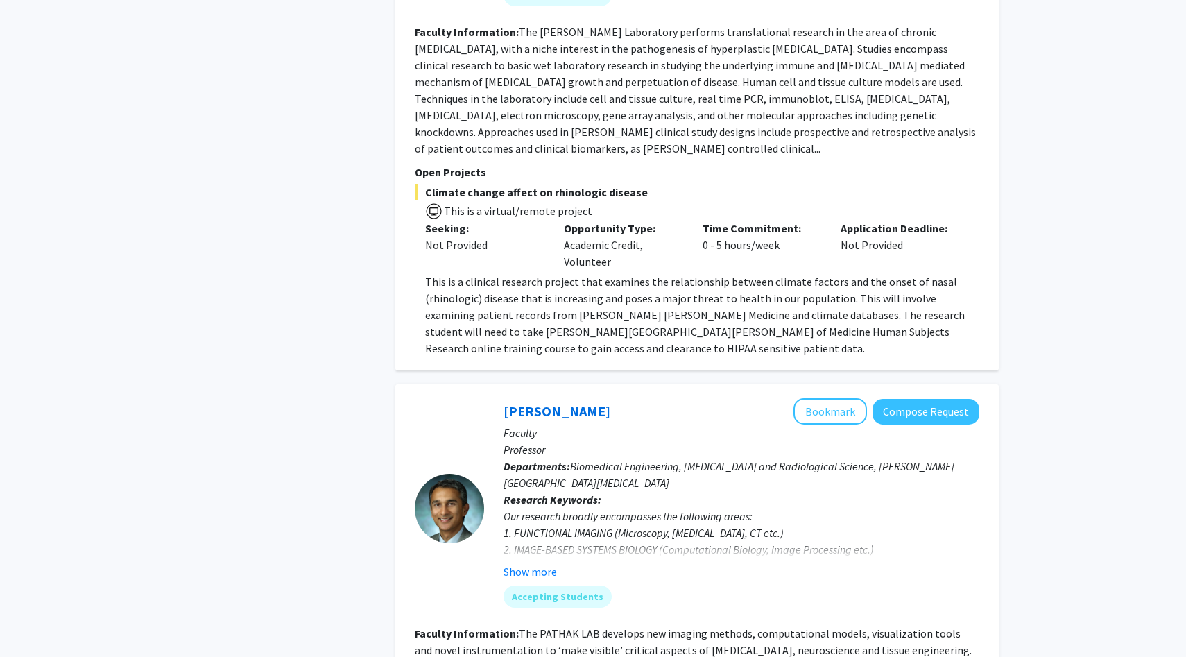
click at [589, 273] on p "This is a clinical research project that examines the relationship between clim…" at bounding box center [702, 314] width 554 height 83
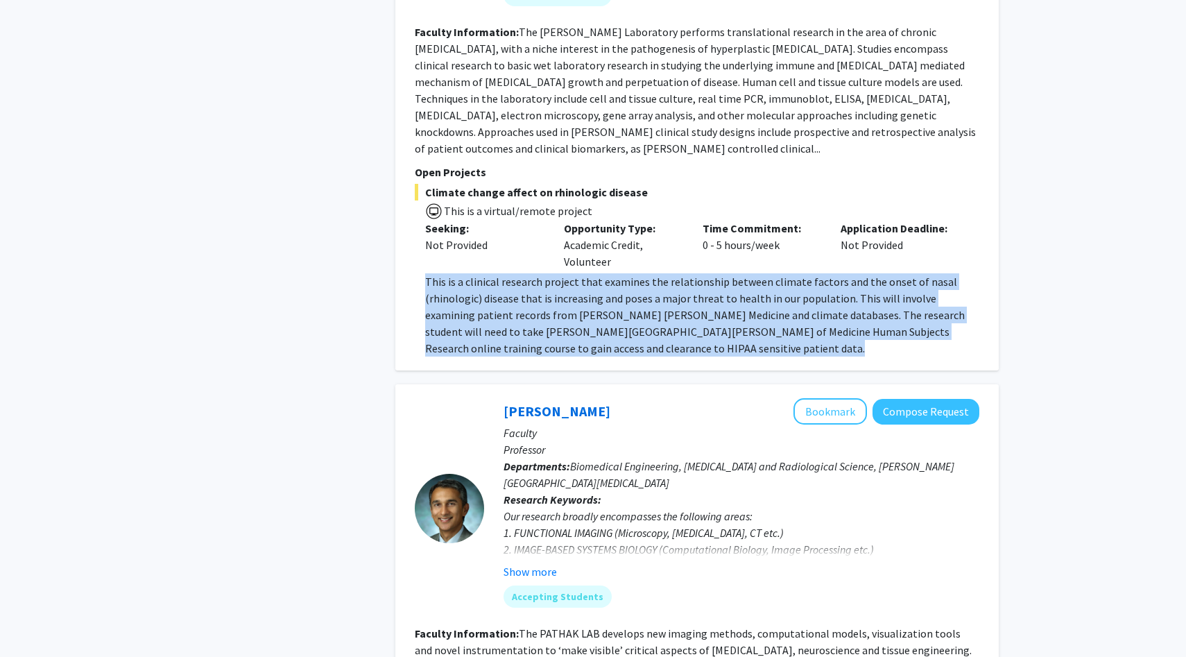
click at [589, 273] on p "This is a clinical research project that examines the relationship between clim…" at bounding box center [702, 314] width 554 height 83
copy p "This is a clinical research project that examines the relationship between clim…"
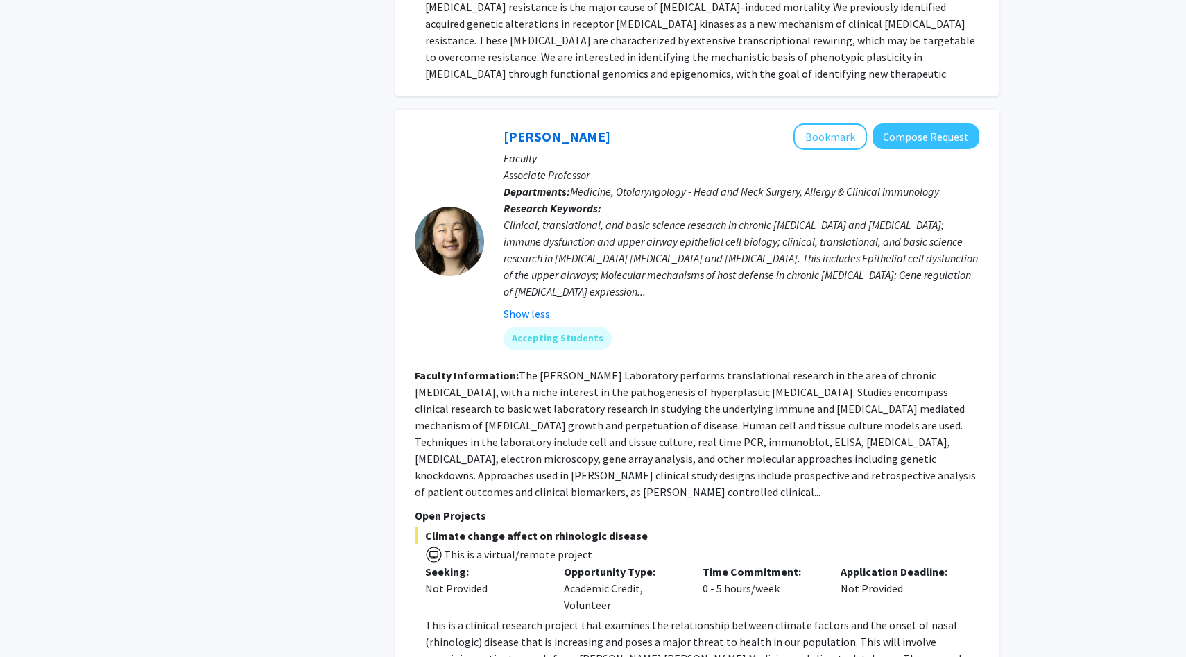
scroll to position [2744, 0]
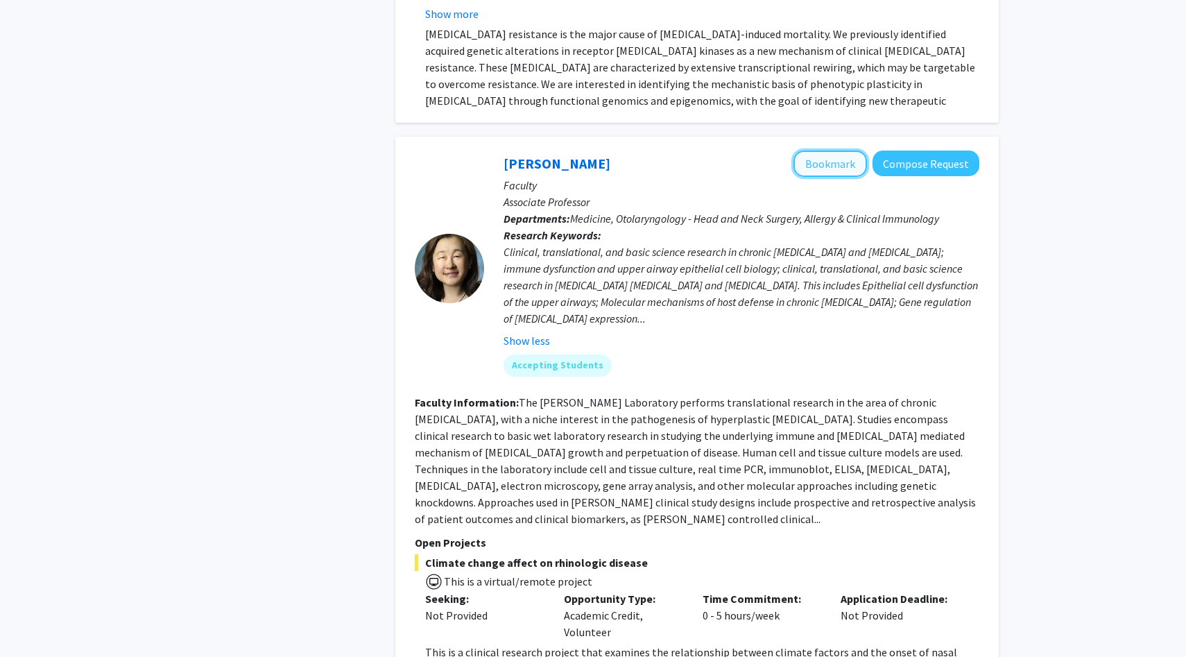
click at [836, 150] on button "Bookmark" at bounding box center [829, 163] width 73 height 26
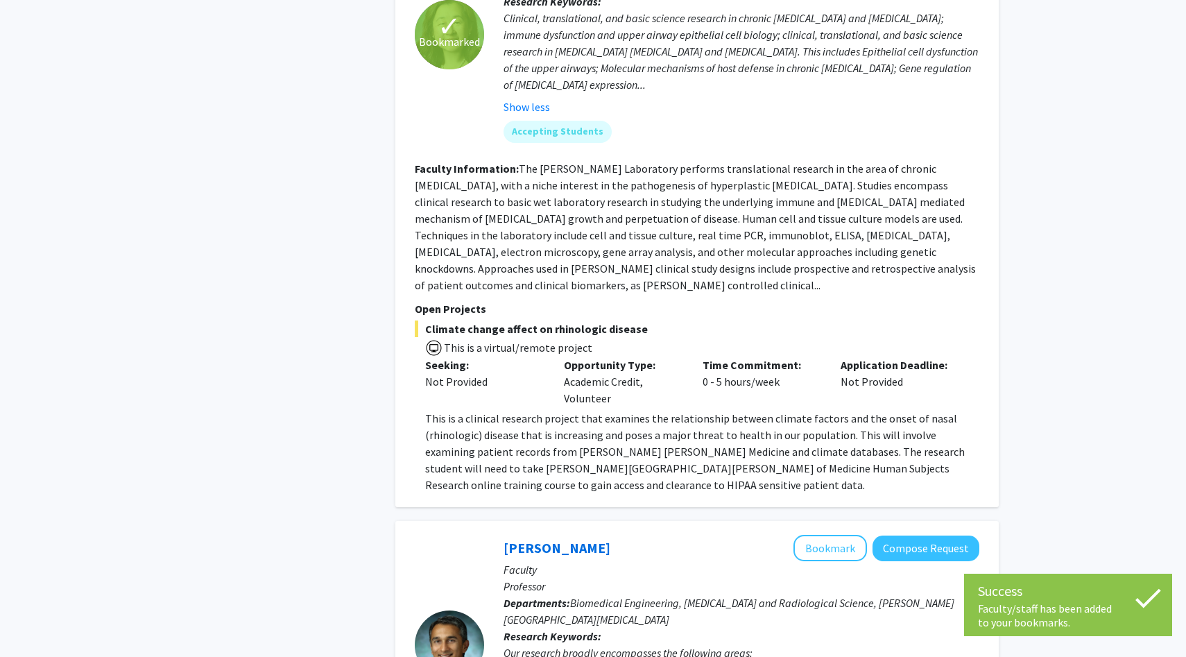
scroll to position [2994, 0]
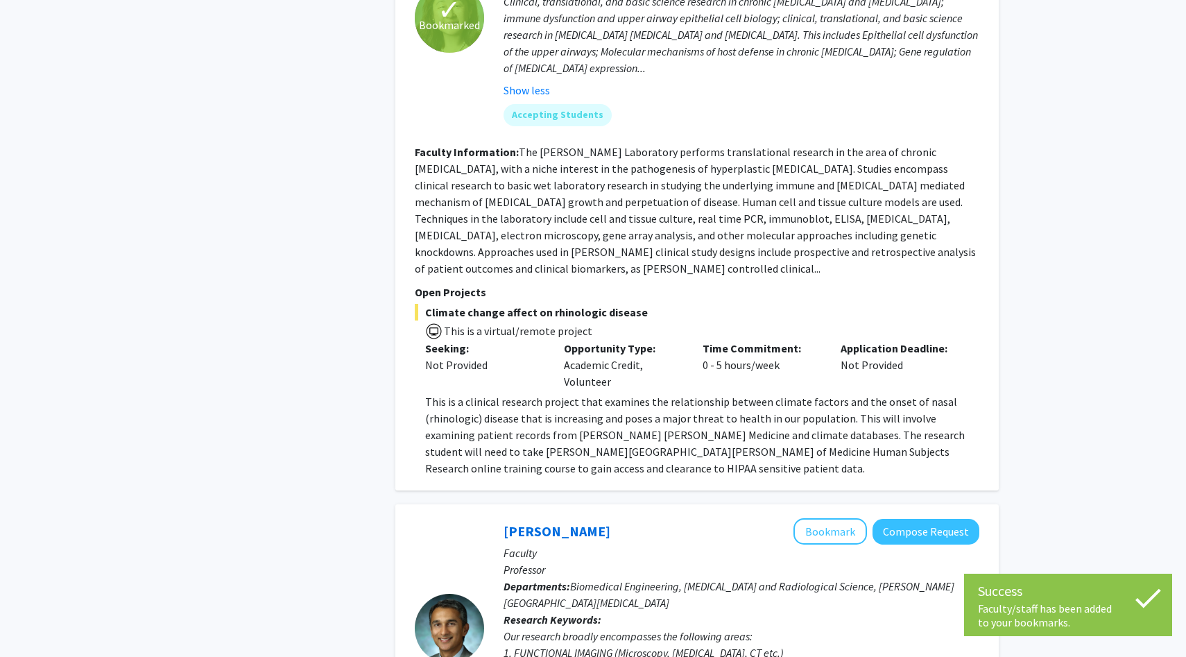
click at [675, 393] on p "This is a clinical research project that examines the relationship between clim…" at bounding box center [702, 434] width 554 height 83
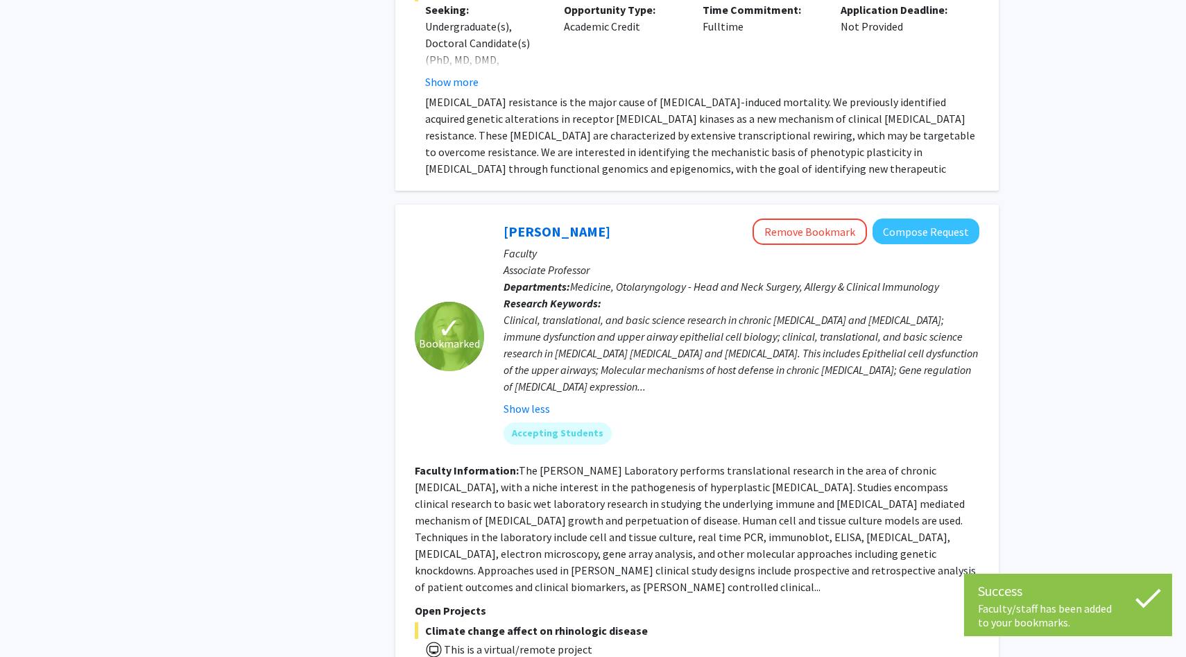
scroll to position [2590, 0]
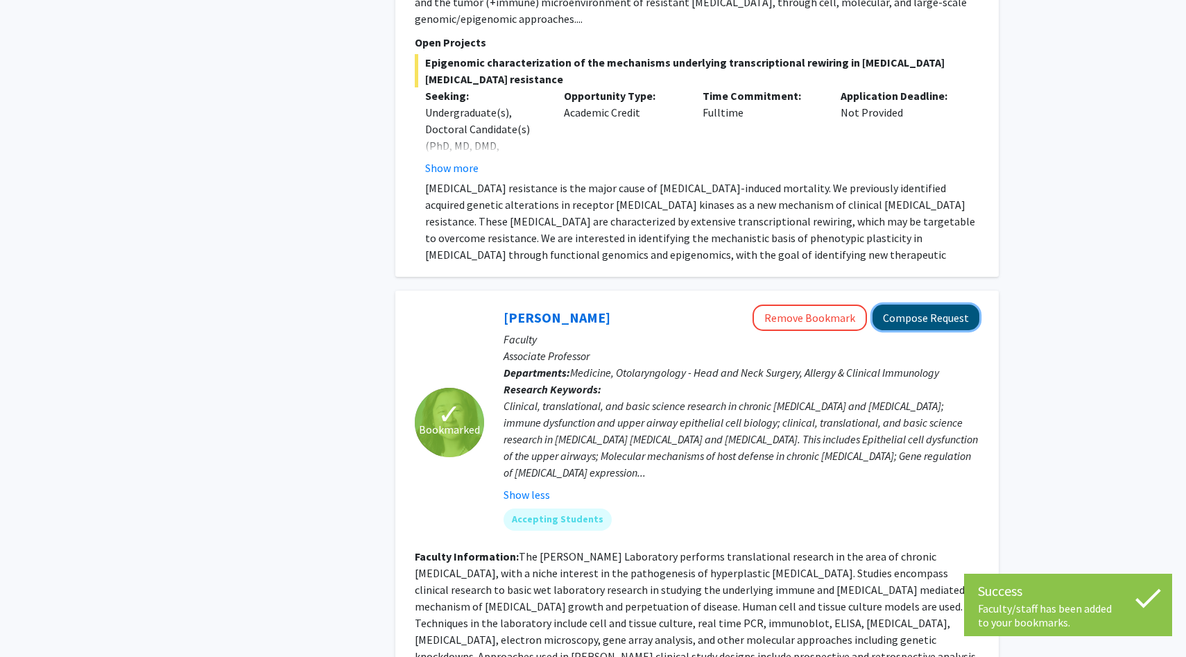
click at [935, 304] on button "Compose Request" at bounding box center [925, 317] width 107 height 26
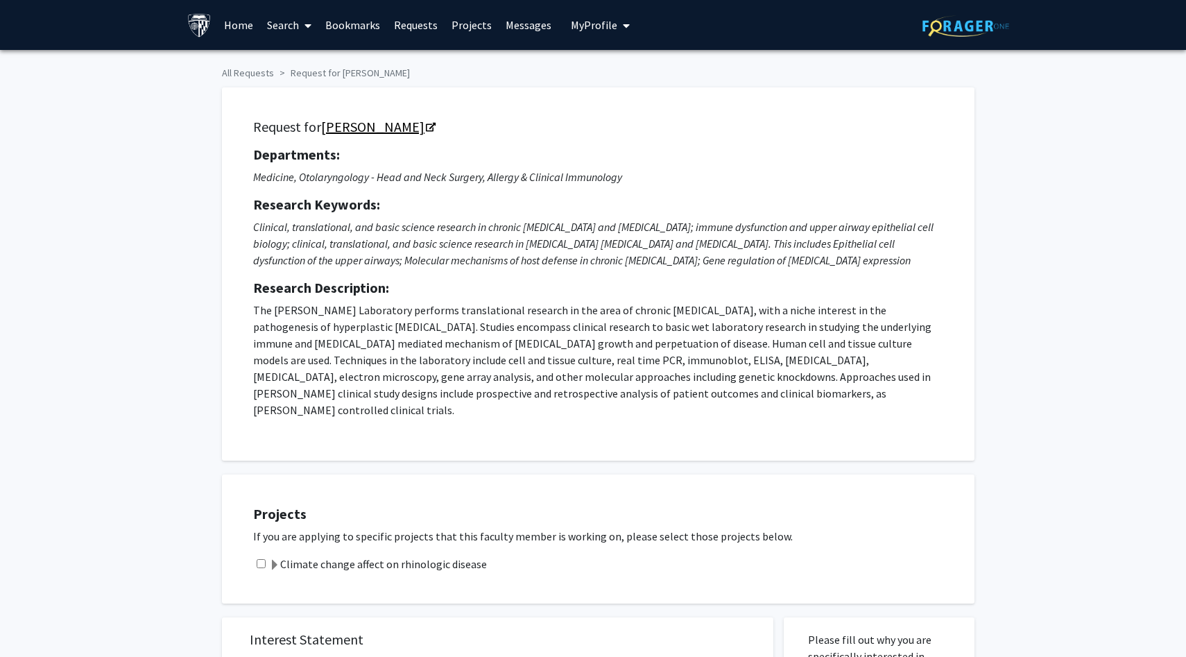
click at [367, 126] on link "Jean Kim" at bounding box center [377, 126] width 113 height 17
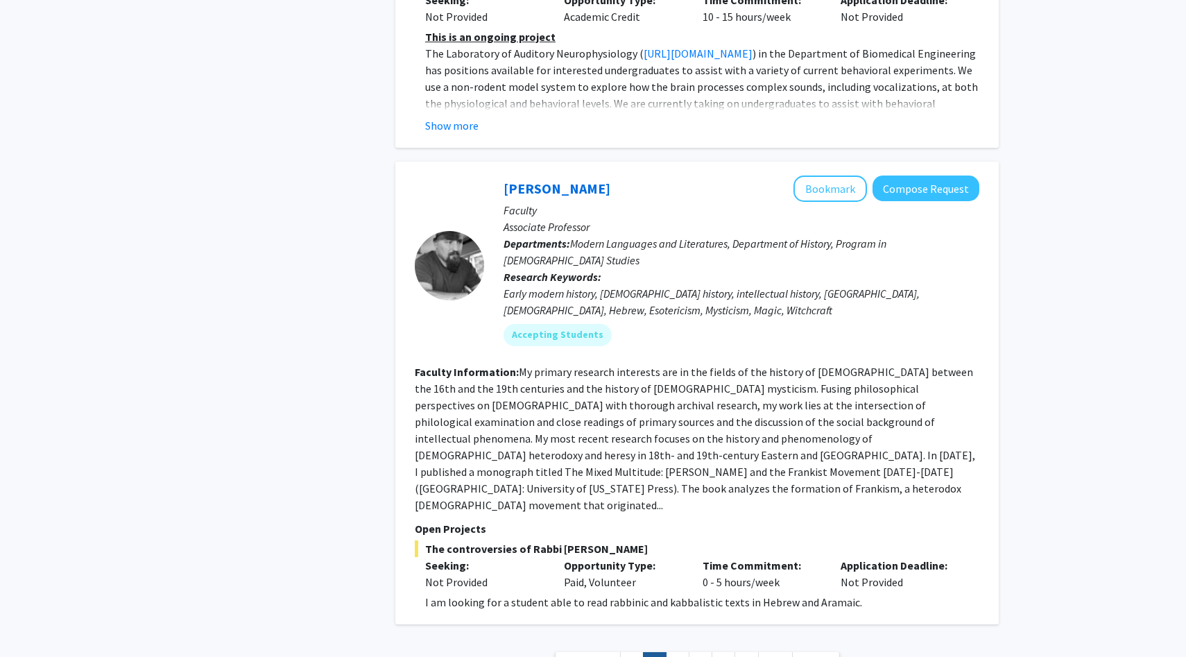
scroll to position [4962, 0]
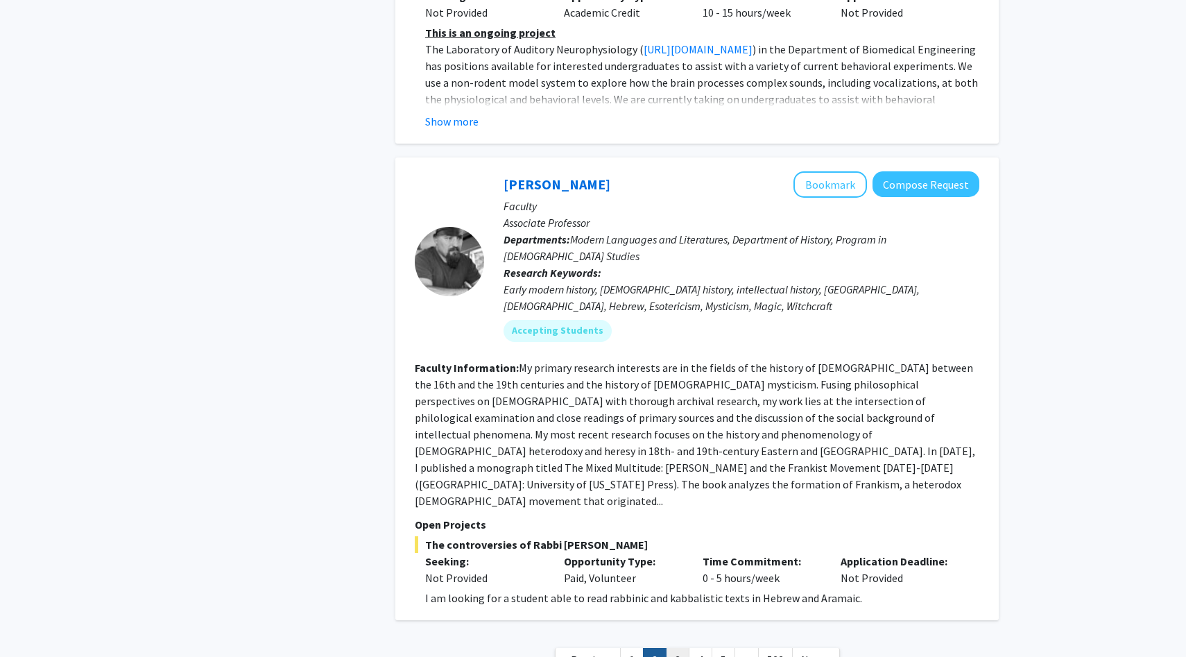
click at [676, 648] on link "3" at bounding box center [678, 660] width 24 height 24
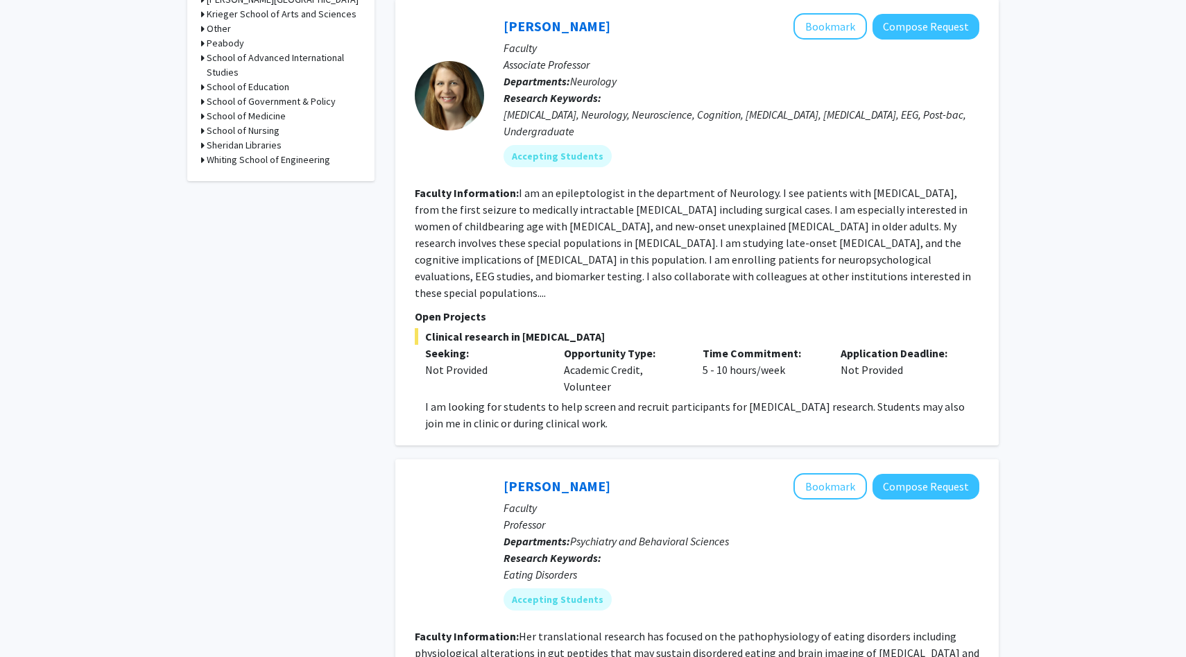
scroll to position [668, 0]
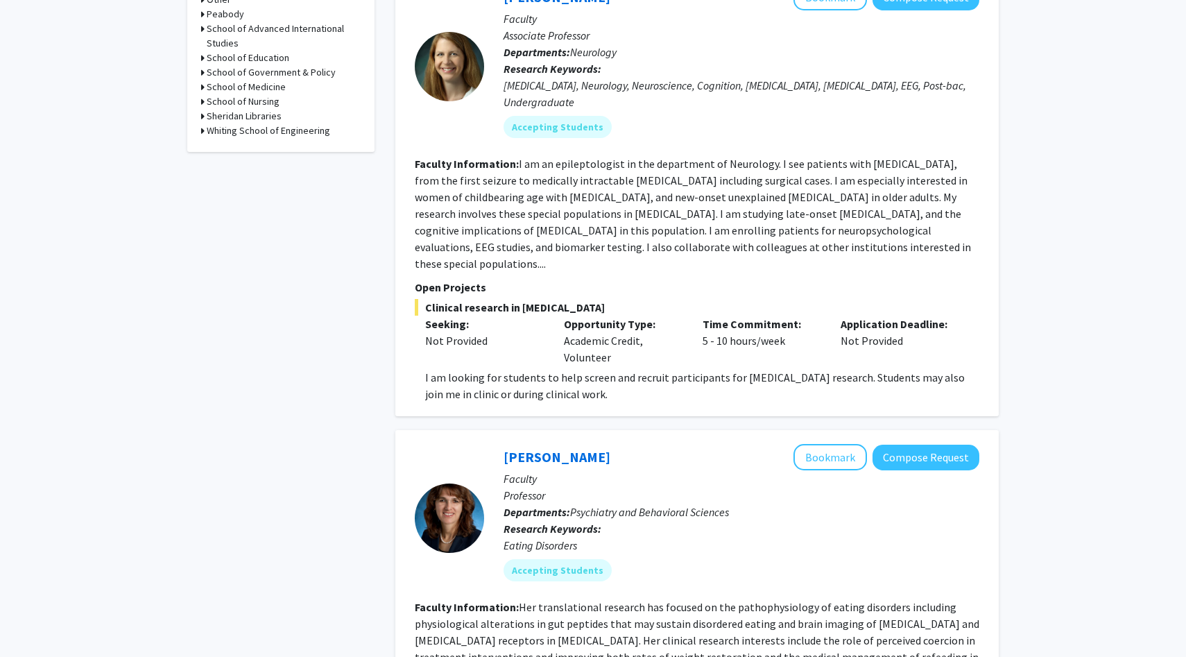
click at [505, 101] on div "Emily Johnson Bookmark Compose Request Faculty Associate Professor Departments:…" at bounding box center [731, 66] width 495 height 164
drag, startPoint x: 421, startPoint y: 304, endPoint x: 478, endPoint y: 329, distance: 62.1
click at [479, 330] on div "Clinical research in epilepsy Seeking: Not Provided Opportunity Type: Academic …" at bounding box center [697, 350] width 564 height 103
copy div "Clinical research in epilepsy Seeking:"
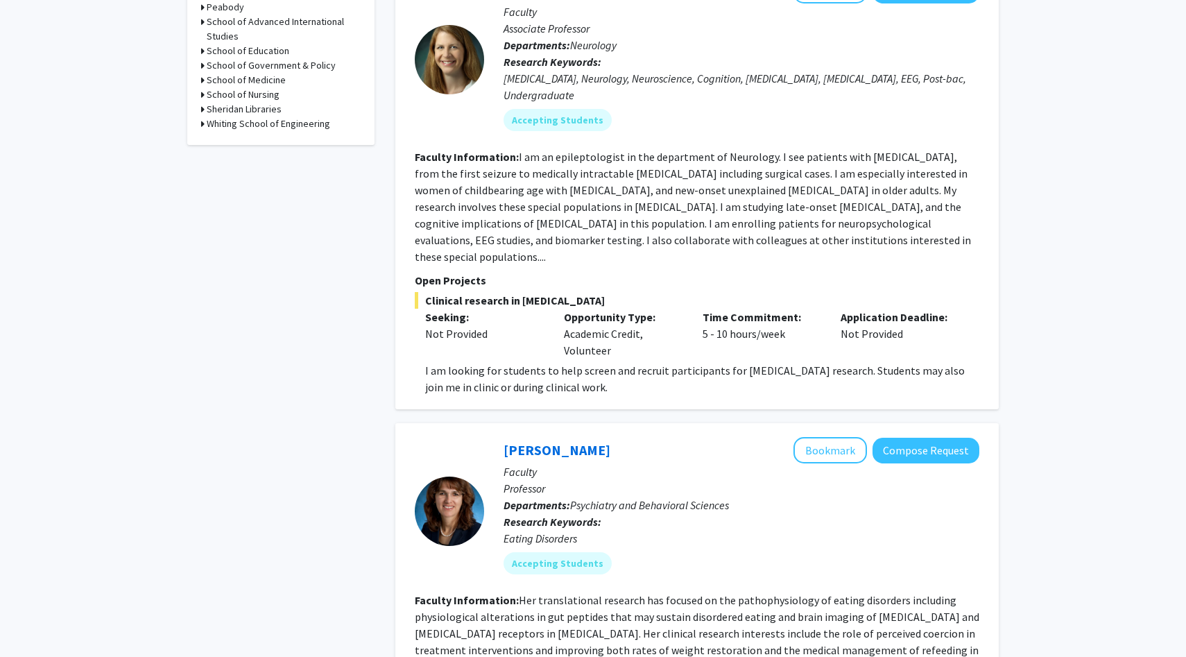
click at [537, 211] on fg-read-more "I am an epileptologist in the department of Neurology. I see patients with epil…" at bounding box center [693, 207] width 556 height 114
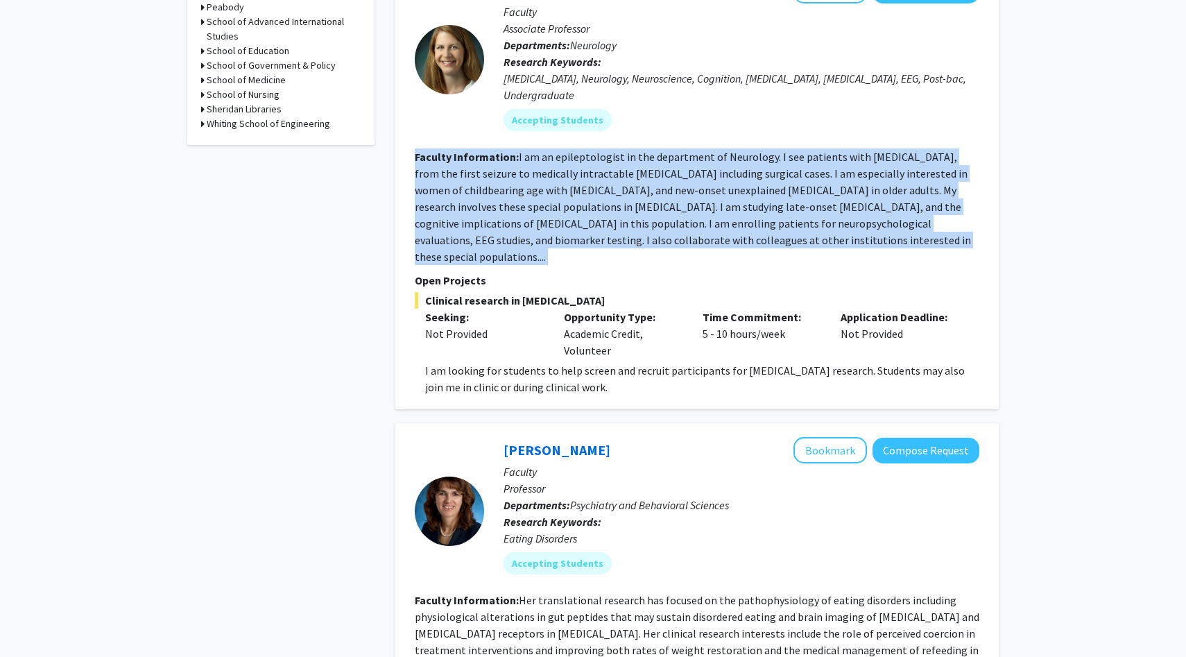
click at [537, 211] on fg-read-more "I am an epileptologist in the department of Neurology. I see patients with epil…" at bounding box center [693, 207] width 556 height 114
copy section "Faculty Information: I am an epileptologist in the department of Neurology. I s…"
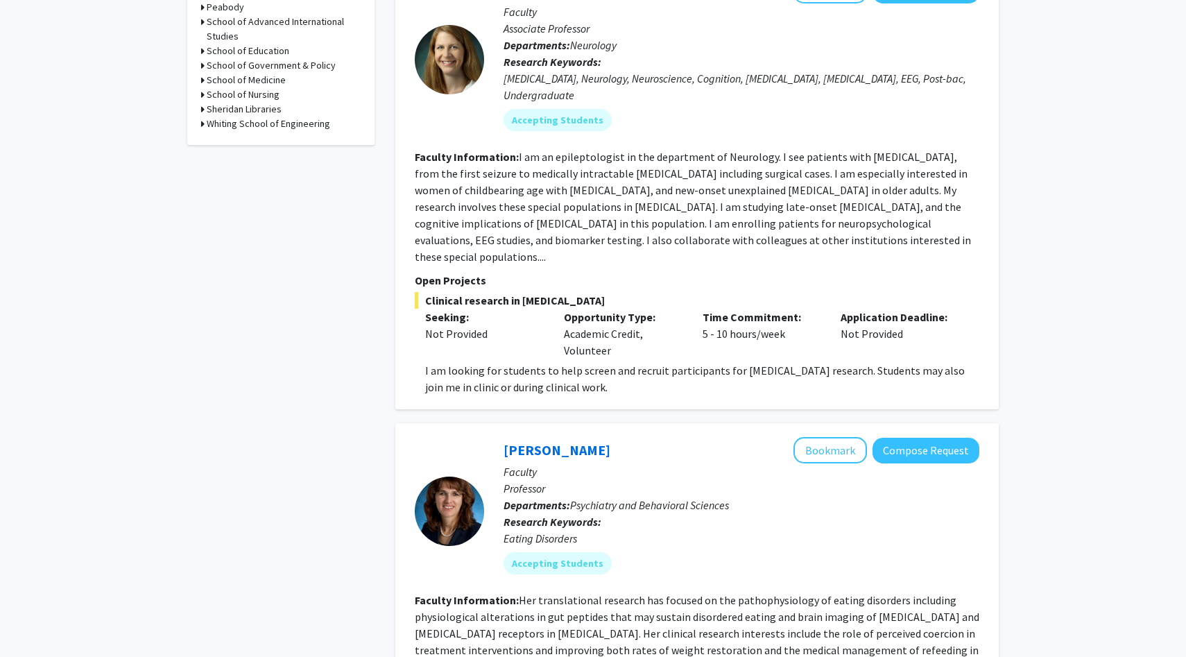
click at [515, 368] on p "I am looking for students to help screen and recruit participants for [MEDICAL_…" at bounding box center [702, 378] width 554 height 33
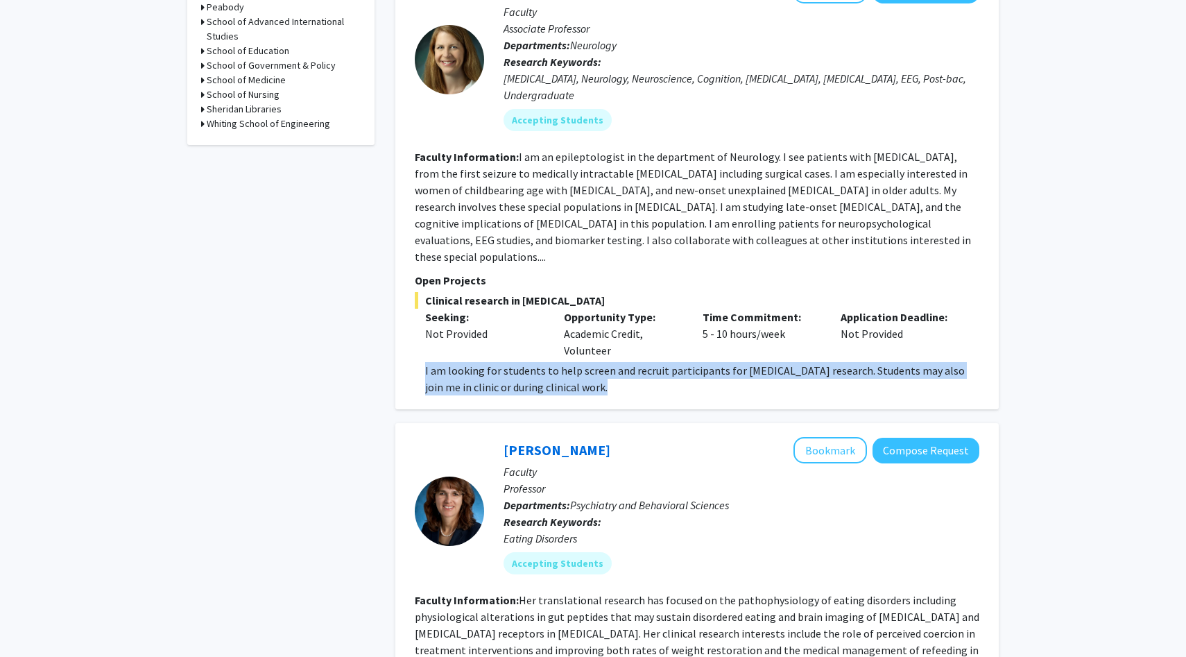
click at [515, 368] on p "I am looking for students to help screen and recruit participants for [MEDICAL_…" at bounding box center [702, 378] width 554 height 33
copy p "I am looking for students to help screen and recruit participants for [MEDICAL_…"
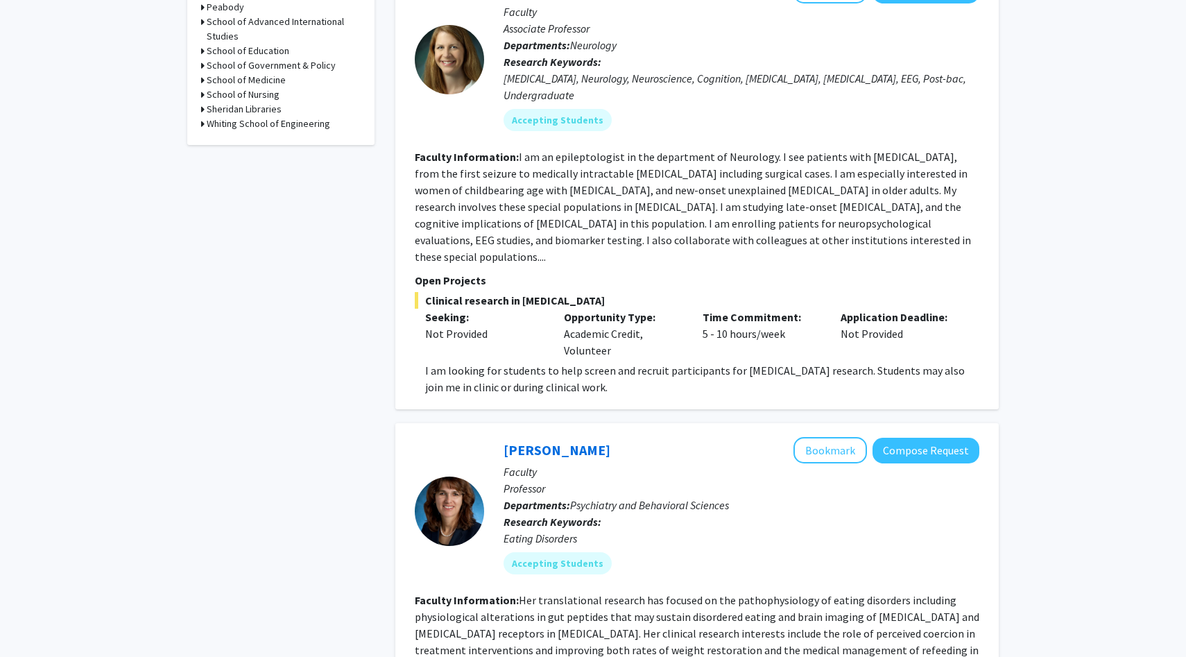
click at [539, 176] on fg-read-more "I am an epileptologist in the department of Neurology. I see patients with epil…" at bounding box center [693, 207] width 556 height 114
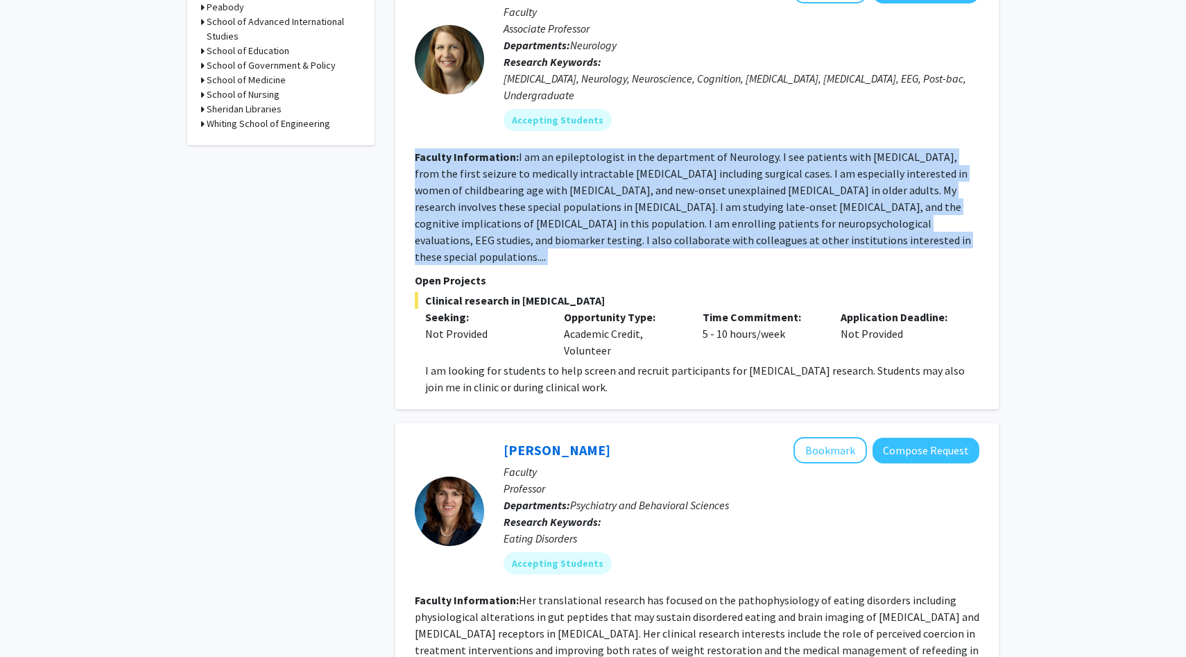
click at [539, 176] on fg-read-more "I am an epileptologist in the department of Neurology. I see patients with epil…" at bounding box center [693, 207] width 556 height 114
copy section "Faculty Information: I am an epileptologist in the department of Neurology. I s…"
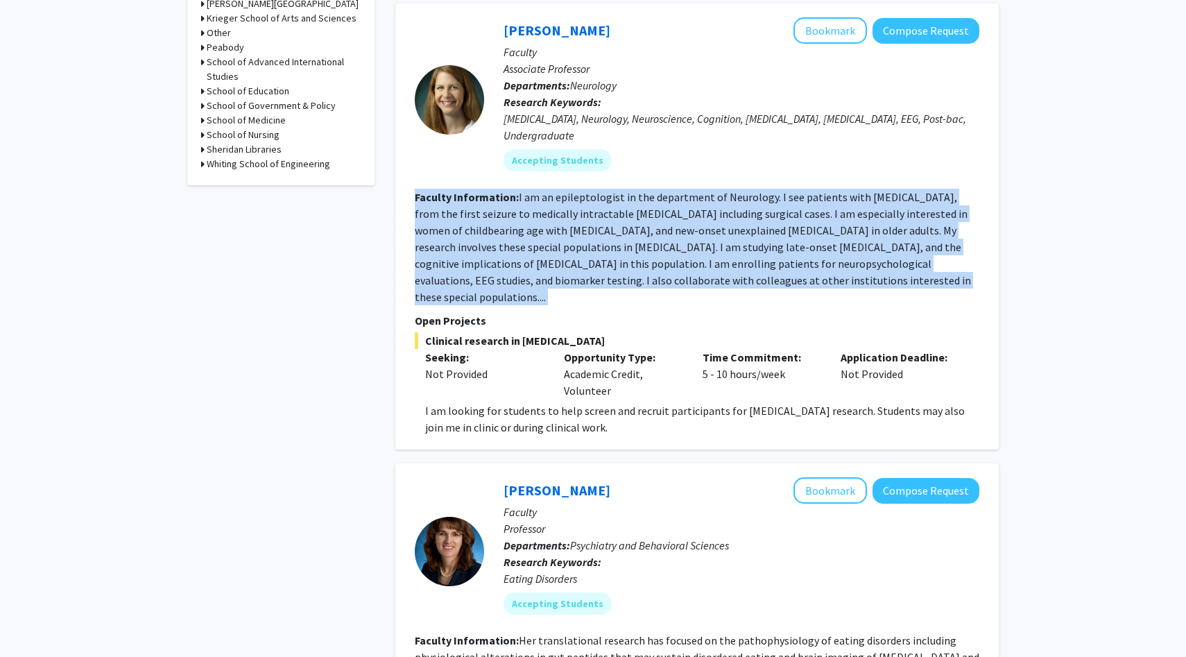
scroll to position [632, 0]
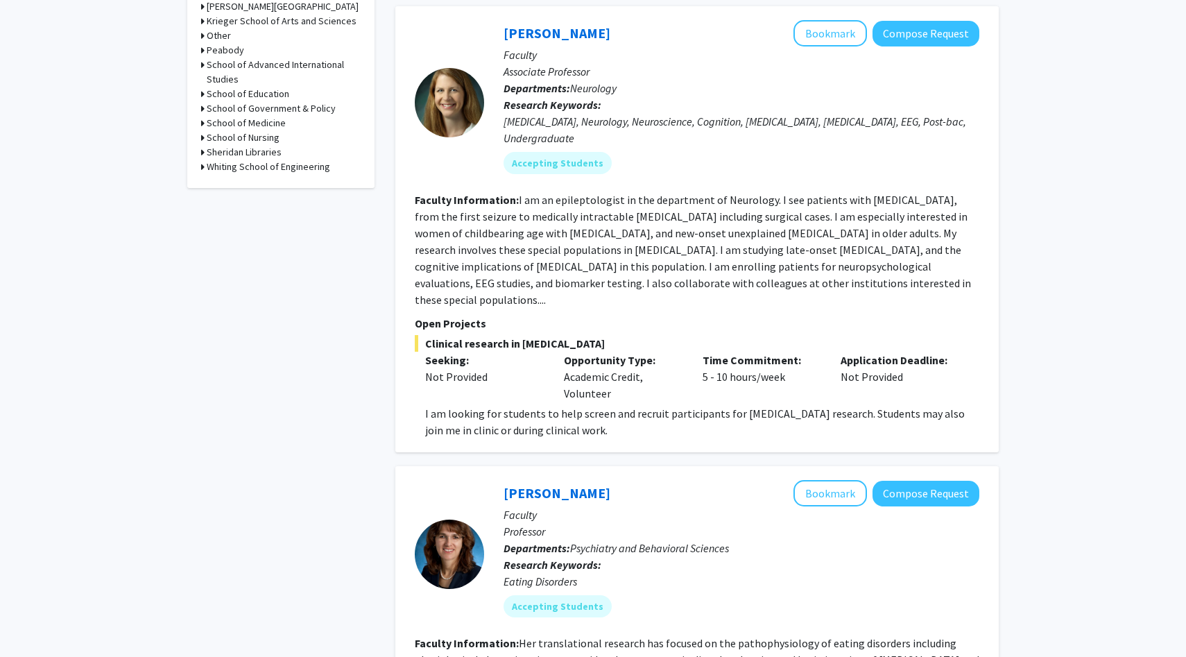
click at [565, 146] on div "[MEDICAL_DATA], Neurology, Neuroscience, Cognition, [MEDICAL_DATA], [MEDICAL_DA…" at bounding box center [741, 129] width 476 height 33
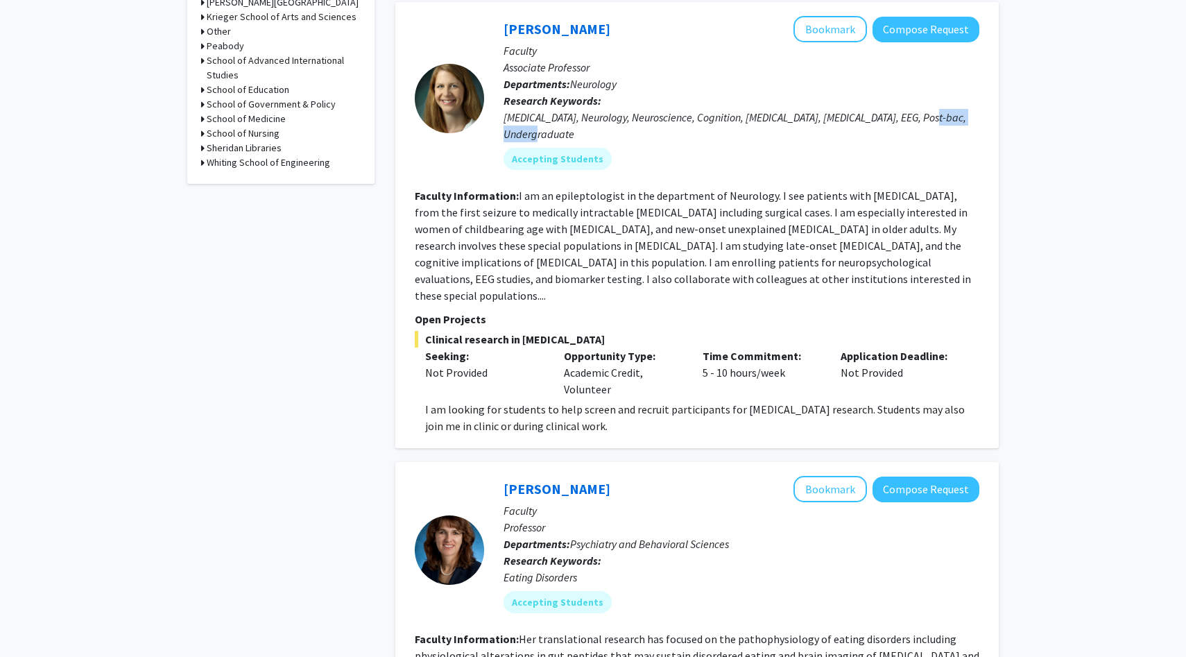
scroll to position [636, 0]
click at [926, 43] on button "Compose Request" at bounding box center [925, 30] width 107 height 26
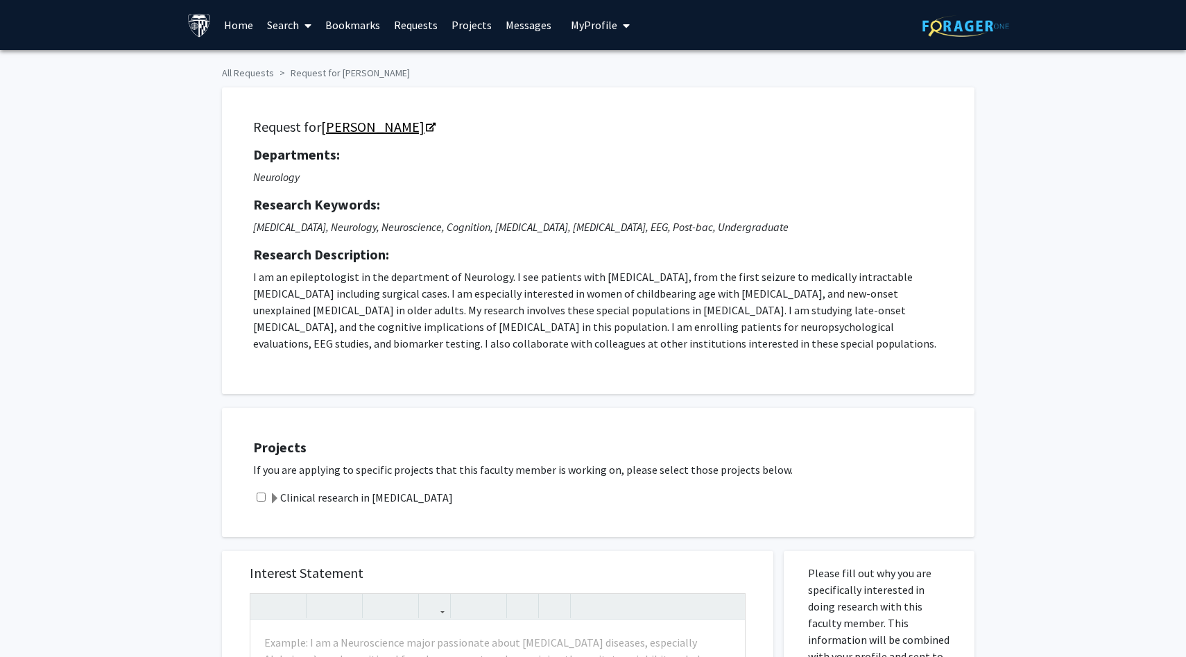
click at [391, 119] on link "[PERSON_NAME]" at bounding box center [377, 126] width 113 height 17
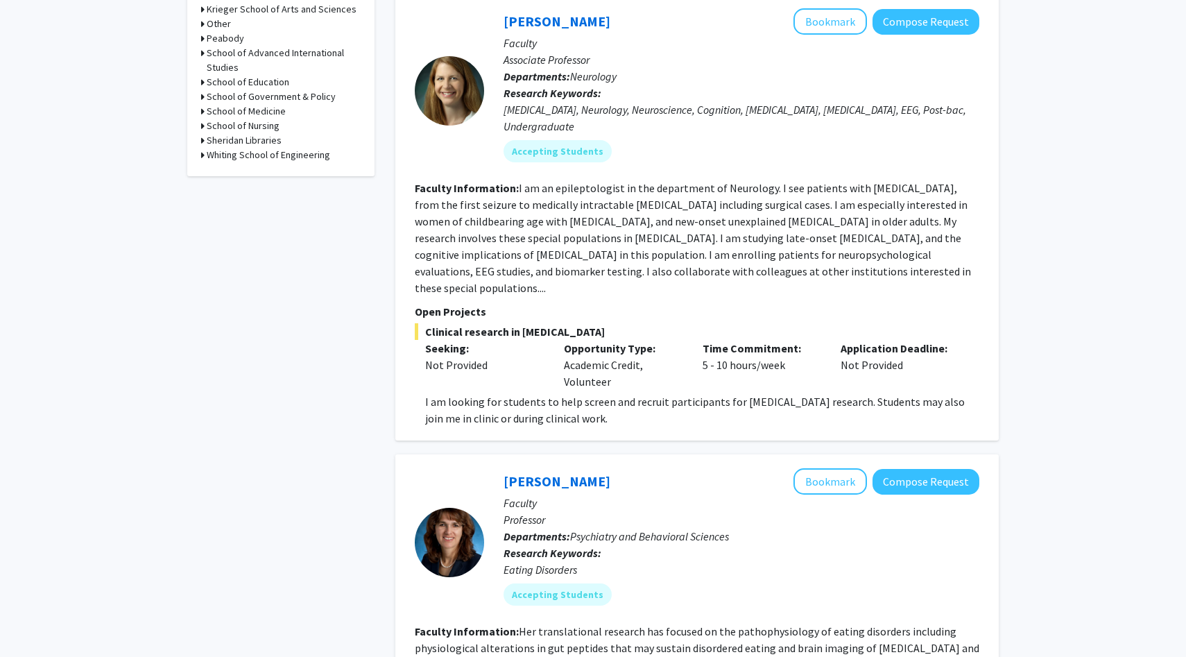
scroll to position [645, 0]
click at [826, 34] on button "Bookmark" at bounding box center [829, 21] width 73 height 26
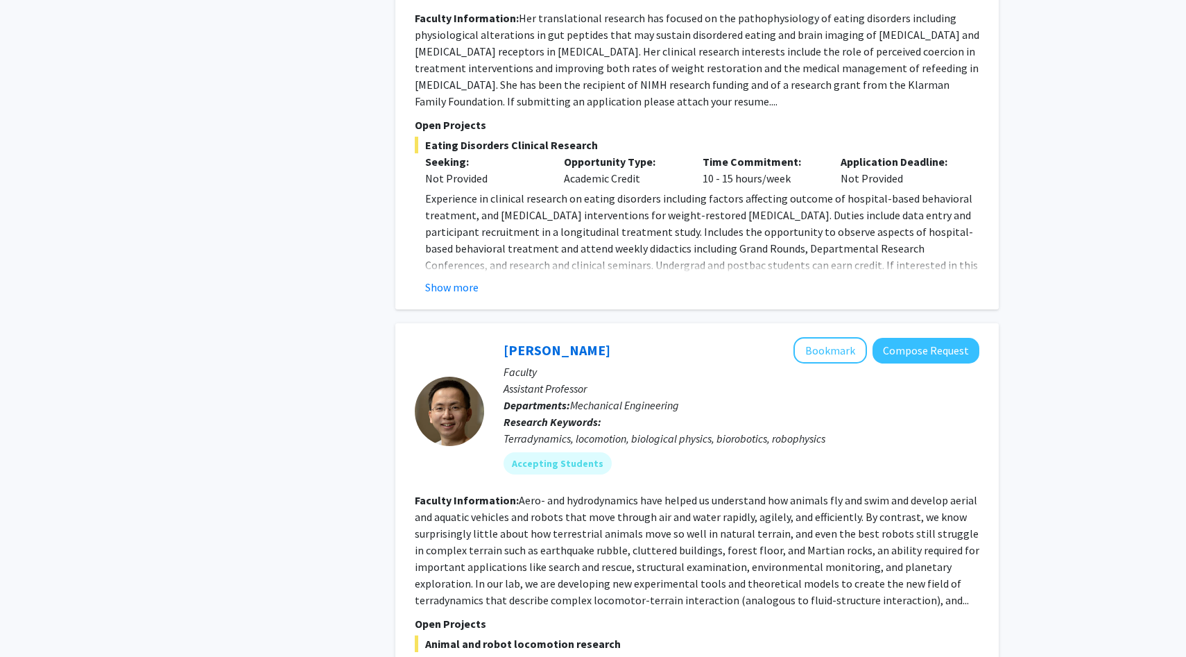
scroll to position [1259, 0]
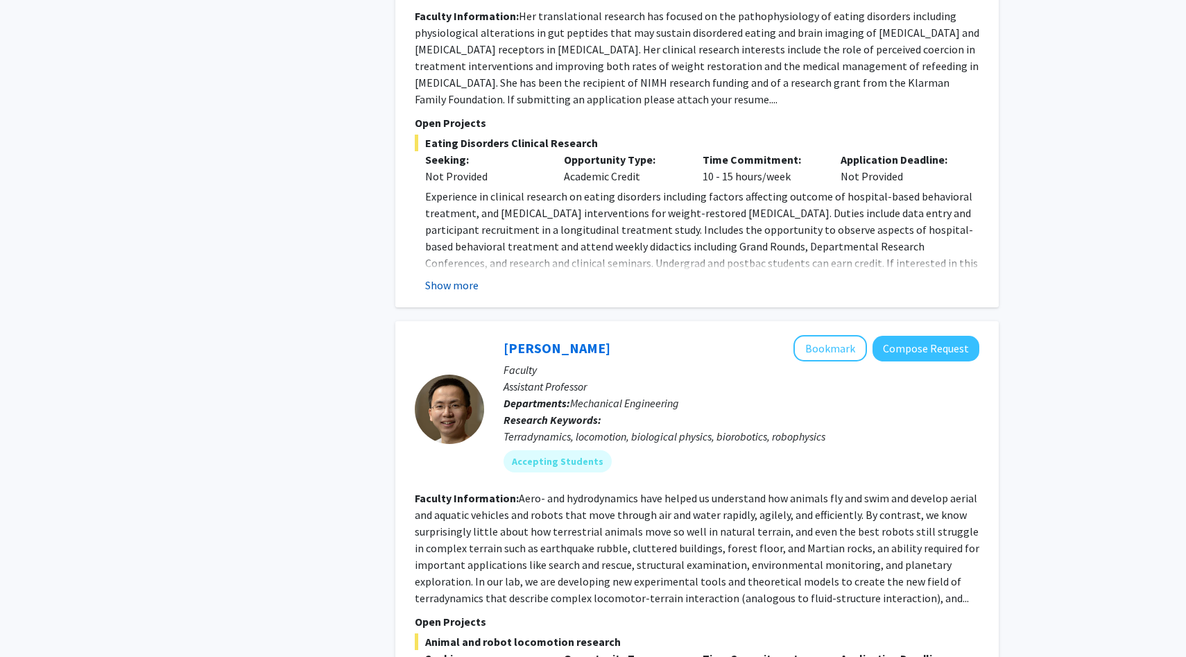
click at [453, 284] on button "Show more" at bounding box center [451, 285] width 53 height 17
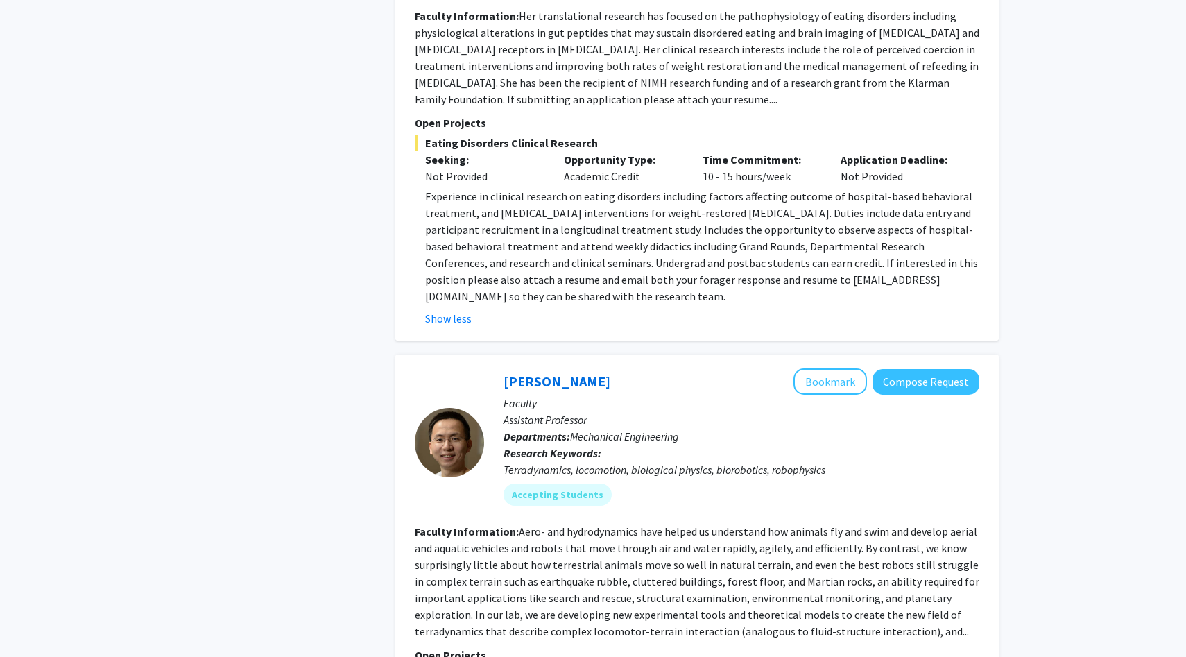
click at [733, 98] on fg-read-more "Her translational research has focused on the pathophysiology of eating disorde…" at bounding box center [697, 57] width 564 height 97
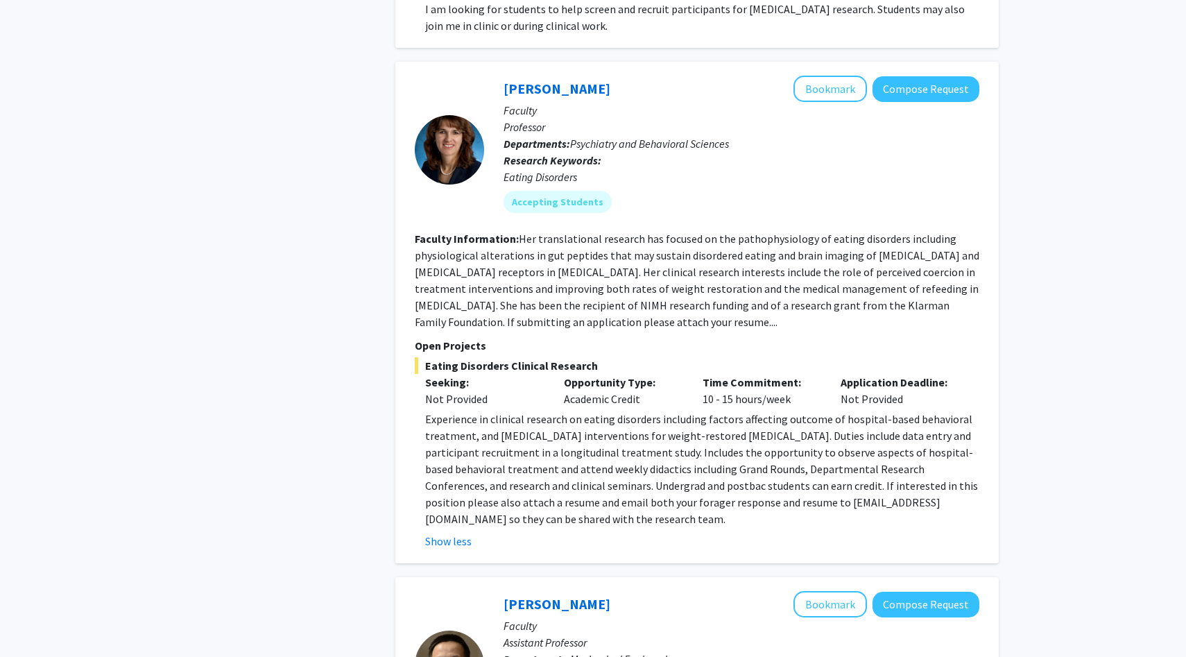
scroll to position [978, 0]
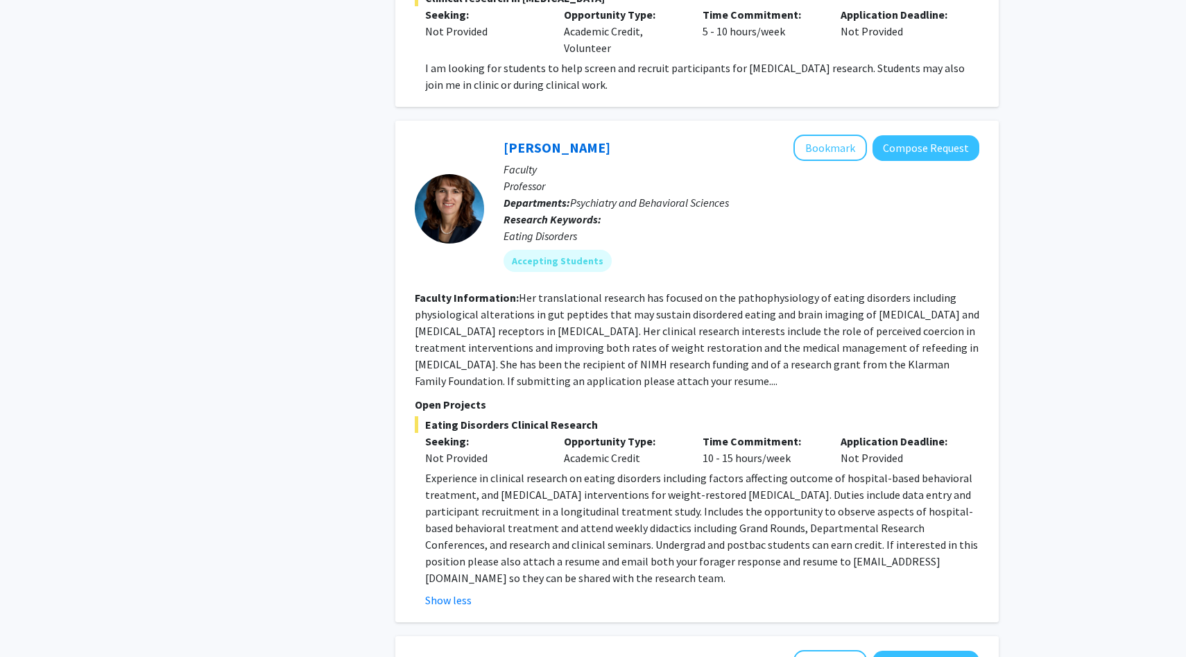
click at [647, 333] on fg-read-more "Her translational research has focused on the pathophysiology of eating disorde…" at bounding box center [697, 339] width 564 height 97
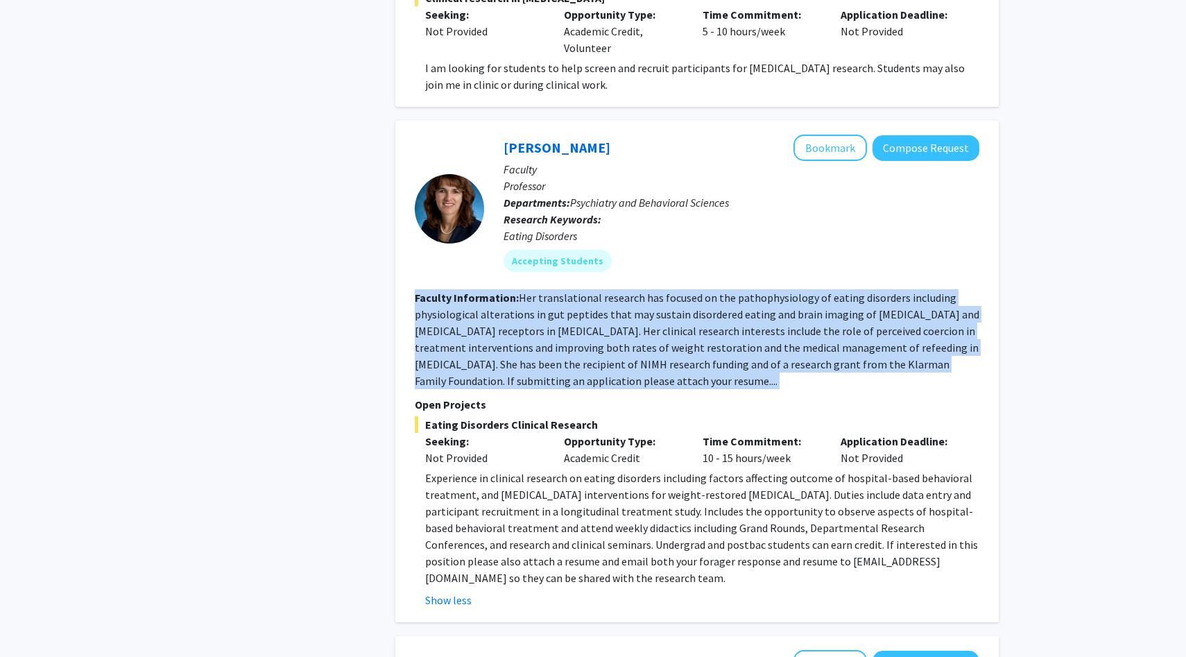
click at [647, 333] on fg-read-more "Her translational research has focused on the pathophysiology of eating disorde…" at bounding box center [697, 339] width 564 height 97
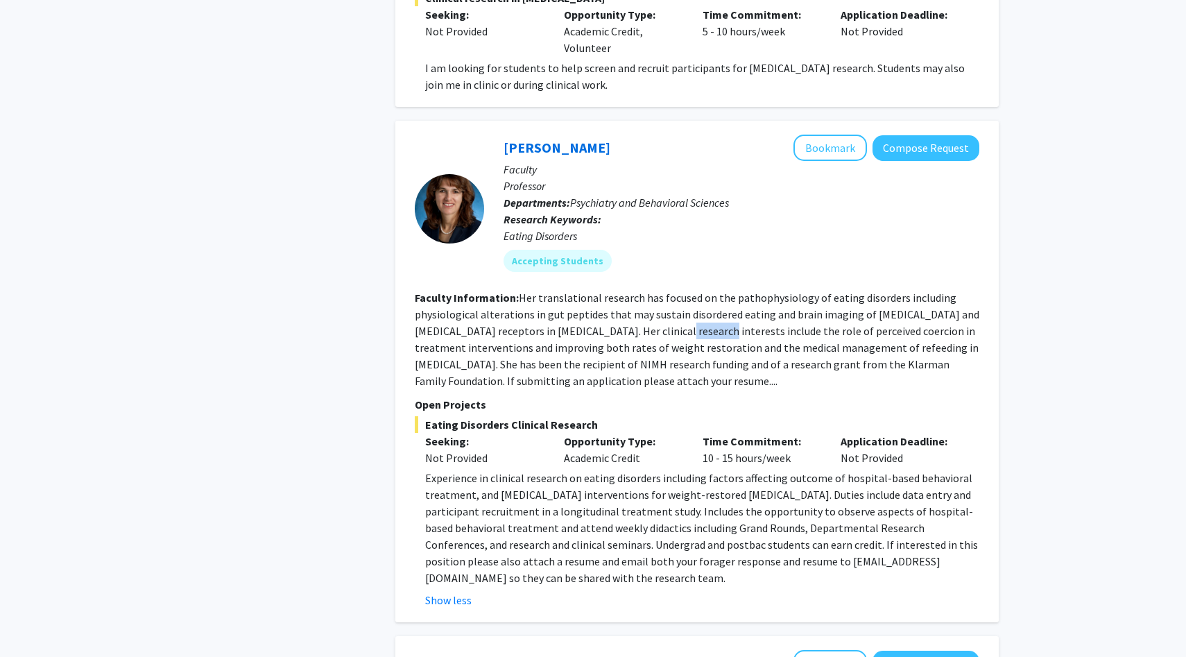
click at [647, 333] on fg-read-more "Her translational research has focused on the pathophysiology of eating disorde…" at bounding box center [697, 339] width 564 height 97
click at [730, 355] on section "Faculty Information: Her translational research has focused on the pathophysiol…" at bounding box center [697, 339] width 564 height 100
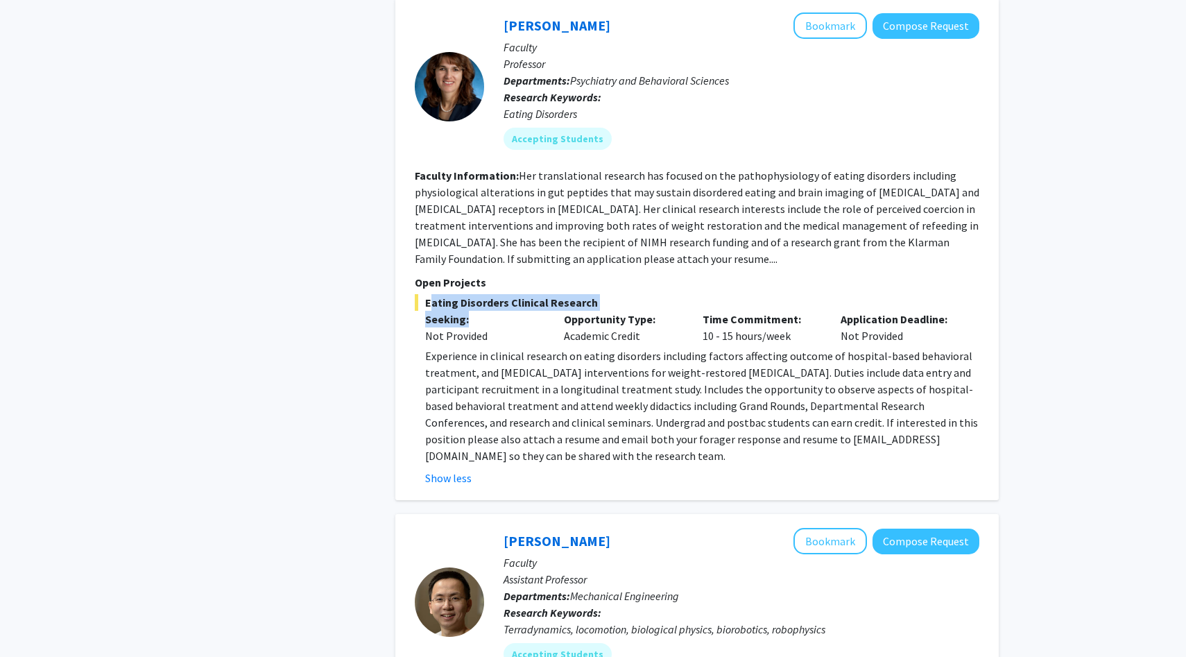
drag, startPoint x: 425, startPoint y: 301, endPoint x: 476, endPoint y: 322, distance: 55.6
click at [476, 322] on div "Eating Disorders Clinical Research Seeking: Not Provided Opportunity Type: Acad…" at bounding box center [697, 390] width 564 height 192
copy div "Eating Disorders Clinical Research Seeking:"
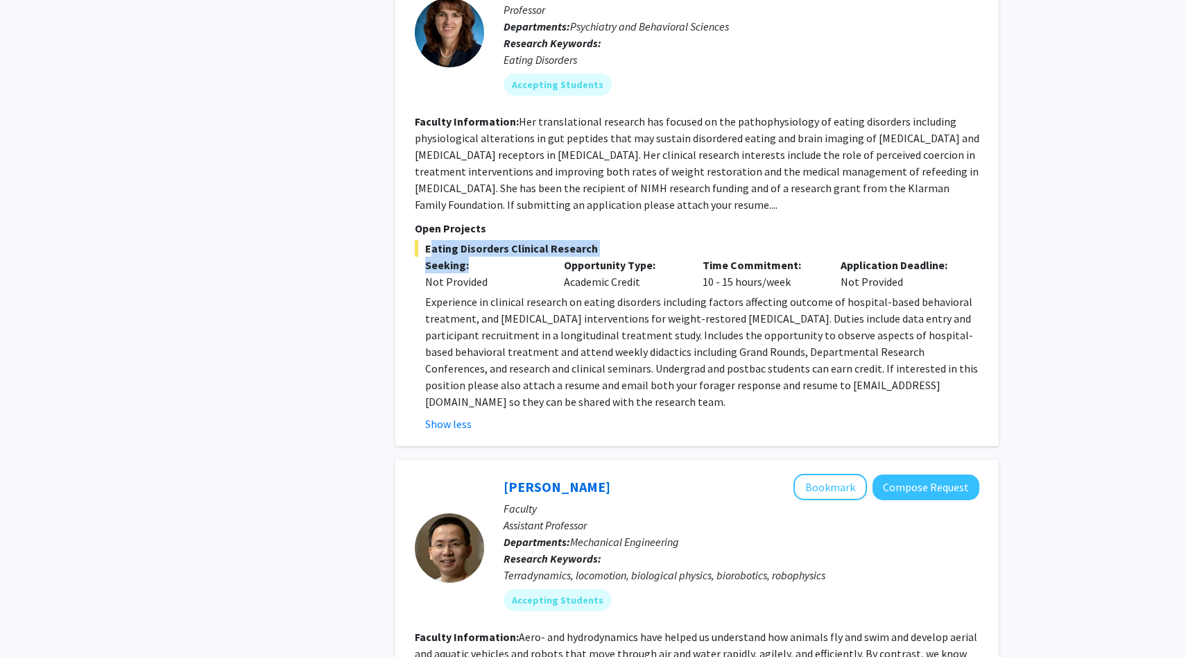
scroll to position [1158, 0]
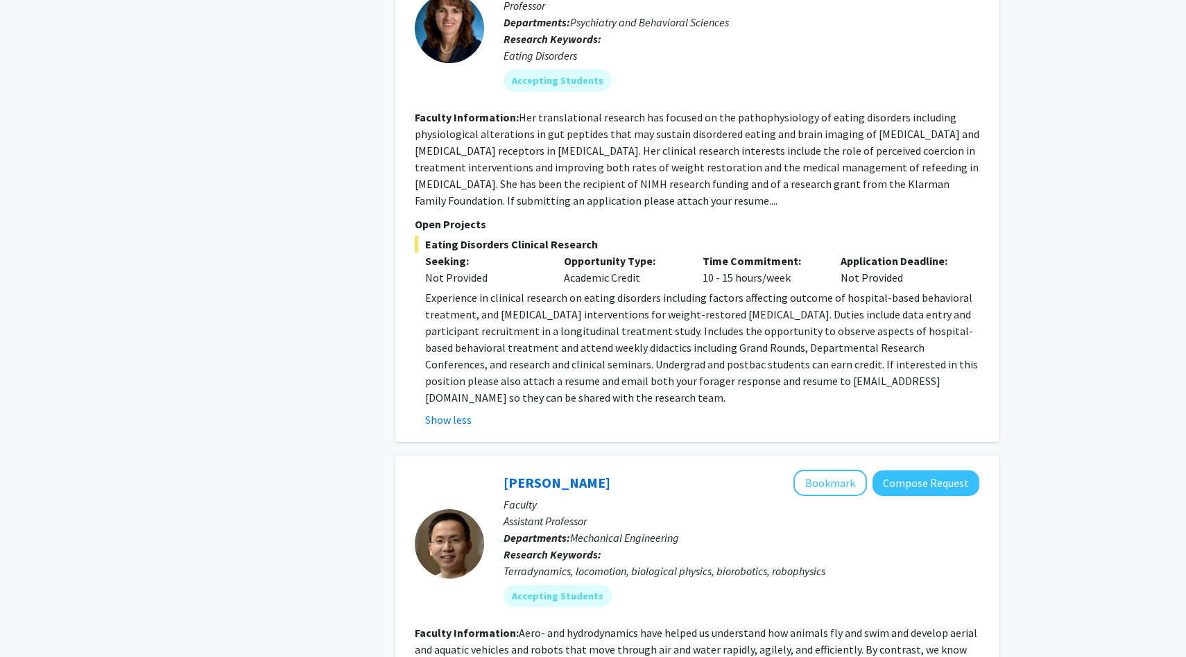
click at [480, 338] on p "Experience in clinical research on eating disorders including factors affecting…" at bounding box center [702, 347] width 554 height 116
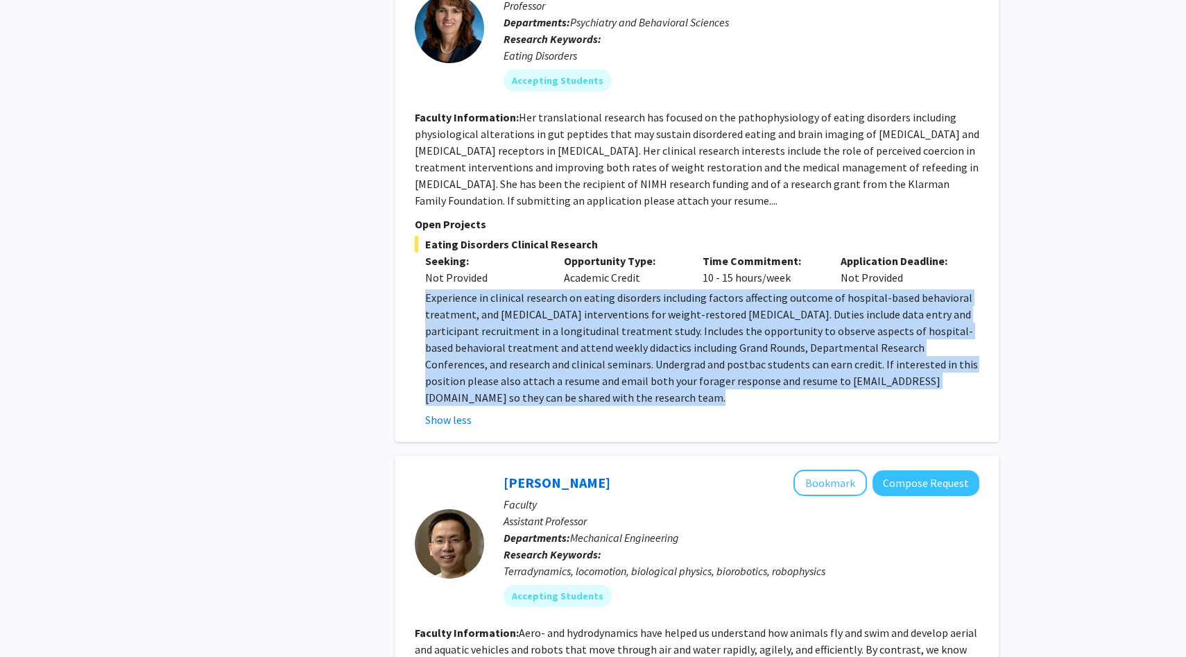
click at [480, 338] on p "Experience in clinical research on eating disorders including factors affecting…" at bounding box center [702, 347] width 554 height 116
copy span "Experience in clinical research on eating disorders including factors affecting…"
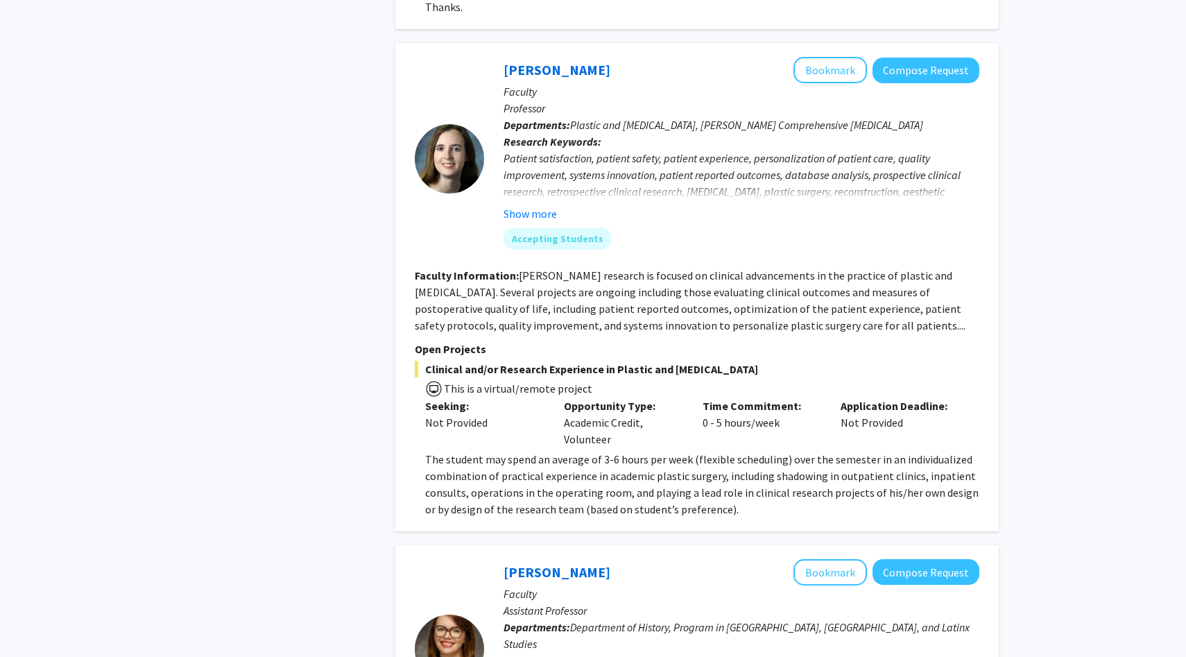
scroll to position [2056, 0]
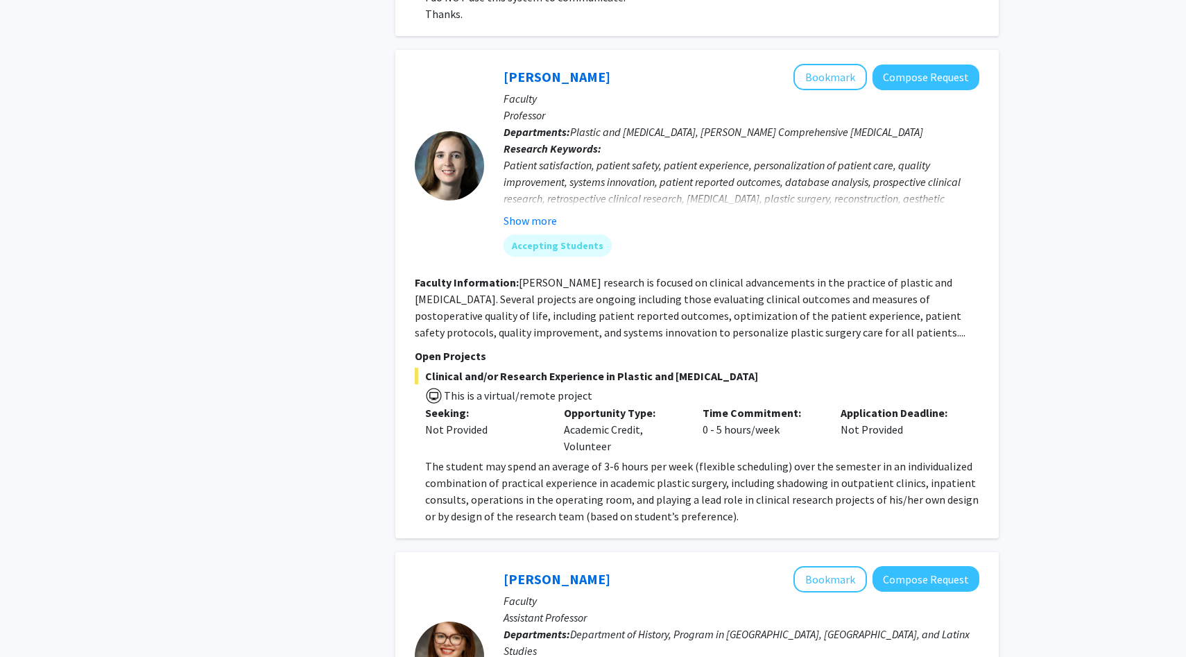
drag, startPoint x: 614, startPoint y: 80, endPoint x: 462, endPoint y: 79, distance: 151.8
click at [462, 79] on section "Michele Manahan Bookmark Compose Request Faculty Professor Departments: Plastic…" at bounding box center [697, 165] width 564 height 203
copy section "Michele Manahan"
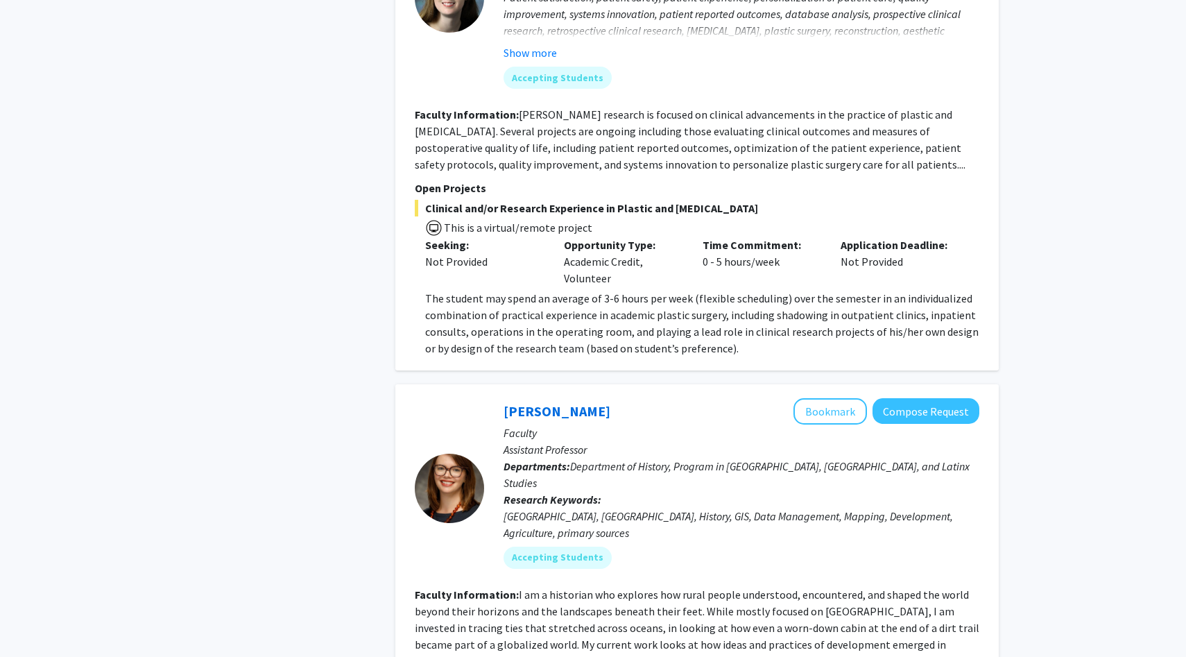
scroll to position [2223, 0]
click at [509, 160] on fg-read-more "Dr. Manahan’s research is focused on clinical advancements in the practice of p…" at bounding box center [690, 141] width 551 height 64
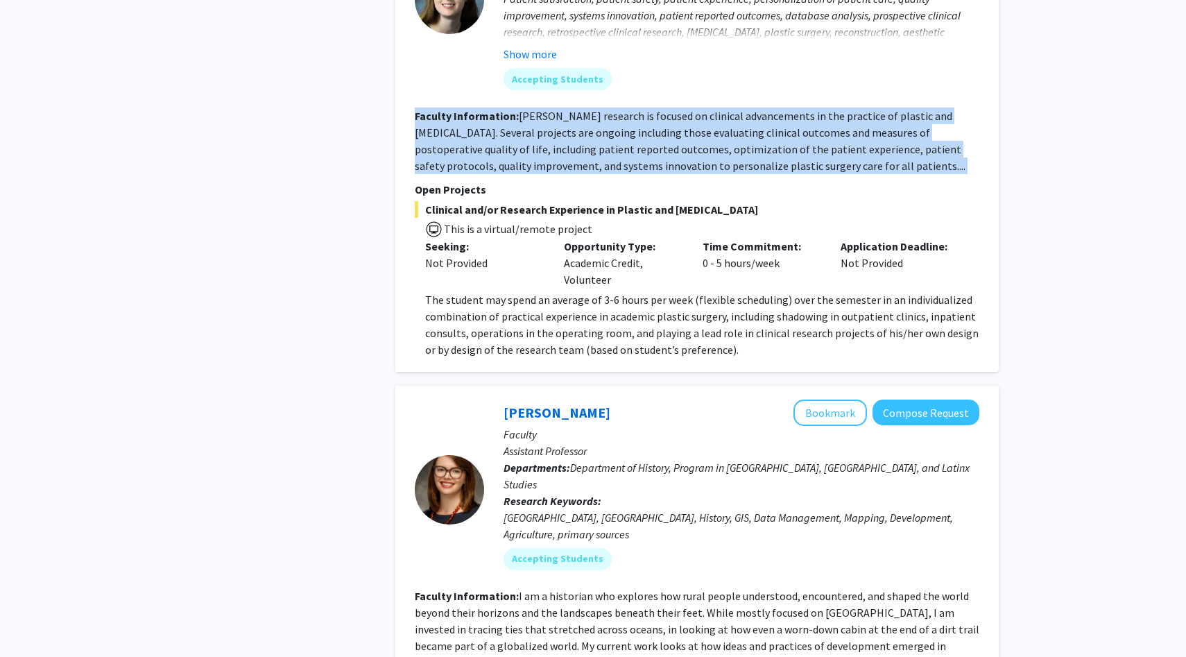
click at [509, 160] on fg-read-more "Dr. Manahan’s research is focused on clinical advancements in the practice of p…" at bounding box center [690, 141] width 551 height 64
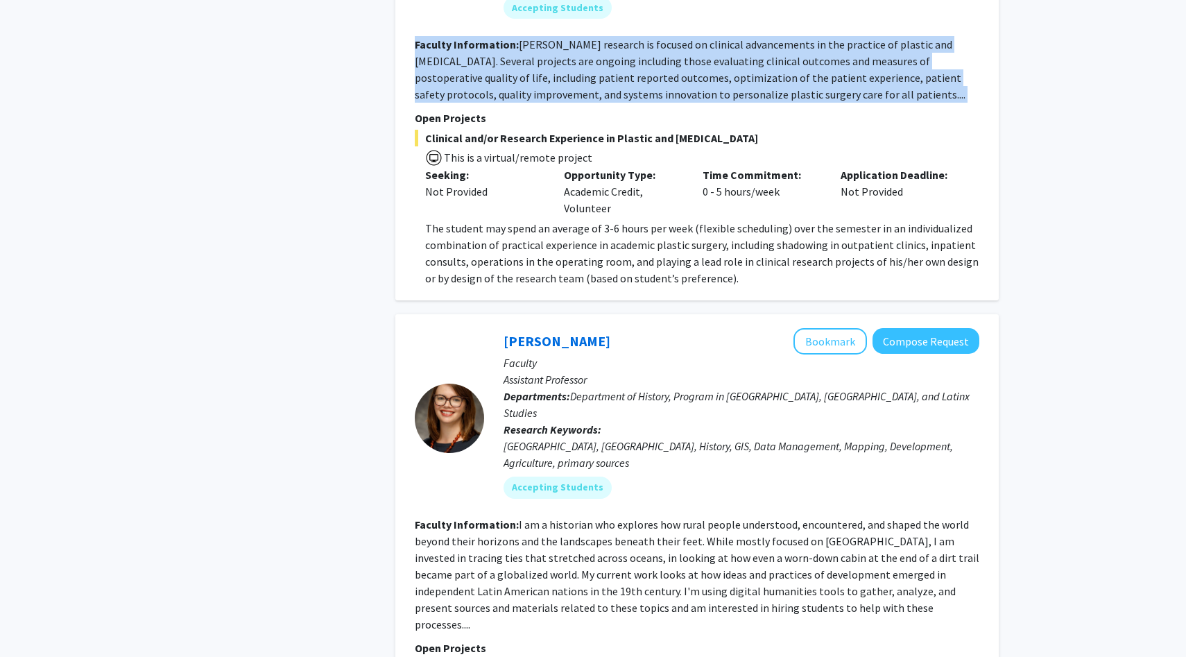
scroll to position [2297, 0]
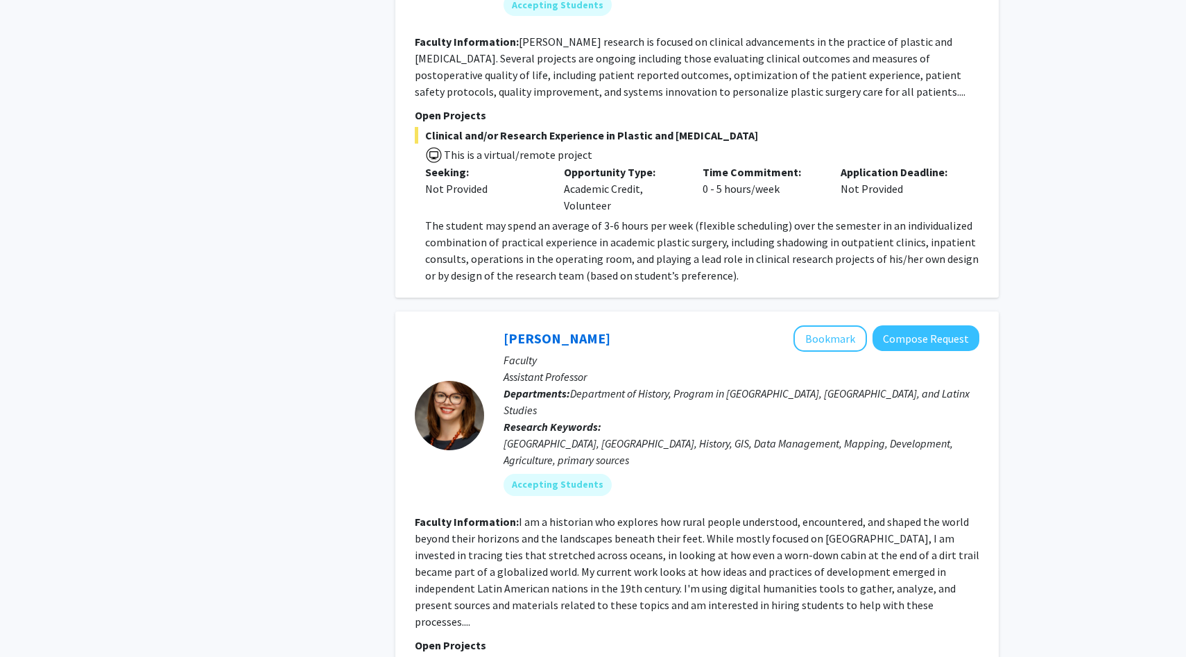
click at [492, 247] on span "The student may spend an average of 3-6 hours per week (flexible scheduling) ov…" at bounding box center [701, 250] width 553 height 64
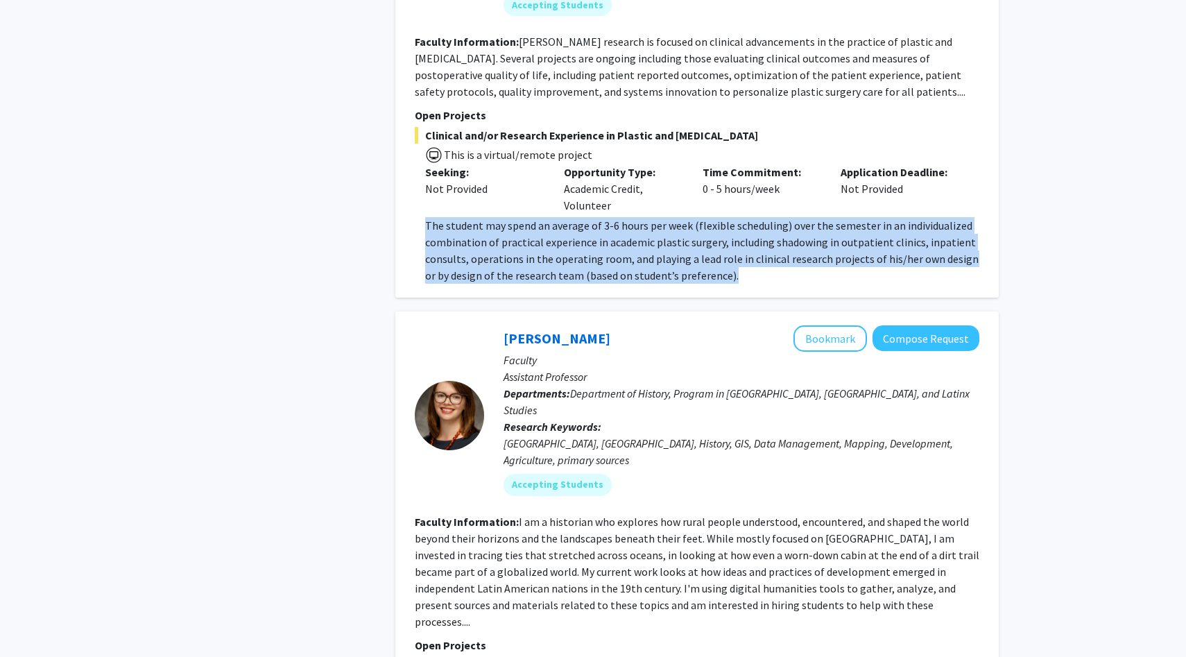
click at [492, 247] on span "The student may spend an average of 3-6 hours per week (flexible scheduling) ov…" at bounding box center [701, 250] width 553 height 64
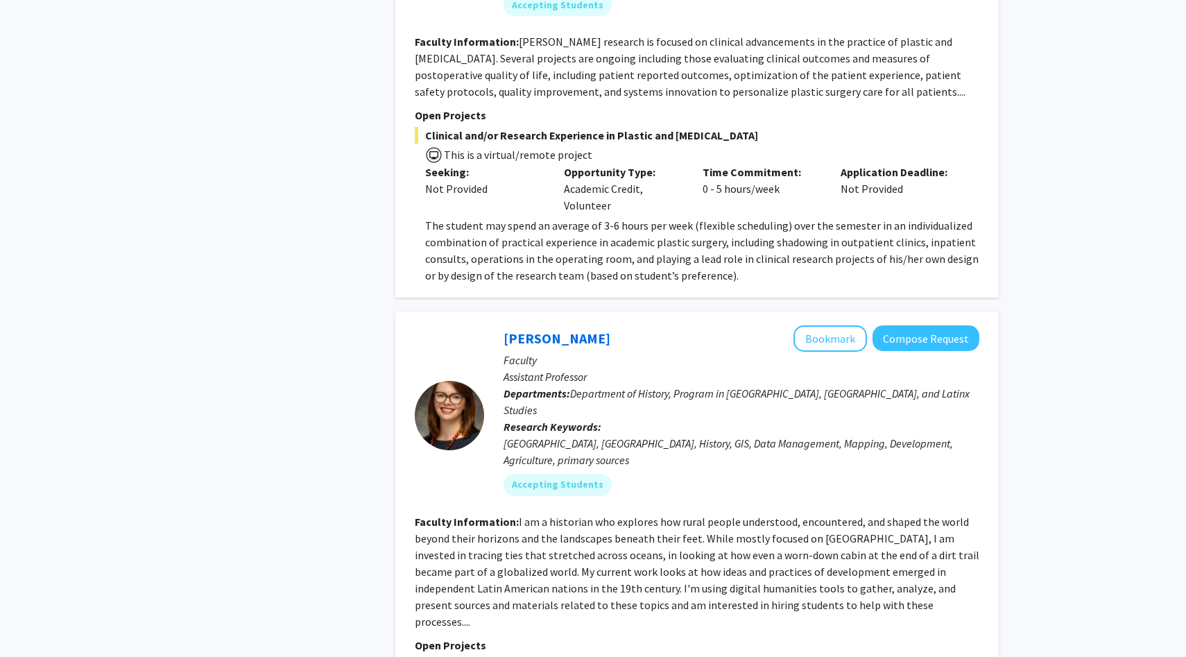
click at [492, 247] on span "The student may spend an average of 3-6 hours per week (flexible scheduling) ov…" at bounding box center [701, 250] width 553 height 64
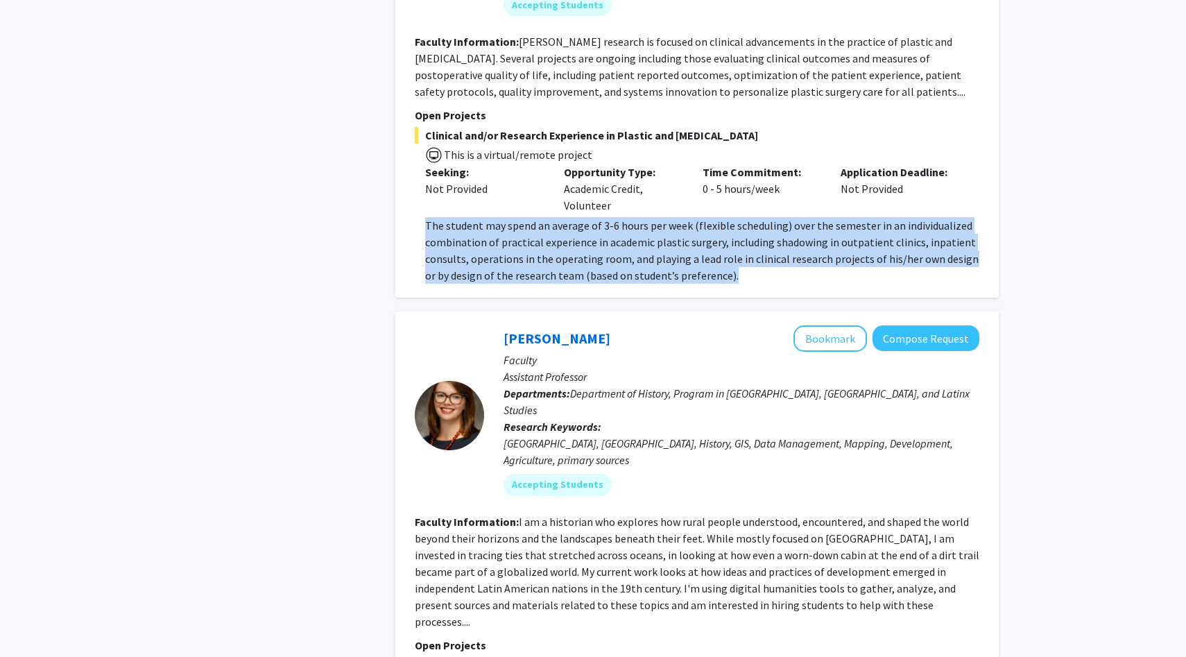
click at [492, 247] on span "The student may spend an average of 3-6 hours per week (flexible scheduling) ov…" at bounding box center [701, 250] width 553 height 64
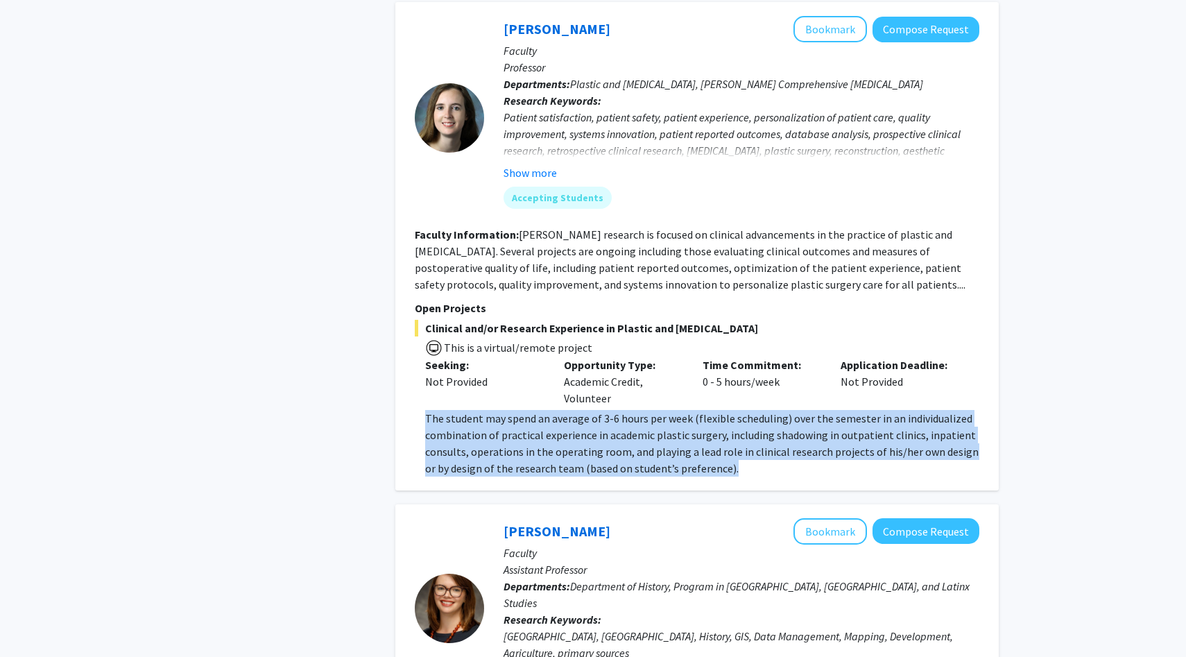
scroll to position [2103, 0]
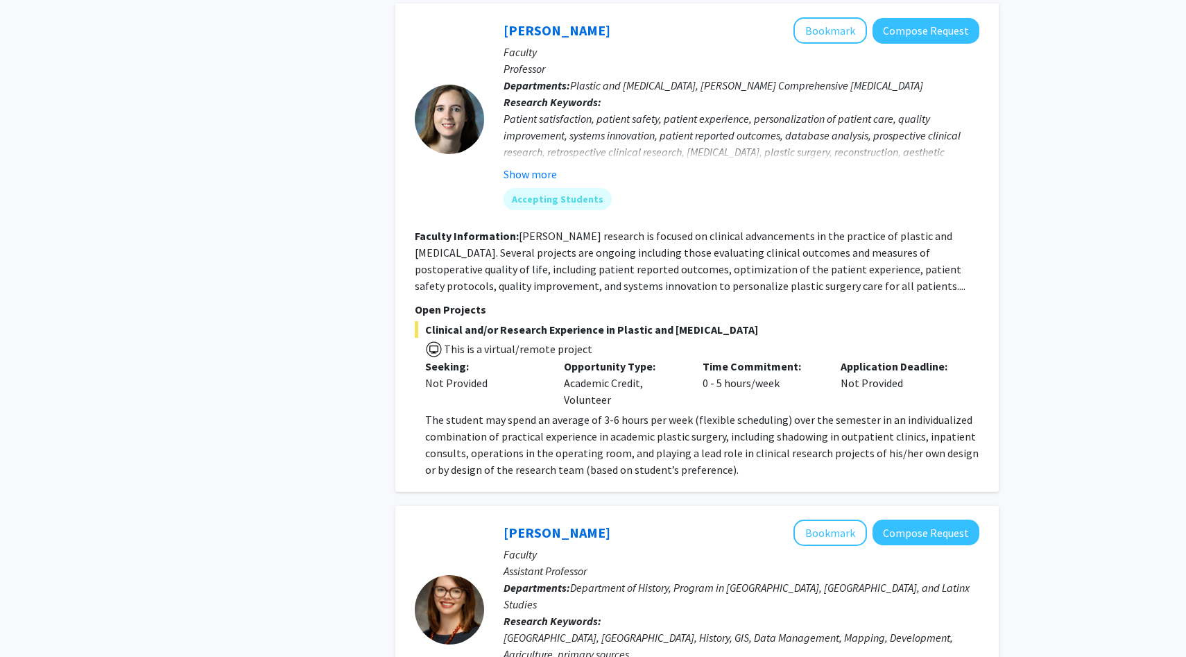
click at [460, 329] on span "Clinical and/or Research Experience in Plastic and Reconstructive Surgery" at bounding box center [697, 329] width 564 height 17
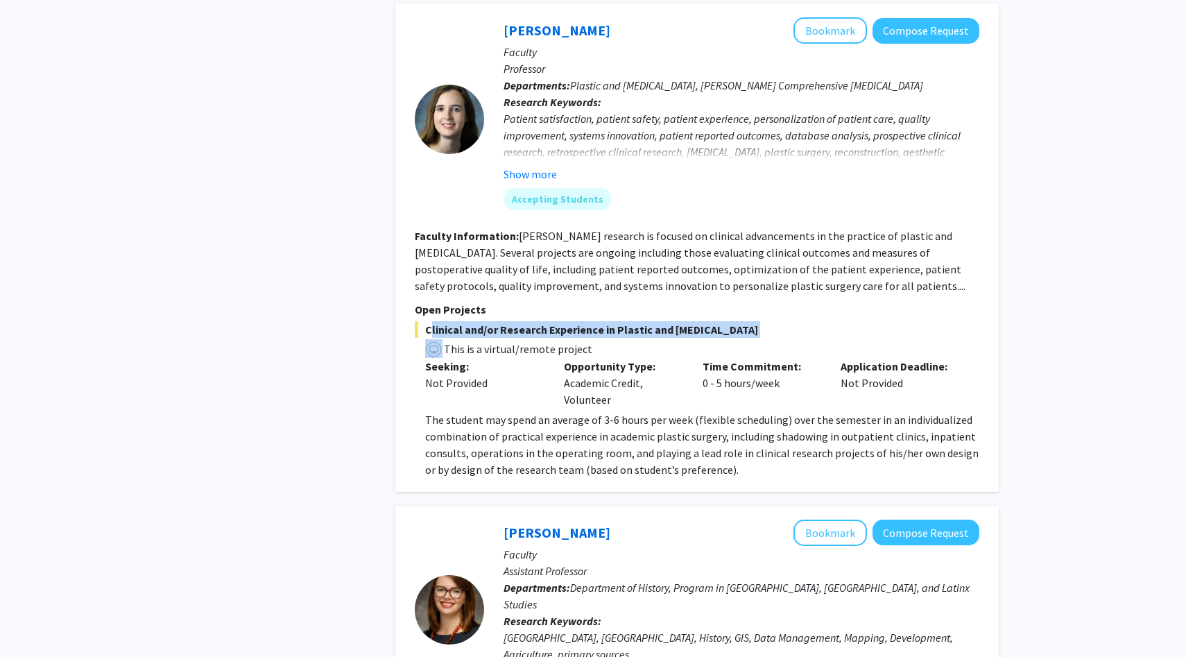
click at [460, 329] on span "Clinical and/or Research Experience in Plastic and Reconstructive Surgery" at bounding box center [697, 329] width 564 height 17
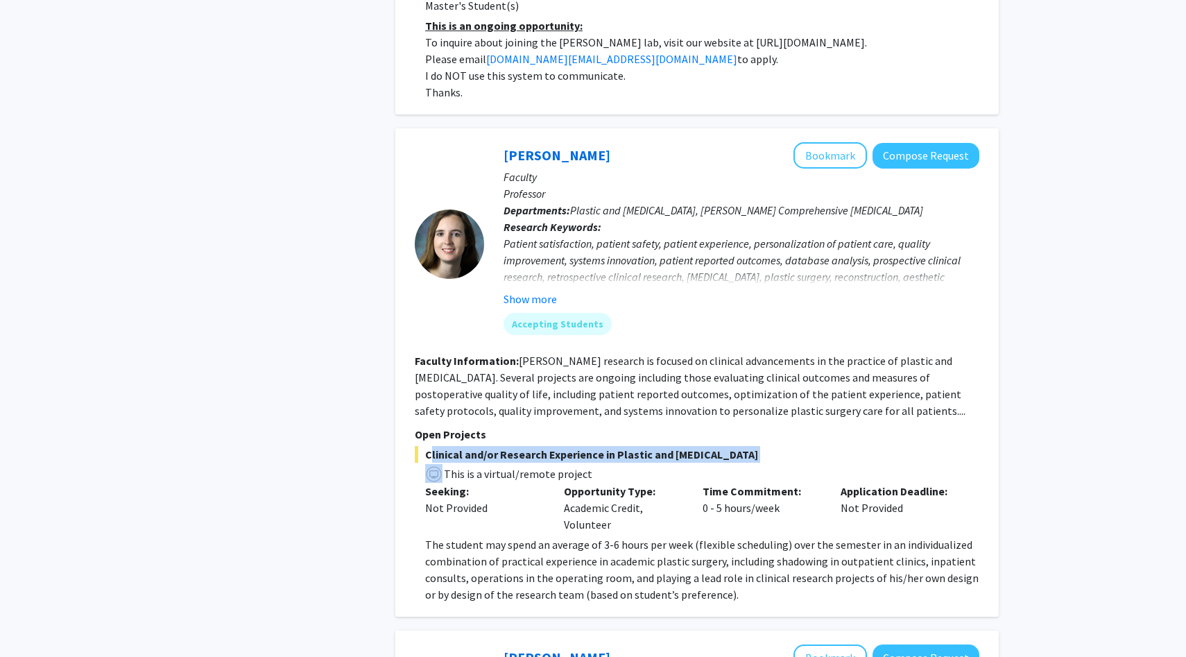
scroll to position [1973, 0]
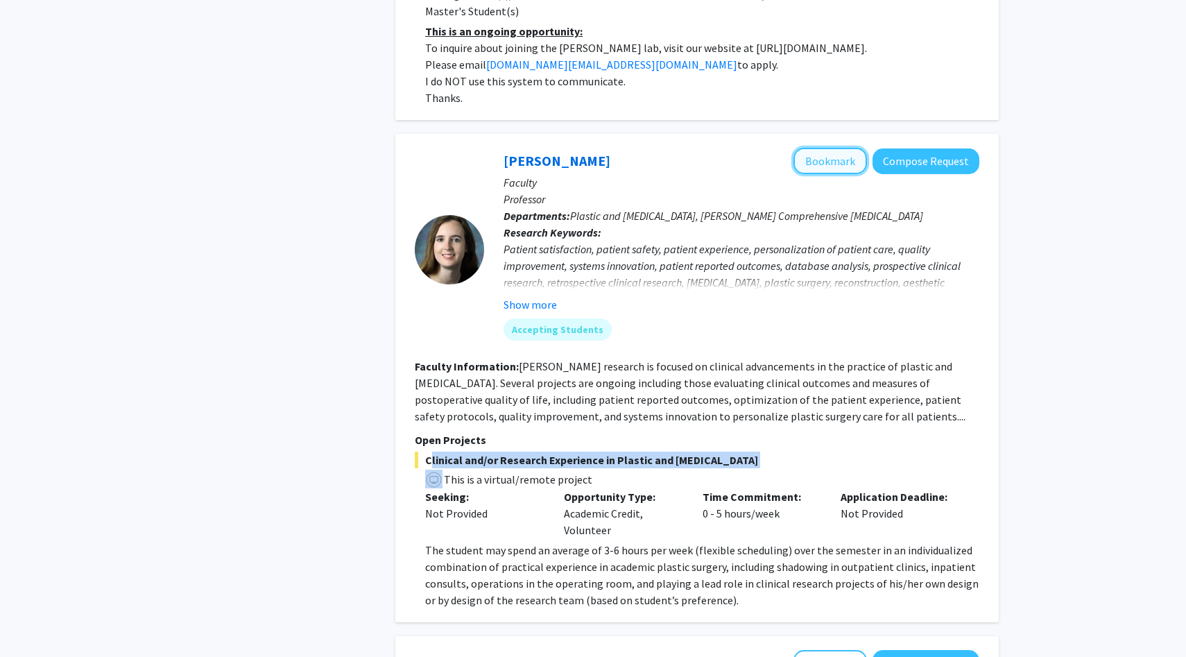
click at [835, 162] on button "Bookmark" at bounding box center [829, 161] width 73 height 26
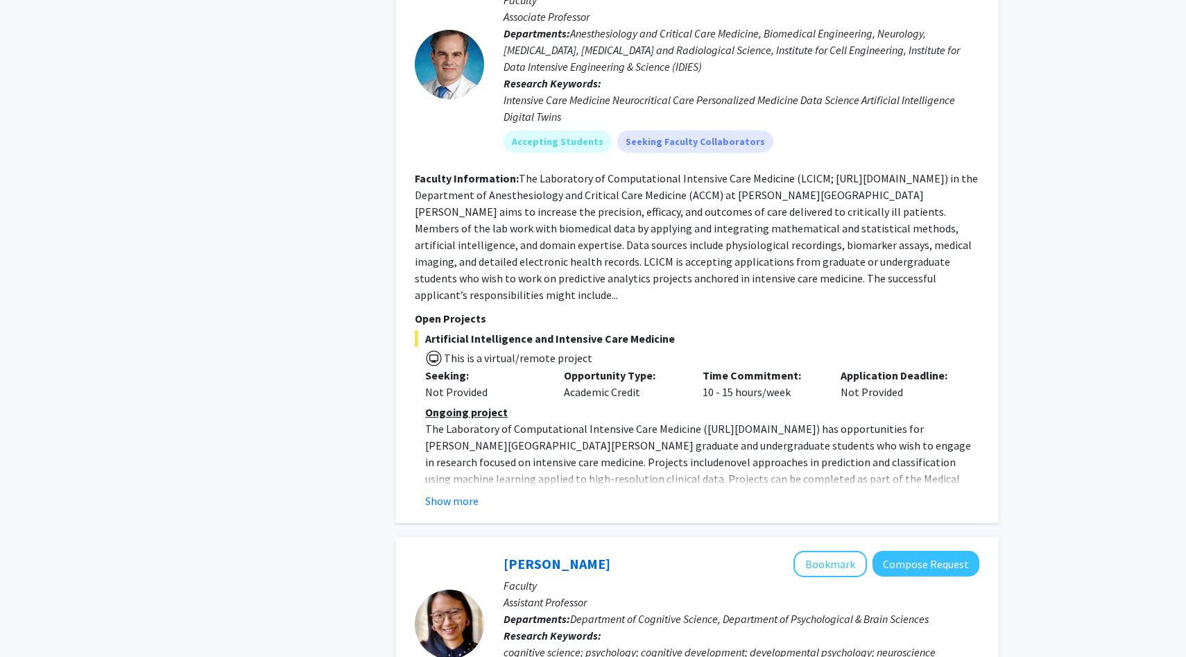
scroll to position [4462, 0]
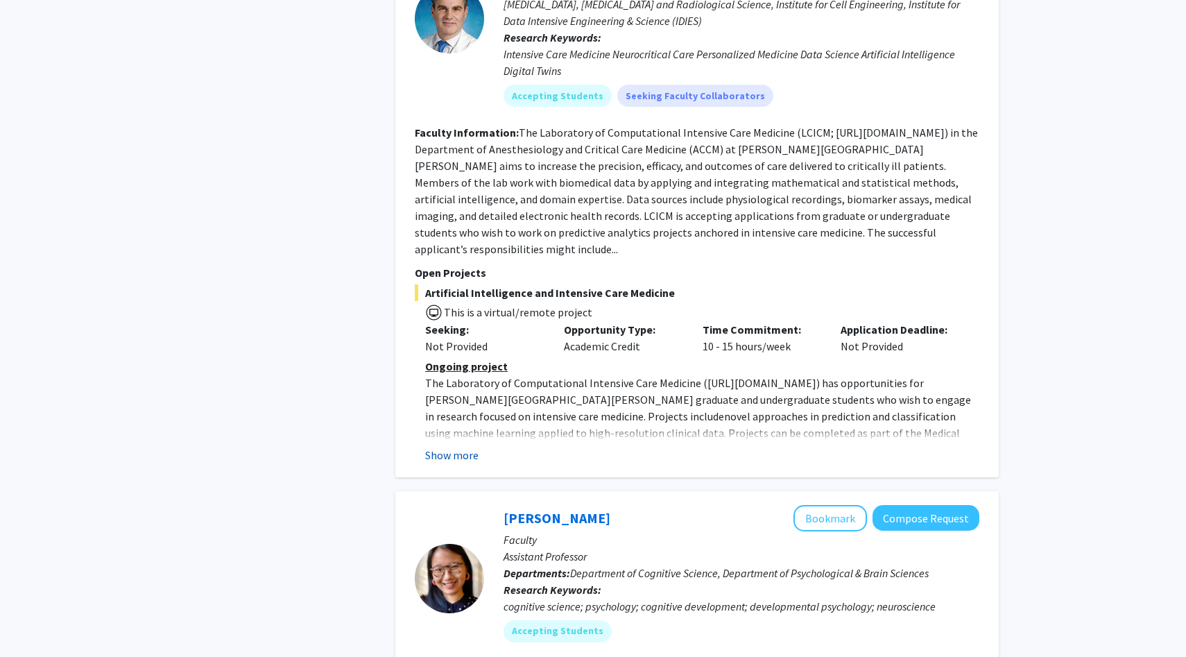
click at [465, 447] on button "Show more" at bounding box center [451, 455] width 53 height 17
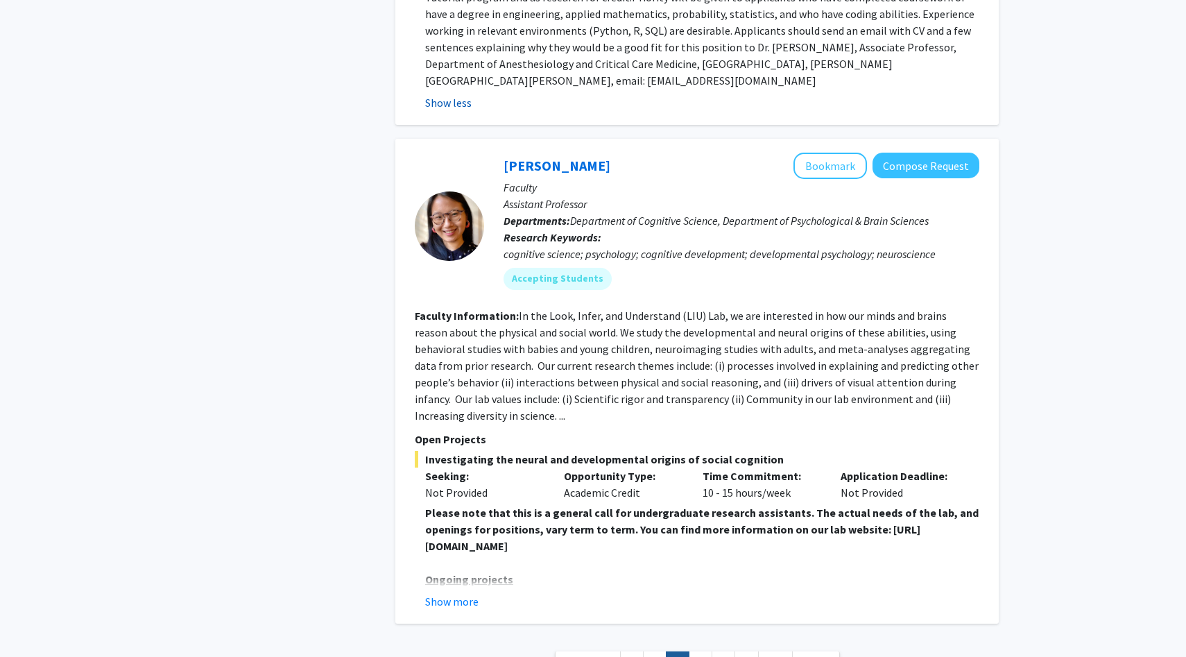
scroll to position [4917, 0]
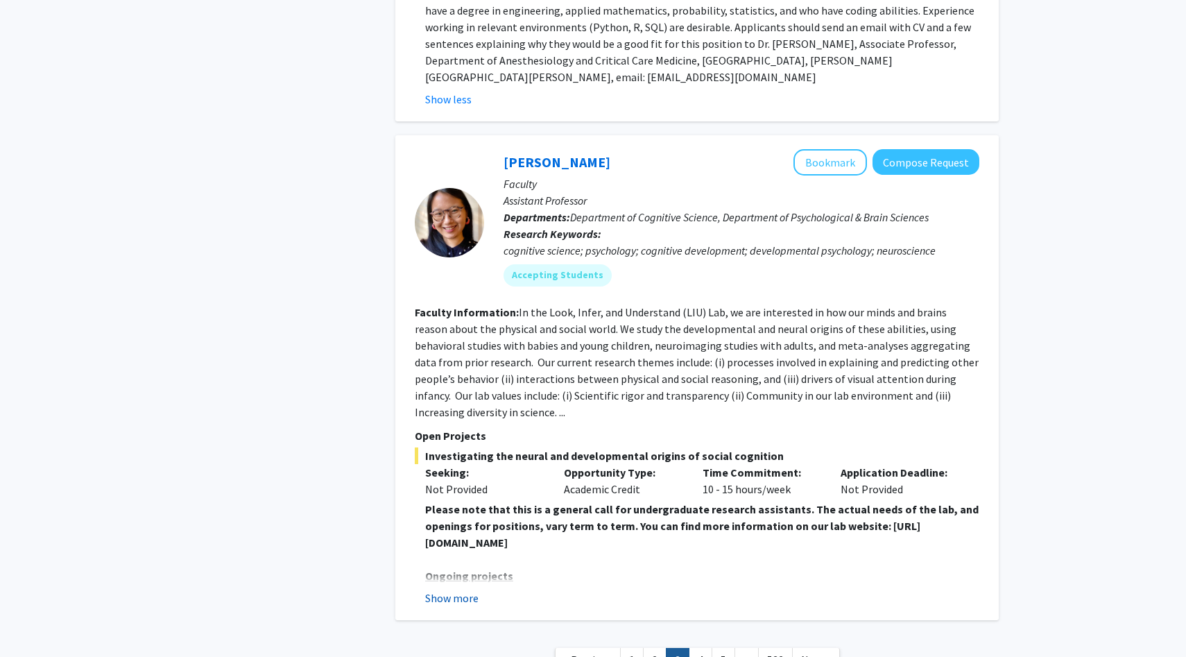
click at [461, 589] on button "Show more" at bounding box center [451, 597] width 53 height 17
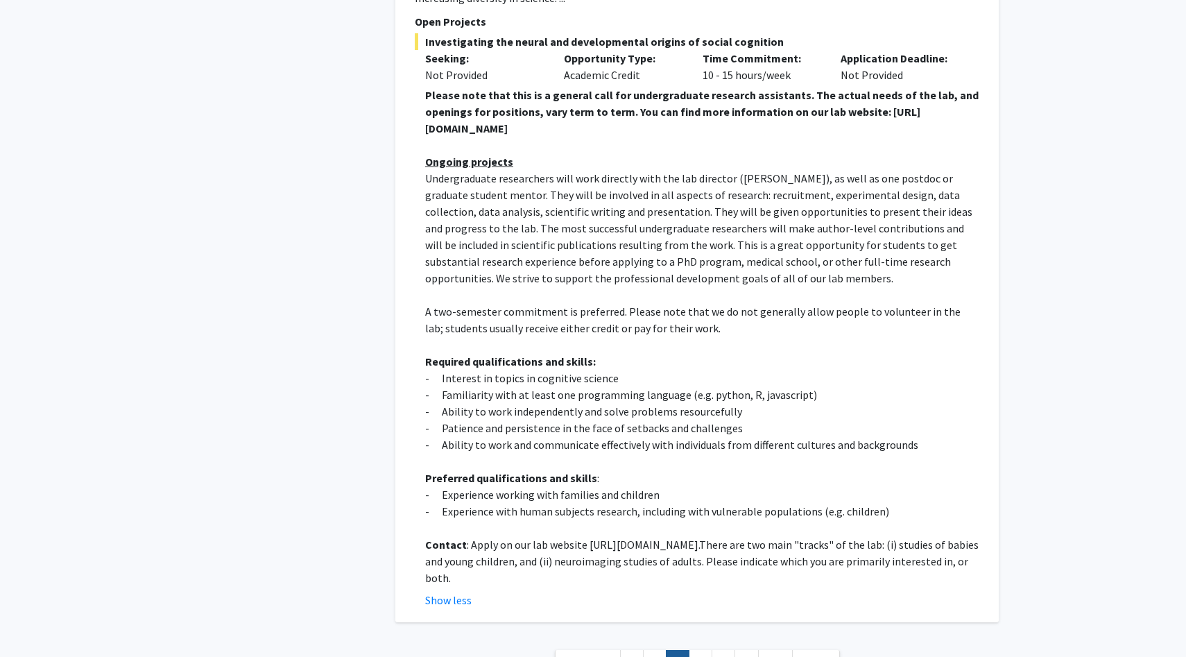
scroll to position [5333, 0]
click at [702, 648] on link "4" at bounding box center [700, 660] width 24 height 24
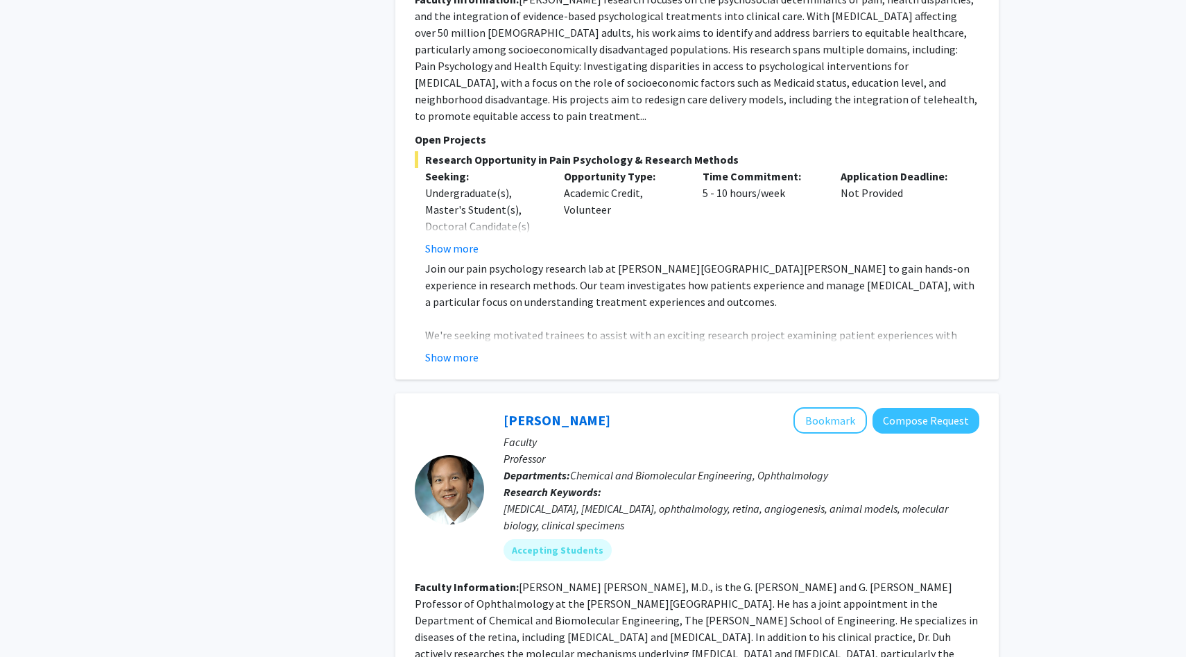
scroll to position [1201, 0]
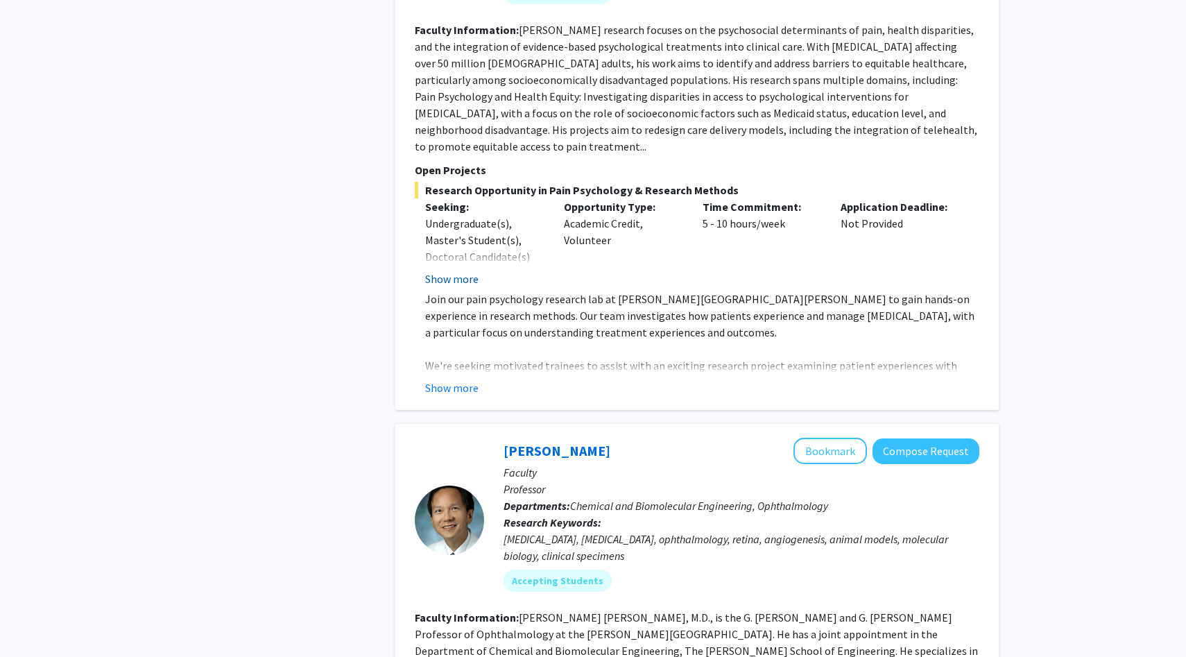
click at [459, 270] on button "Show more" at bounding box center [451, 278] width 53 height 17
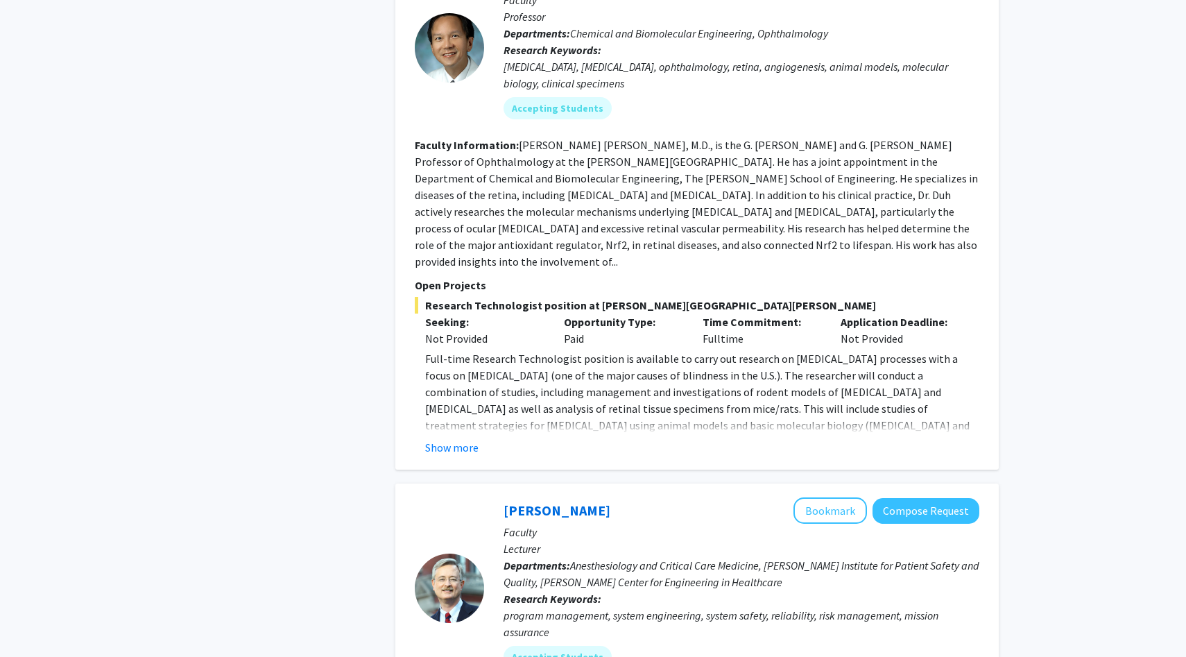
scroll to position [1794, 0]
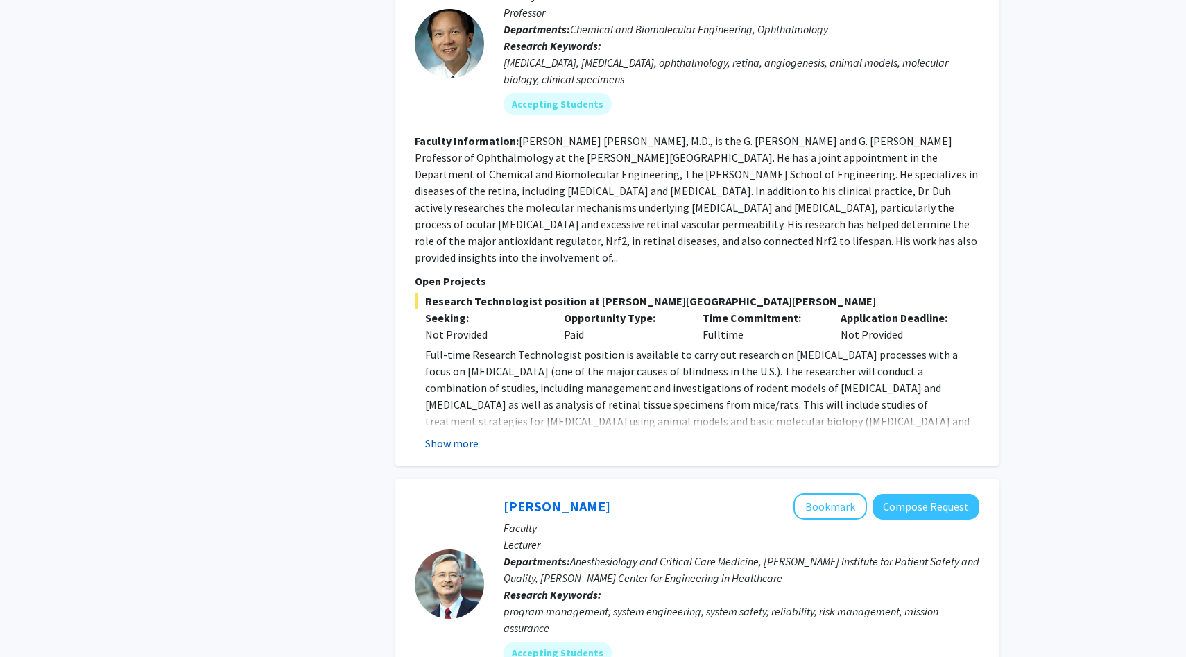
click at [439, 435] on button "Show more" at bounding box center [451, 443] width 53 height 17
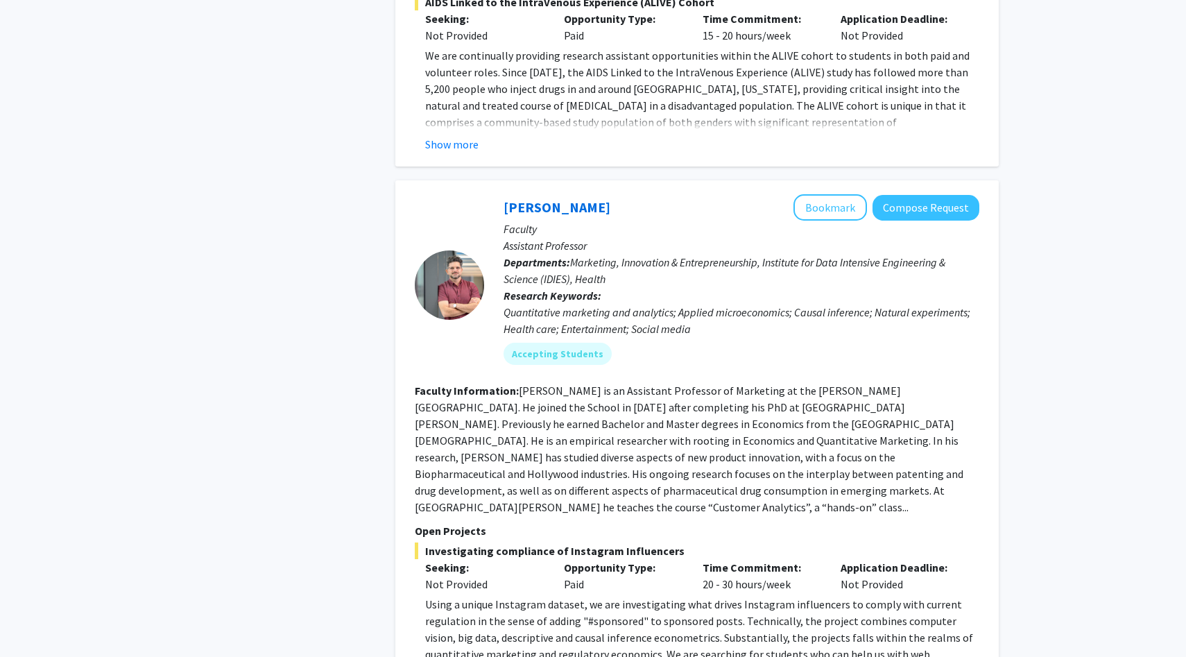
scroll to position [4852, 0]
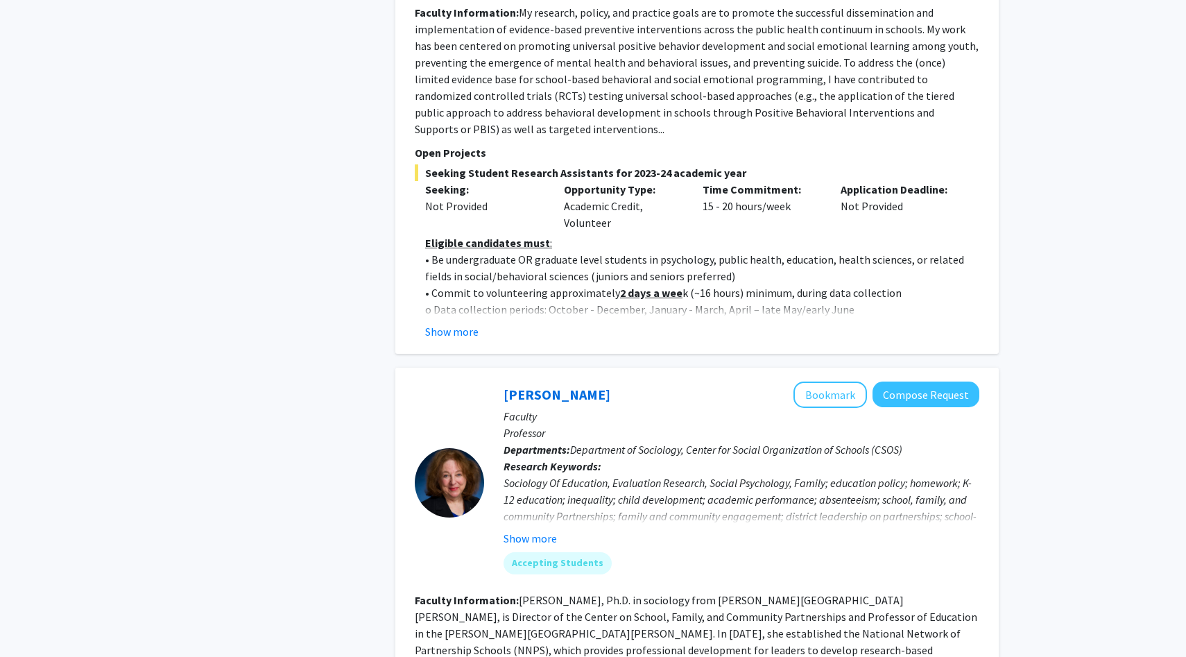
scroll to position [948, 0]
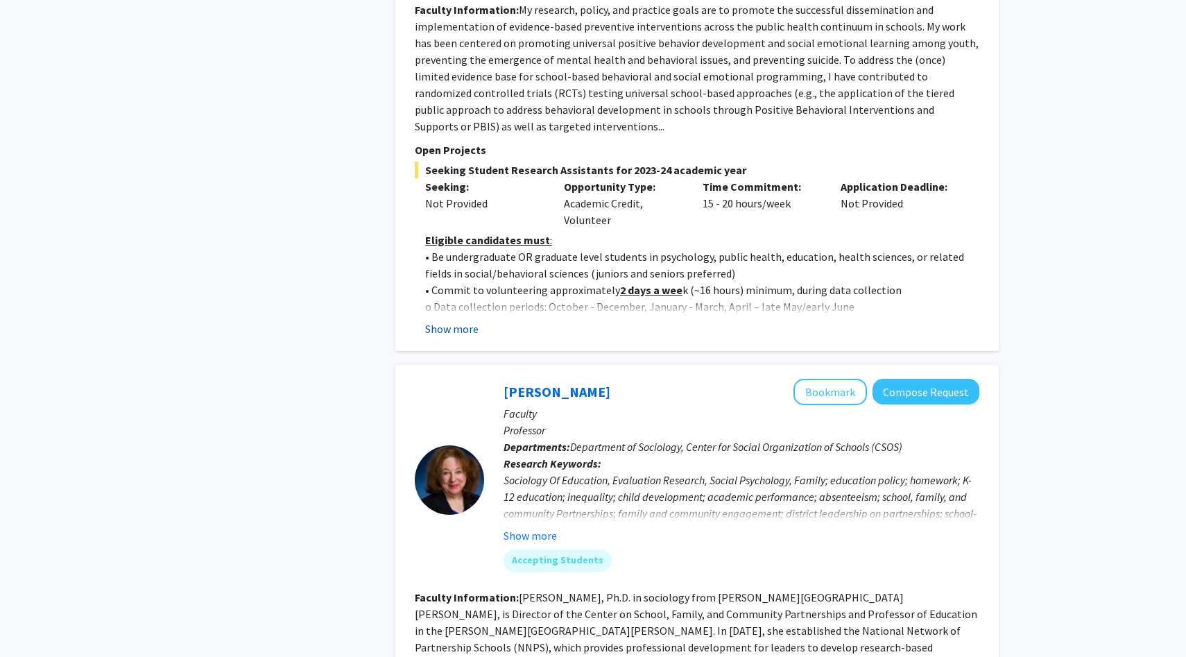
click at [463, 320] on button "Show more" at bounding box center [451, 328] width 53 height 17
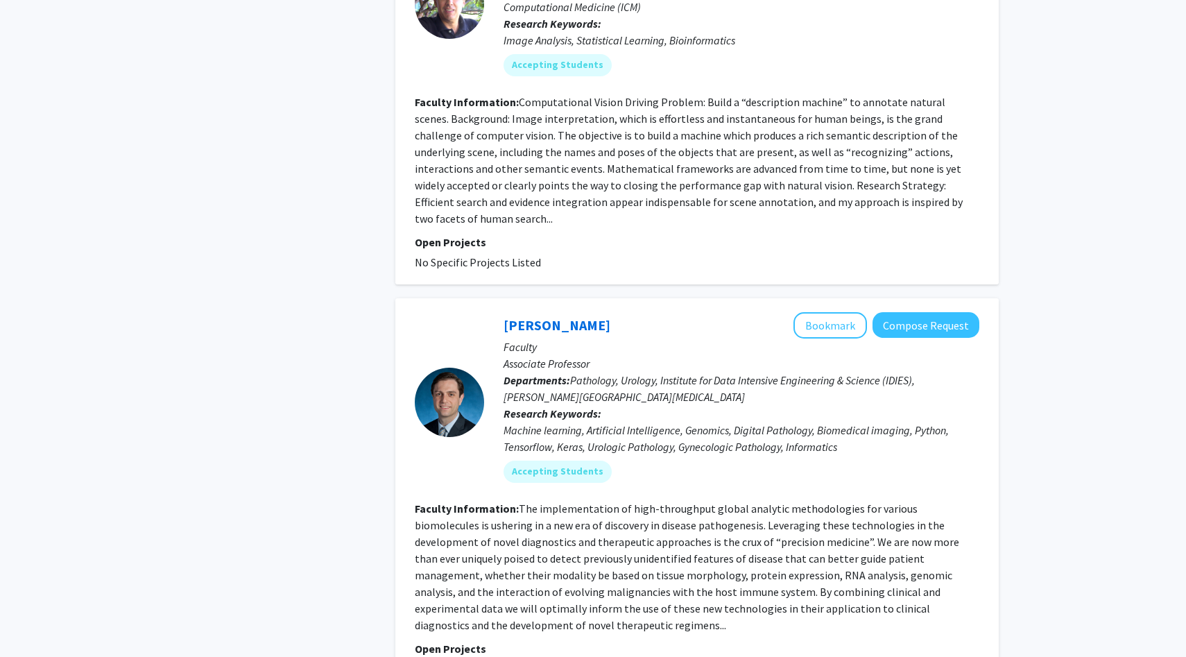
scroll to position [4697, 0]
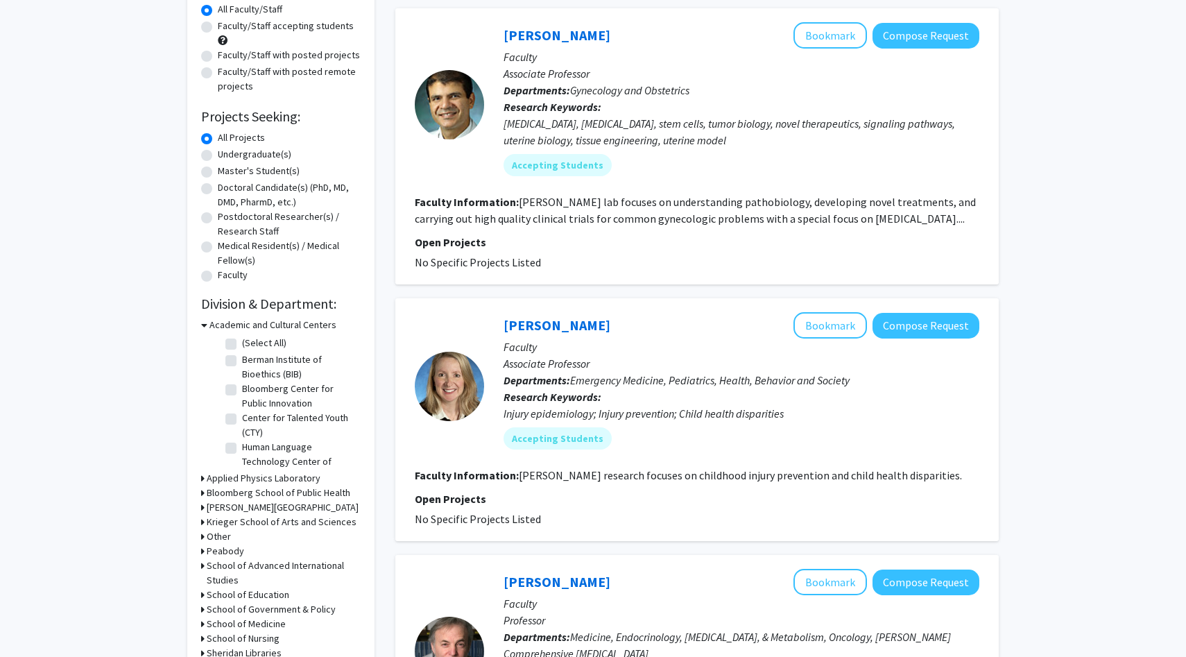
scroll to position [132, 0]
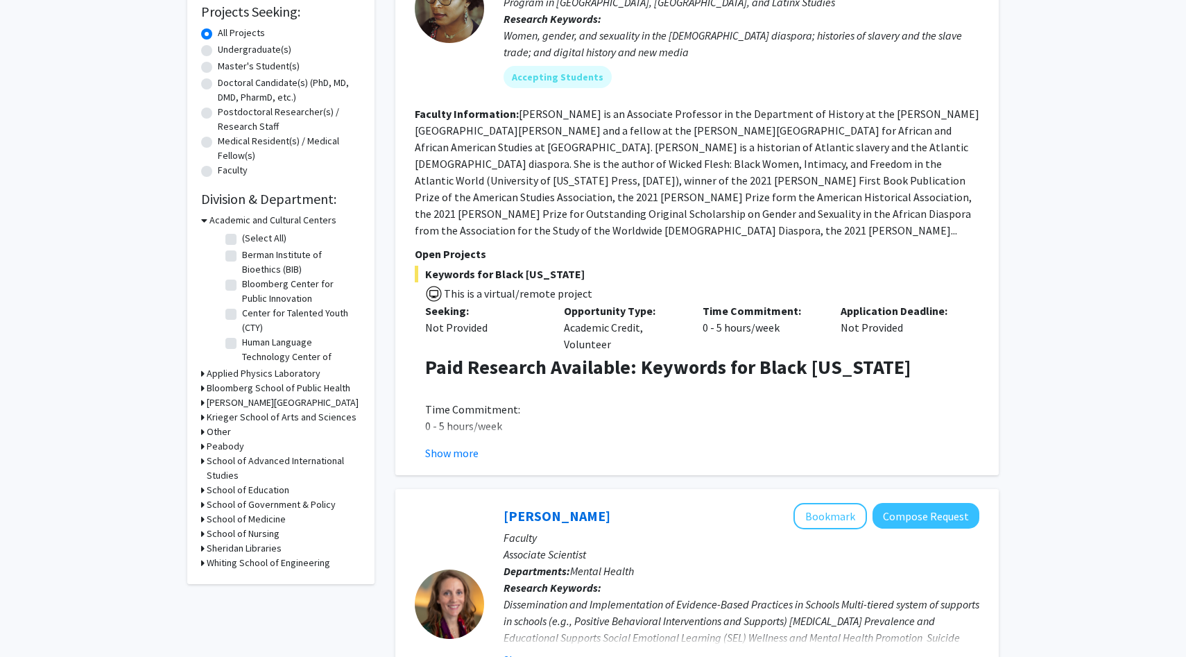
scroll to position [2870, 0]
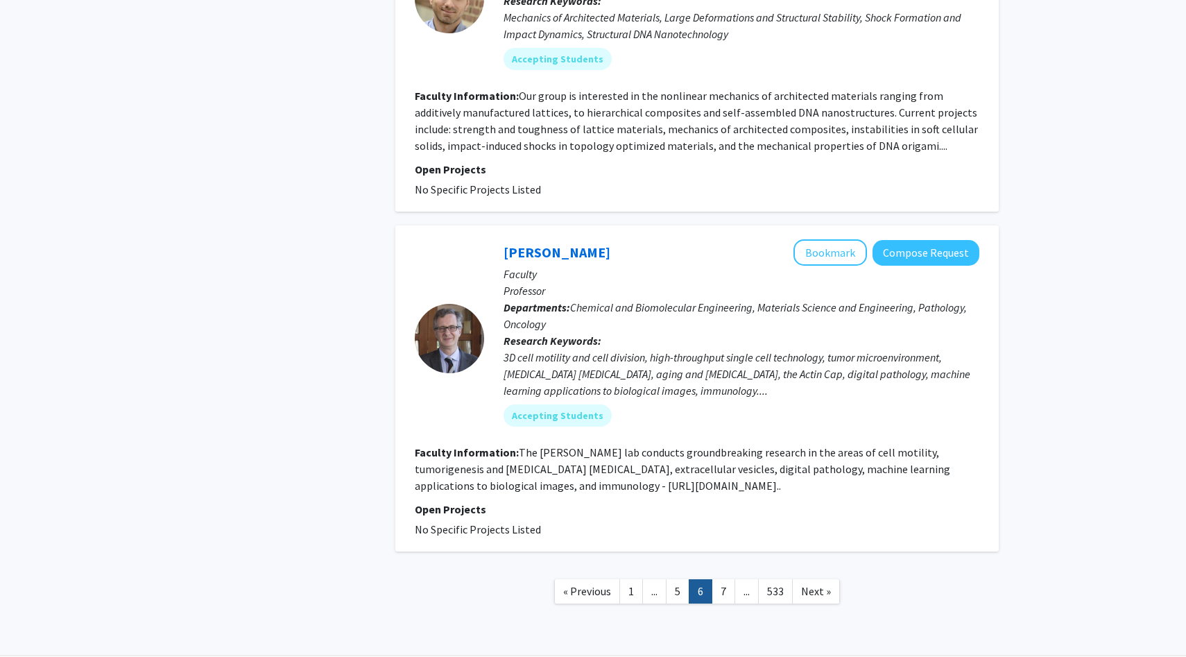
scroll to position [2870, 0]
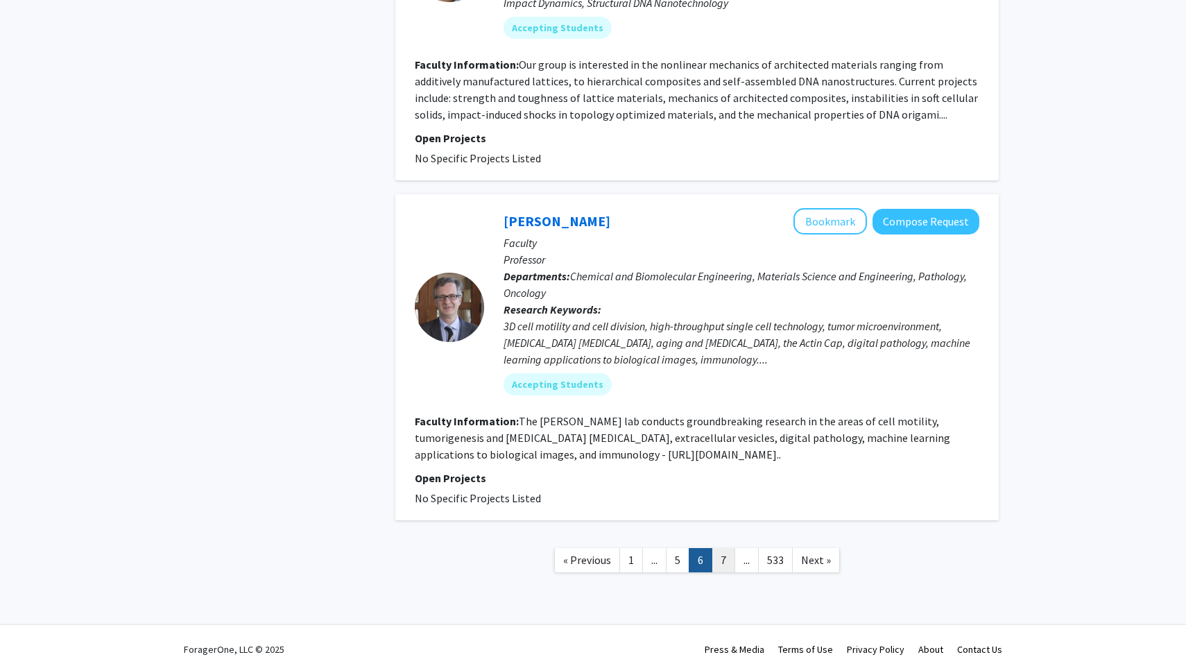
click at [725, 548] on link "7" at bounding box center [723, 560] width 24 height 24
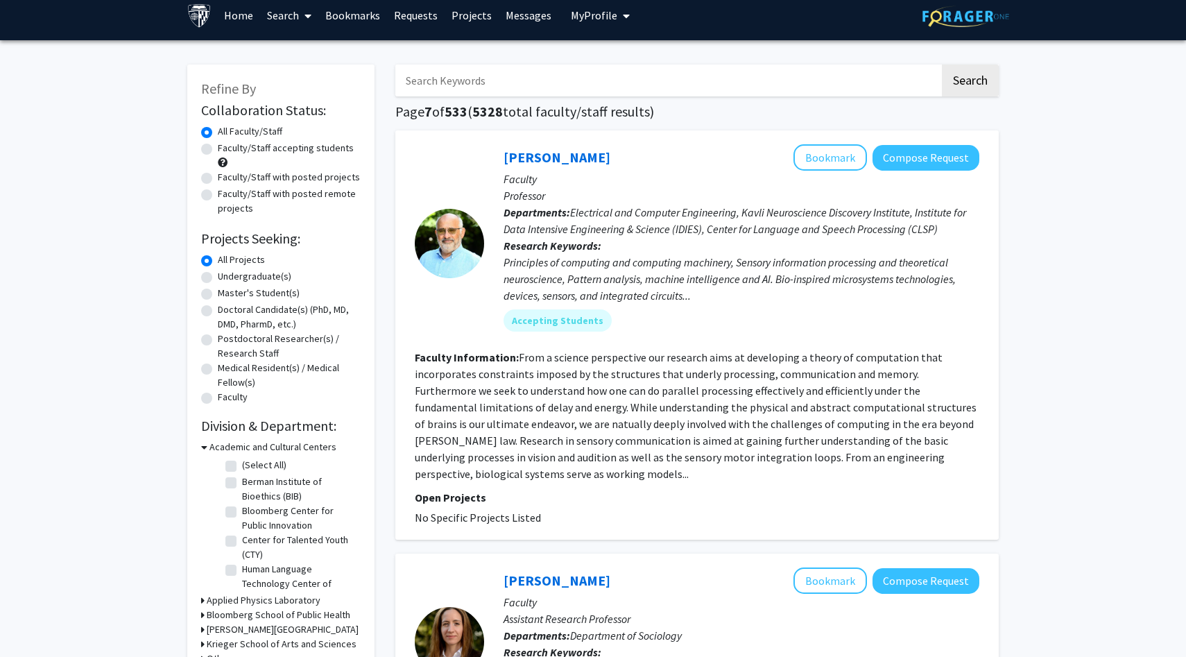
scroll to position [12, 0]
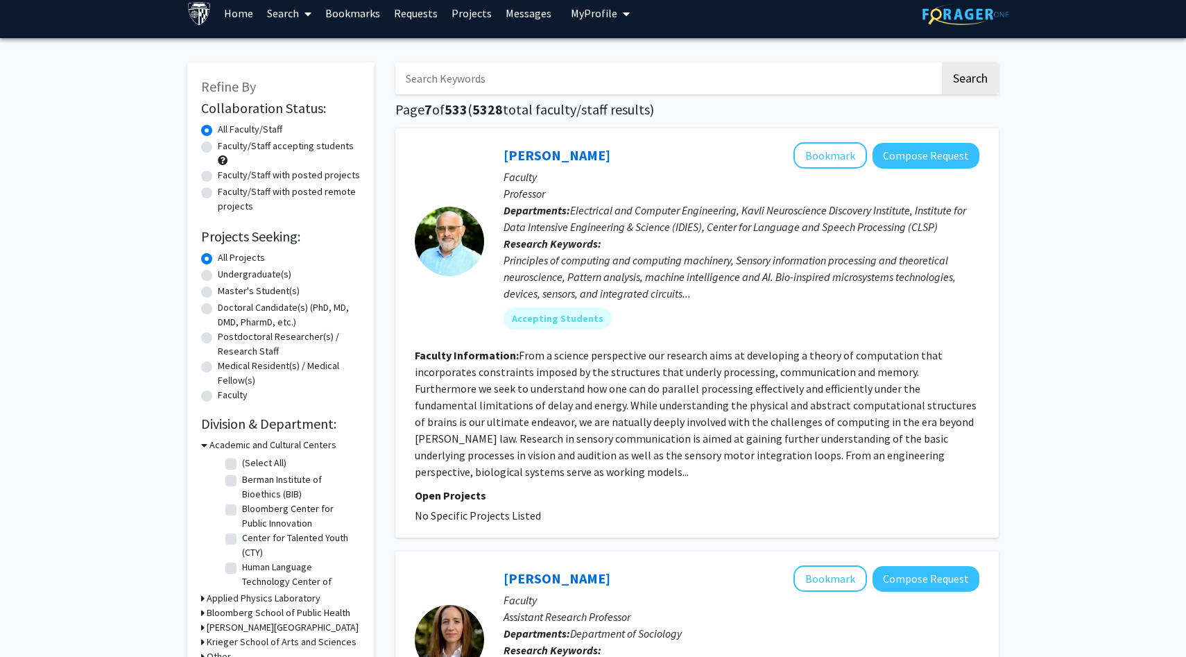
click at [246, 254] on label "All Projects" at bounding box center [241, 257] width 47 height 15
click at [227, 254] on input "All Projects" at bounding box center [222, 254] width 9 height 9
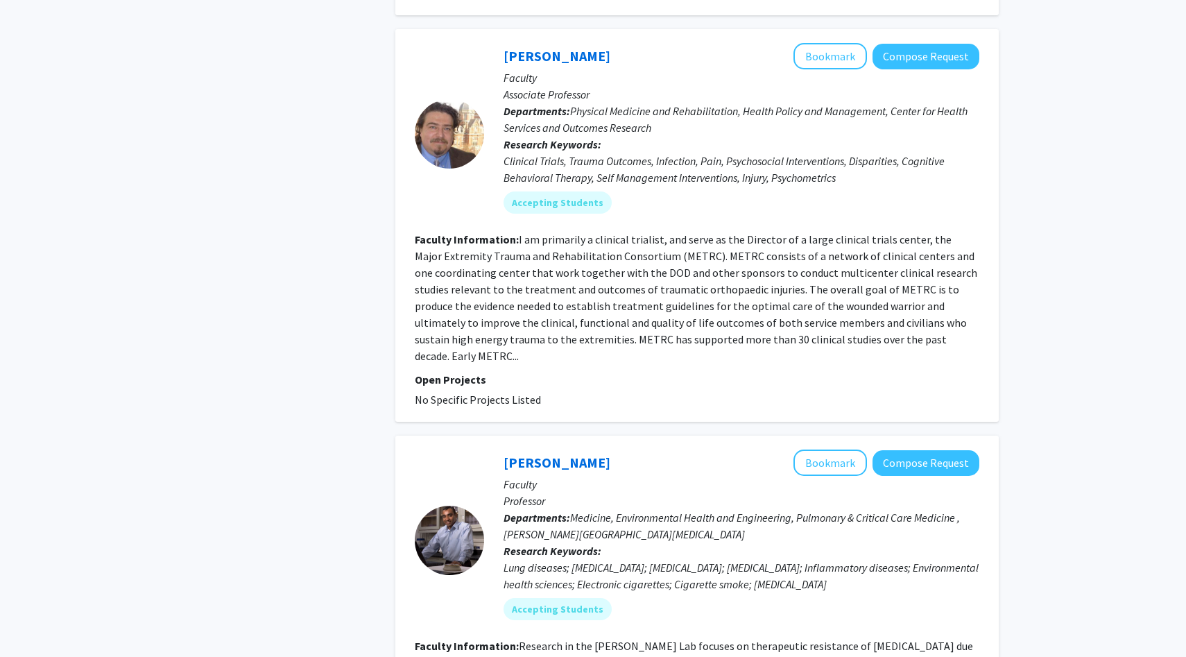
scroll to position [3508, 0]
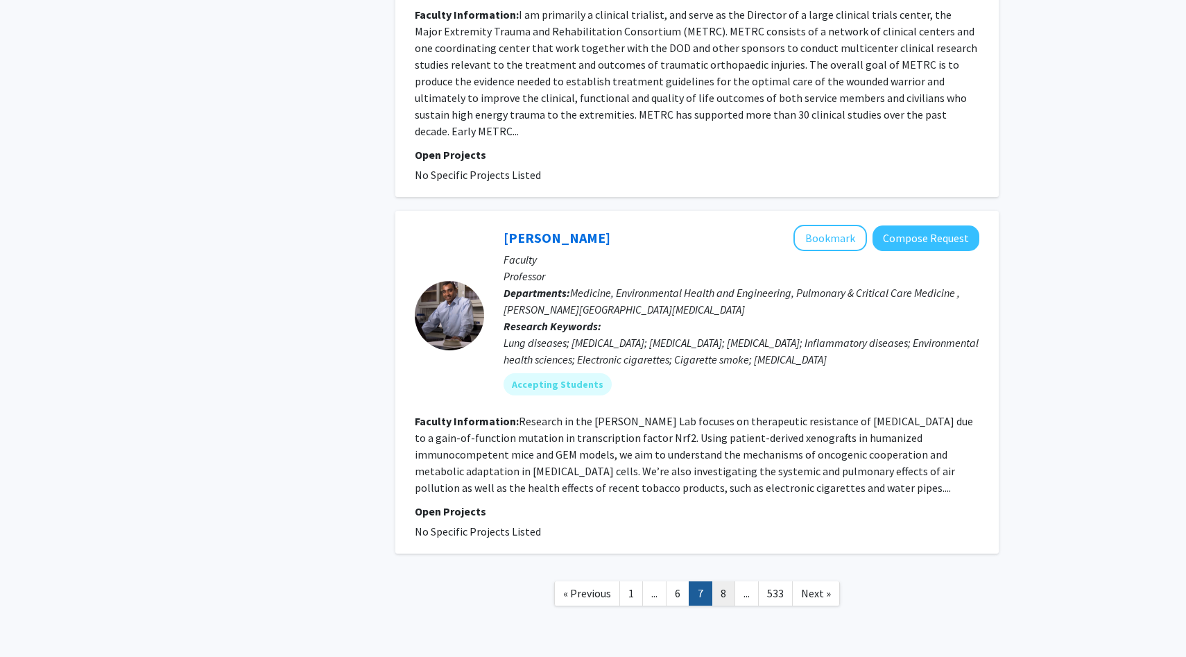
click at [725, 581] on link "8" at bounding box center [723, 593] width 24 height 24
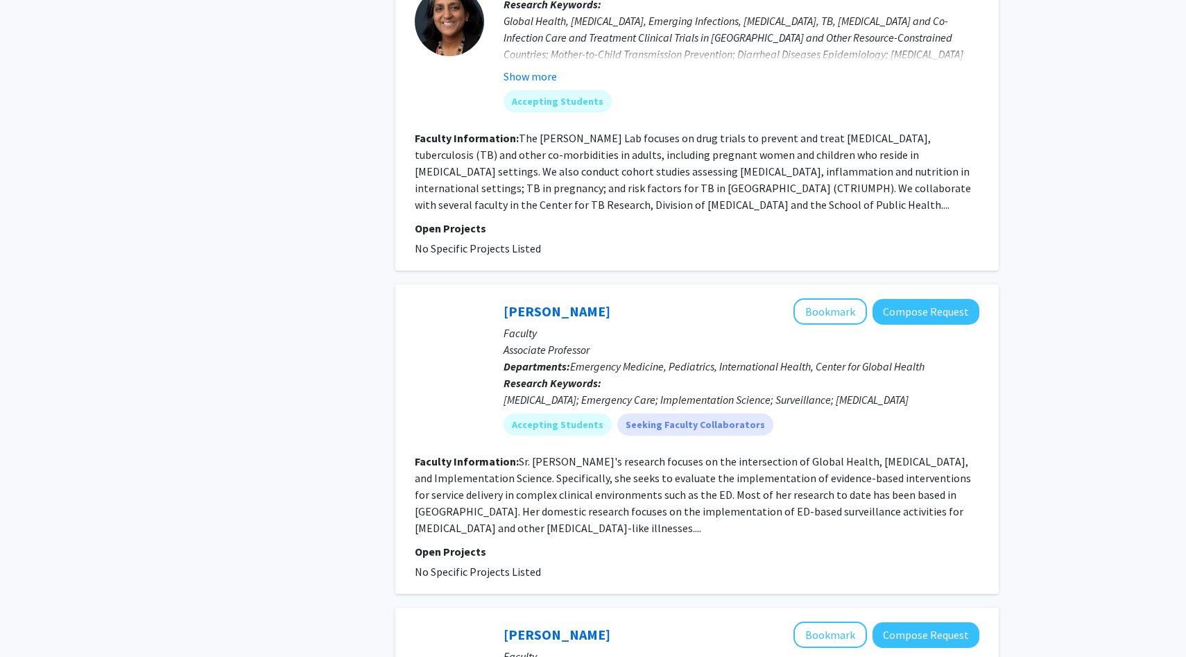
scroll to position [3298, 0]
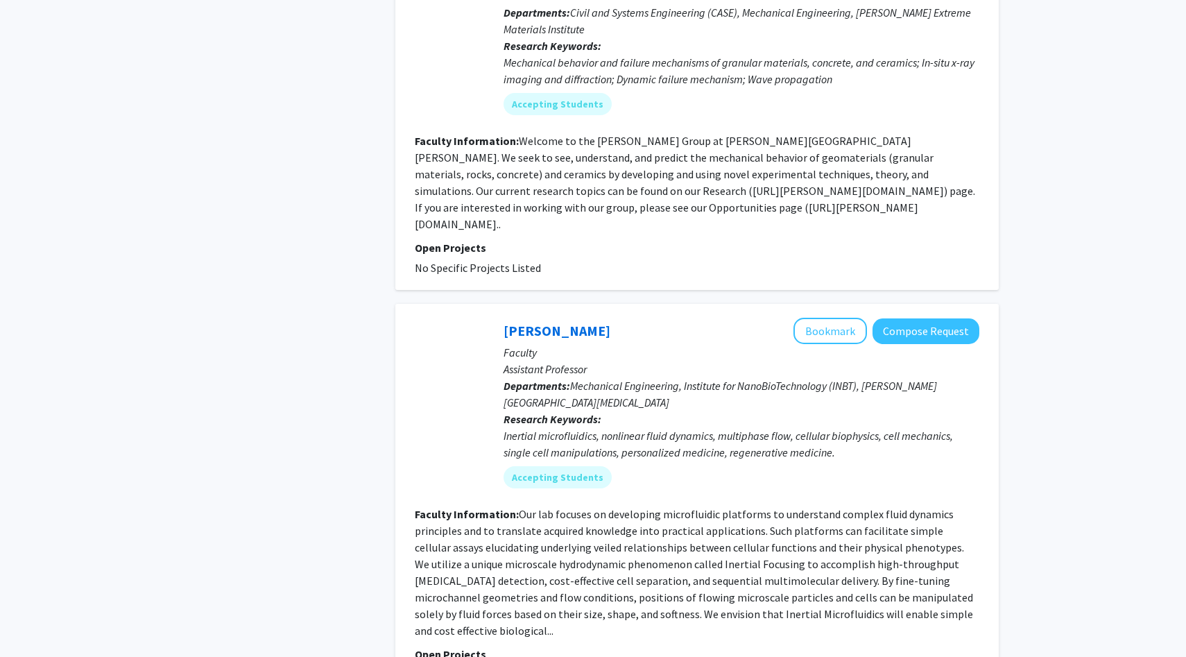
scroll to position [3236, 0]
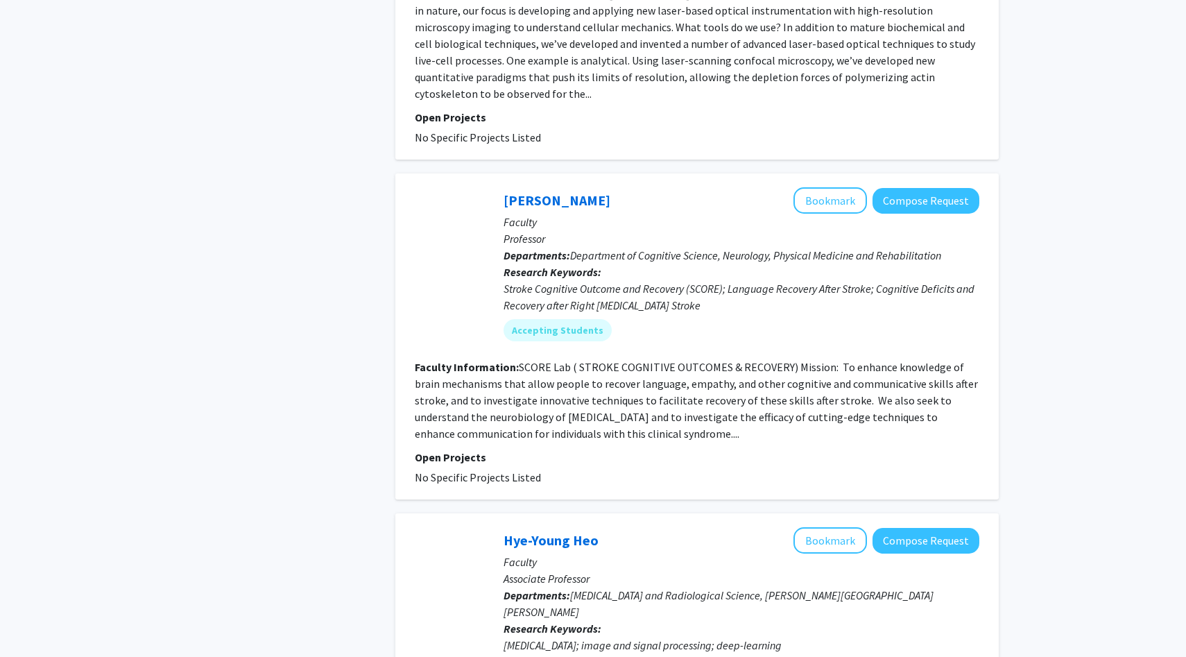
scroll to position [3053, 0]
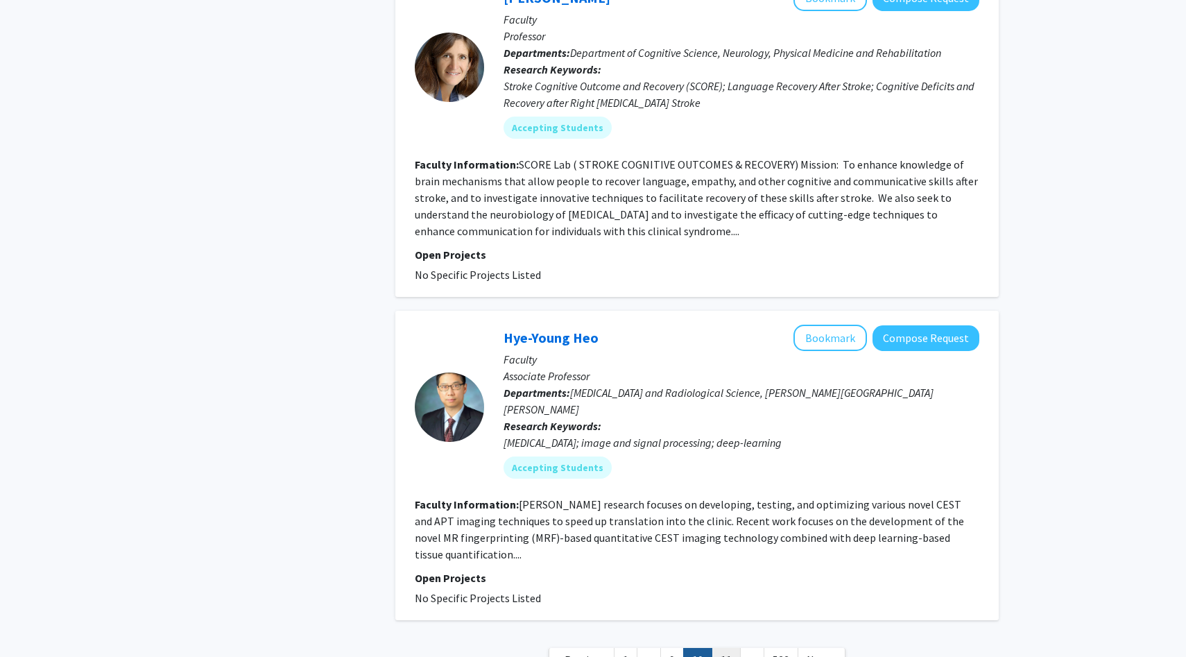
click at [722, 648] on link "11" at bounding box center [725, 660] width 29 height 24
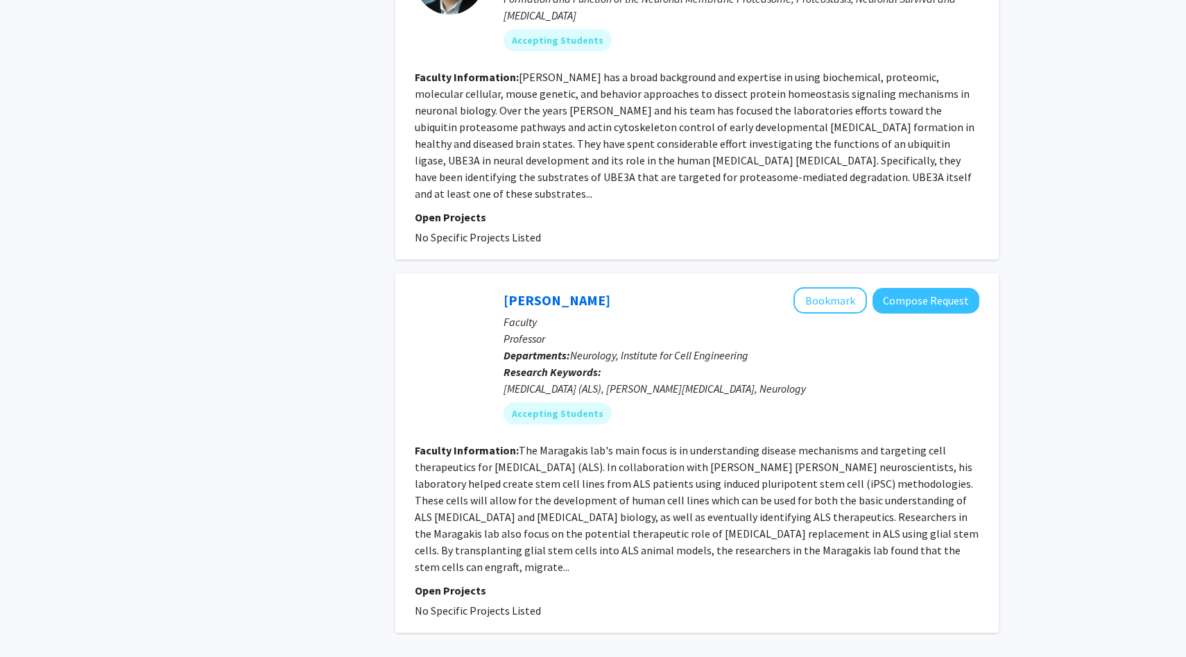
scroll to position [3282, 0]
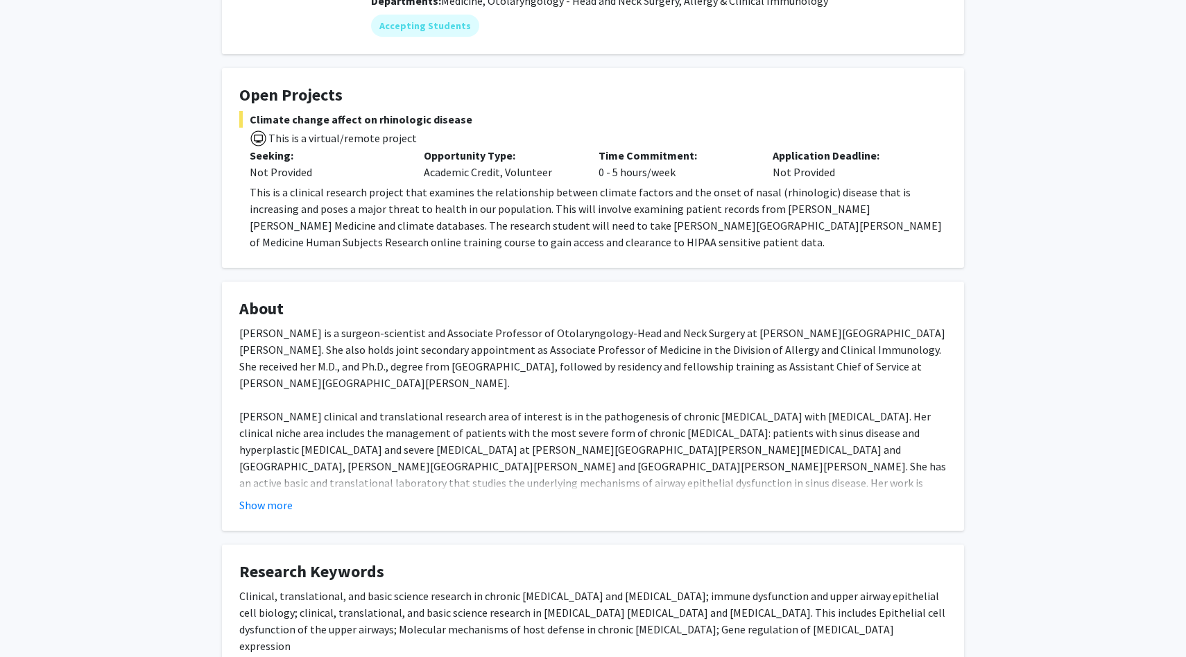
scroll to position [292, 0]
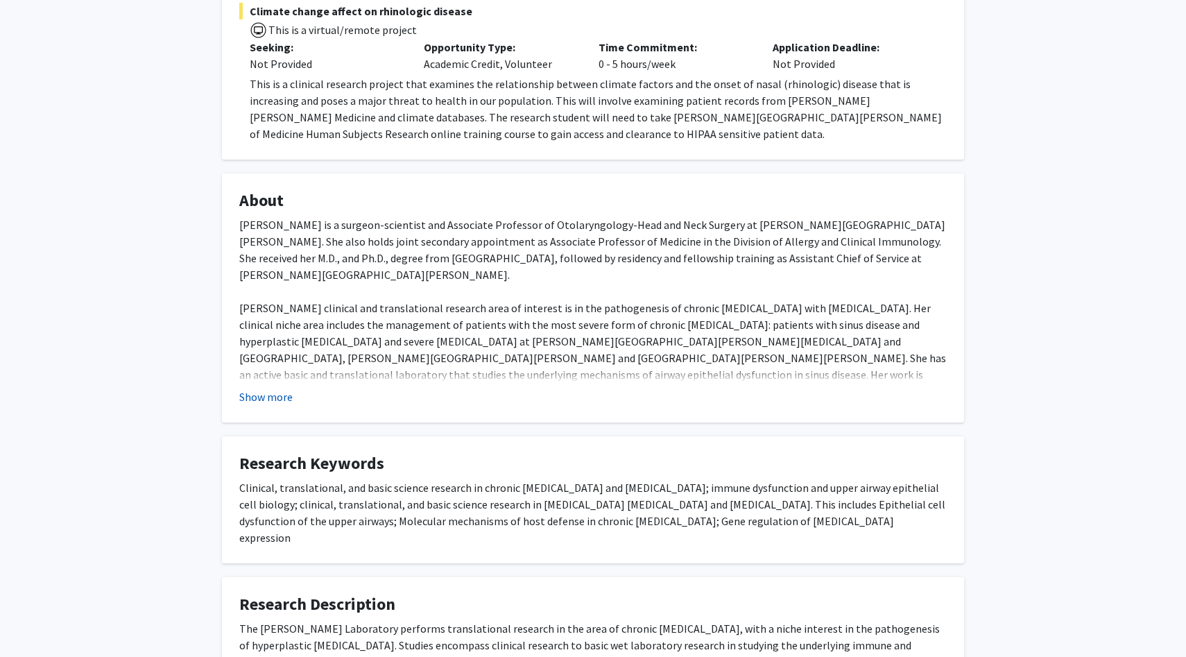
click at [256, 398] on button "Show more" at bounding box center [265, 396] width 53 height 17
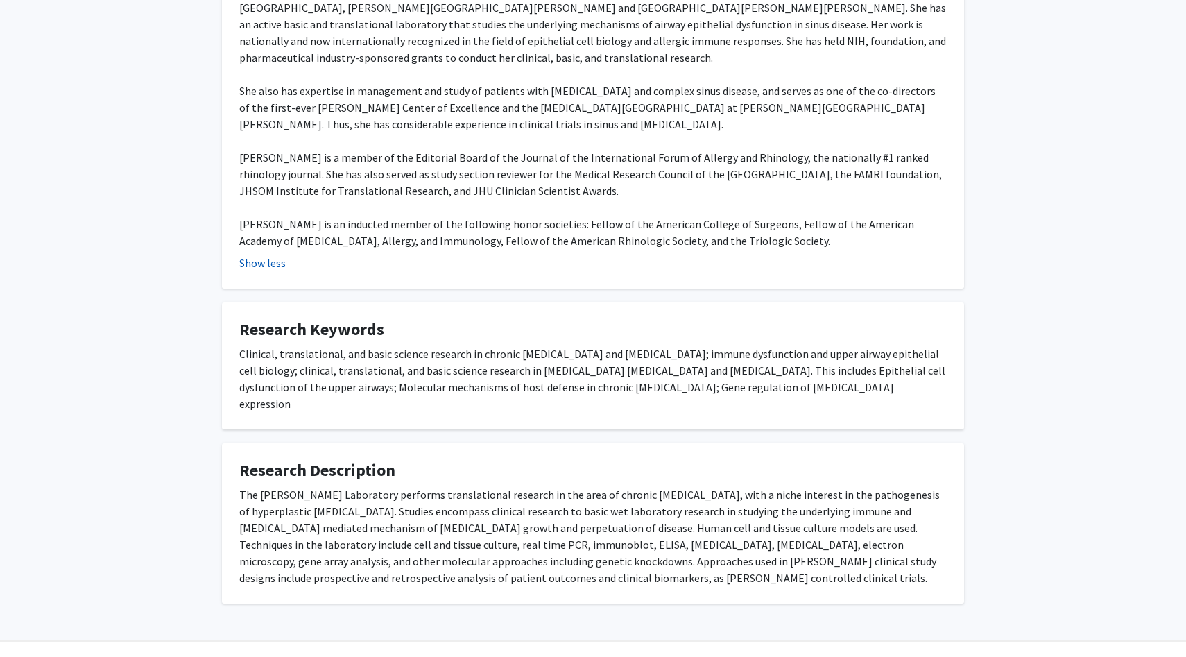
scroll to position [0, 0]
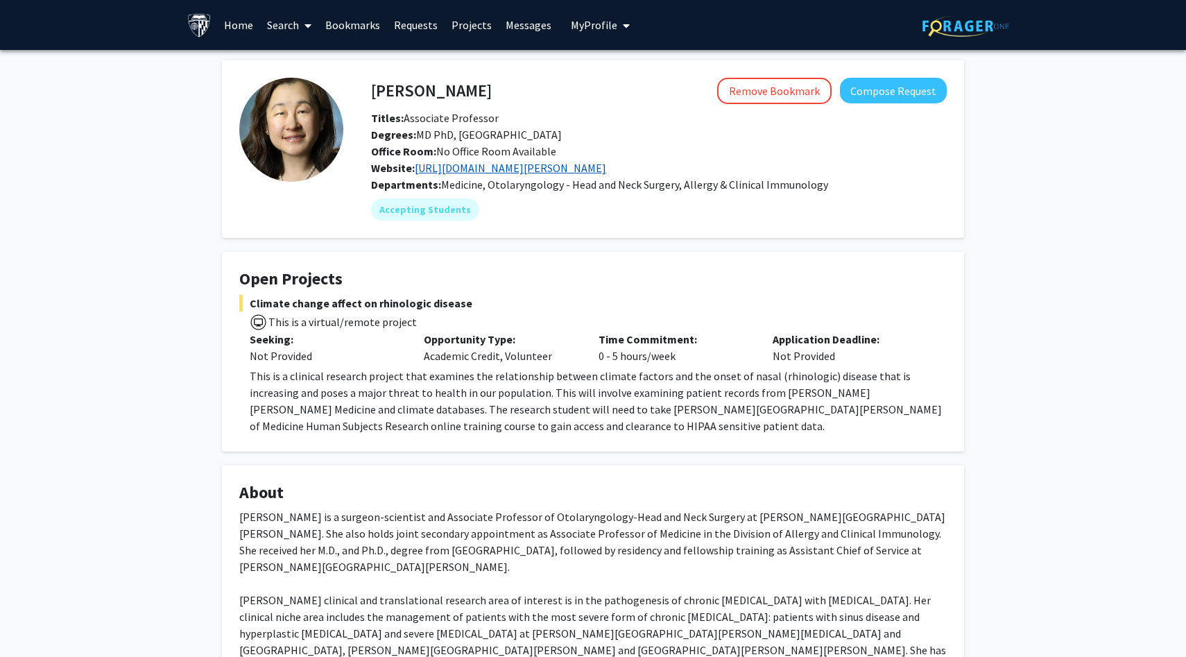
click at [492, 169] on link "https://www.hopkinsmedicine.org/research/labs/jean-kim-lab" at bounding box center [510, 168] width 191 height 14
